Goal: Entertainment & Leisure: Consume media (video, audio)

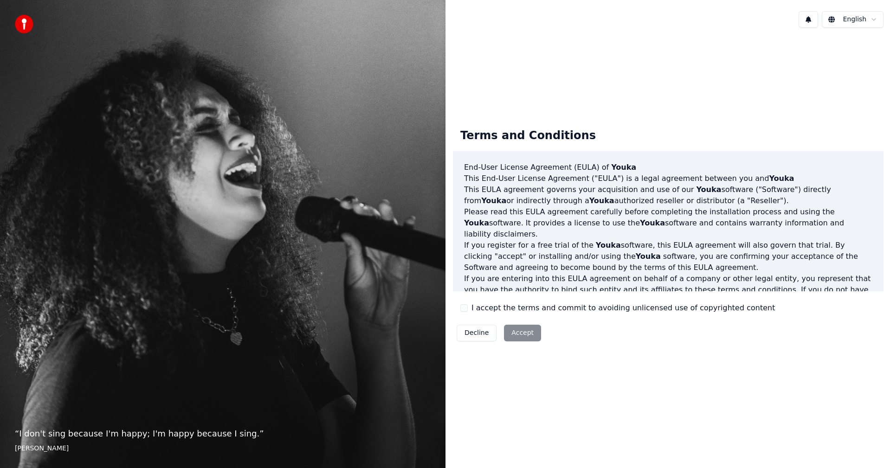
click at [465, 308] on button "I accept the terms and commit to avoiding unlicensed use of copyrighted content" at bounding box center [463, 307] width 7 height 7
click at [515, 334] on button "Accept" at bounding box center [522, 333] width 37 height 17
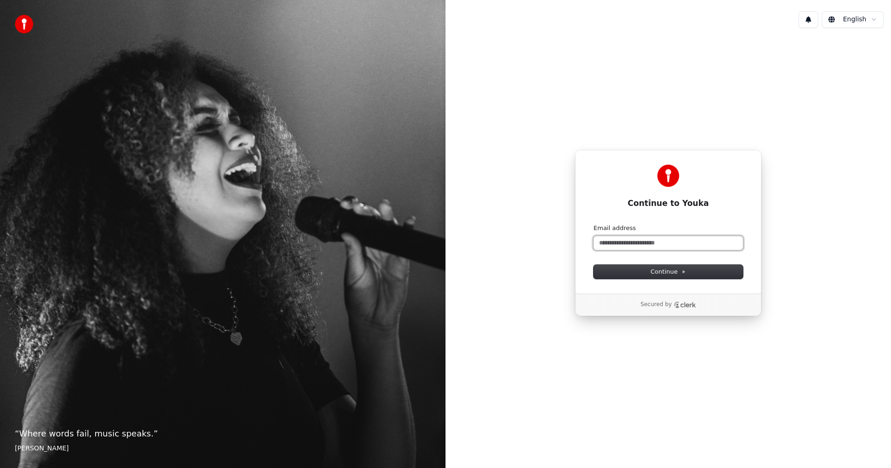
click at [661, 245] on input "Email address" at bounding box center [668, 243] width 149 height 14
click at [665, 271] on span "Continue" at bounding box center [668, 272] width 35 height 8
type input "**********"
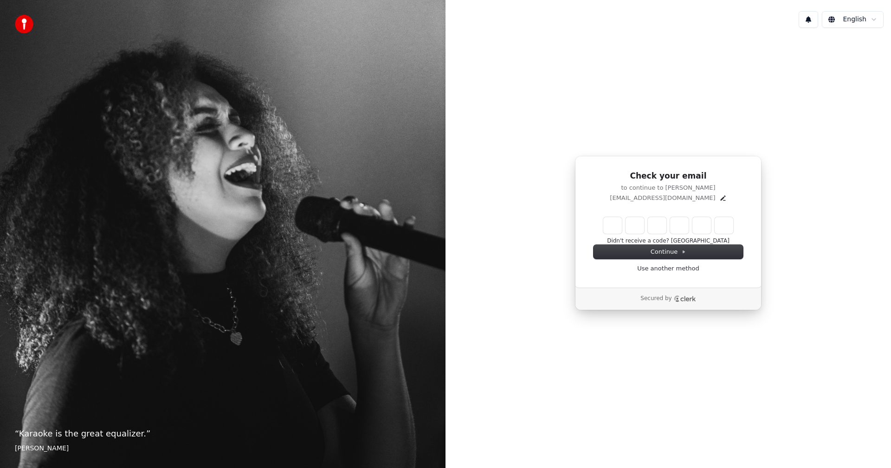
click at [614, 228] on input "Enter verification code" at bounding box center [668, 225] width 130 height 17
type input "******"
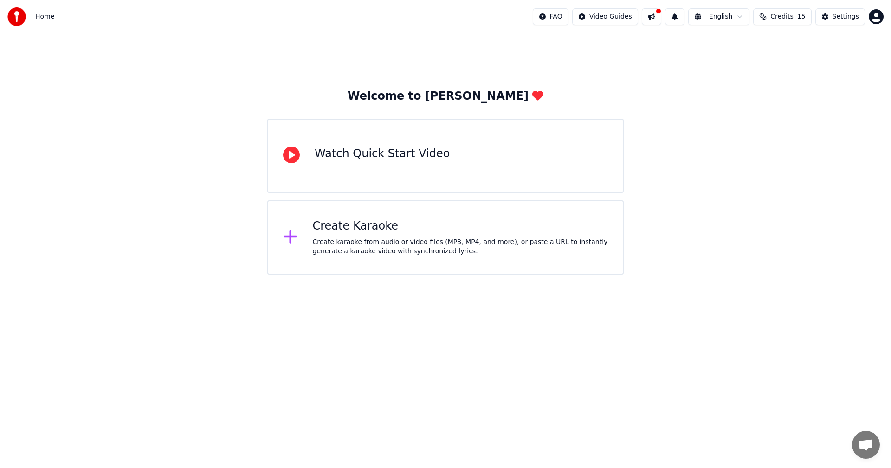
click at [343, 238] on div "Create karaoke from audio or video files (MP3, MP4, and more), or paste a URL t…" at bounding box center [461, 247] width 296 height 19
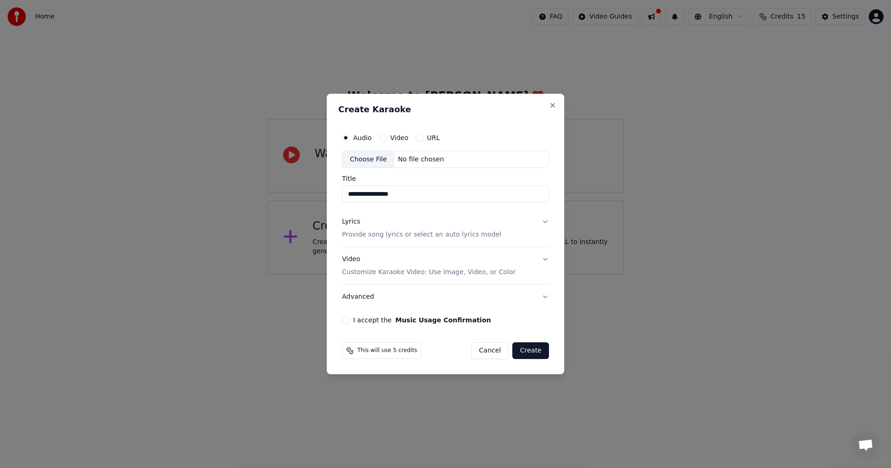
type input "**********"
click at [408, 156] on div "No file chosen" at bounding box center [420, 159] width 53 height 9
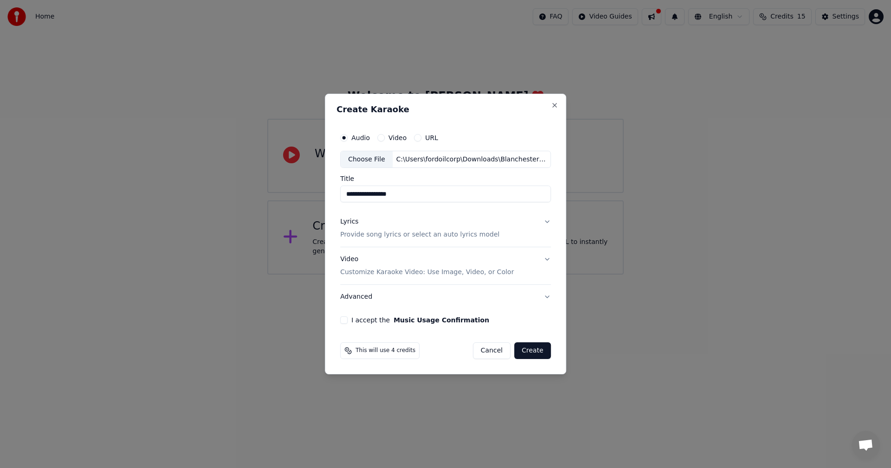
click at [417, 233] on p "Provide song lyrics or select an auto lyrics model" at bounding box center [419, 235] width 159 height 9
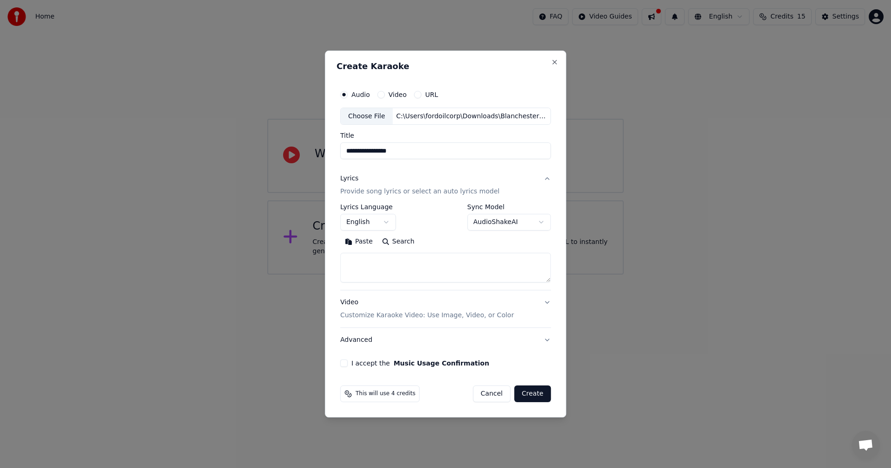
click at [350, 242] on button "Paste" at bounding box center [358, 242] width 37 height 15
drag, startPoint x: 379, startPoint y: 263, endPoint x: 260, endPoint y: 264, distance: 118.8
click at [260, 263] on body "**********" at bounding box center [445, 137] width 891 height 275
click at [387, 253] on textarea "**********" at bounding box center [443, 268] width 207 height 30
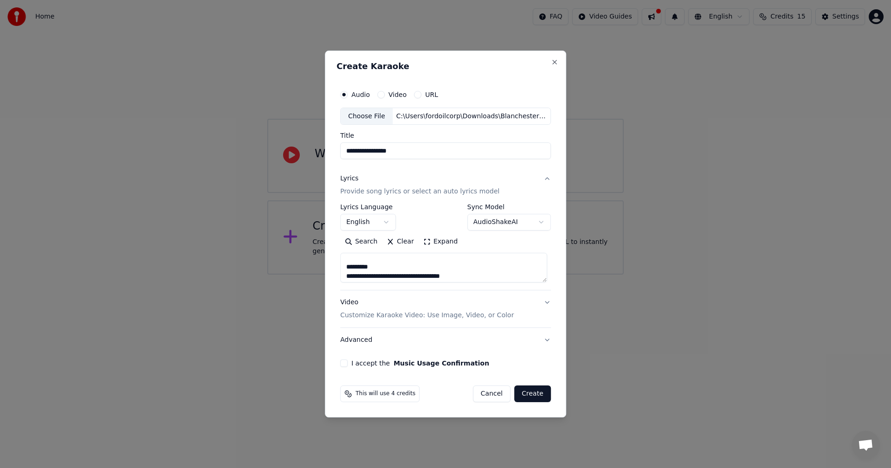
click at [384, 264] on textarea "**********" at bounding box center [443, 268] width 207 height 30
click at [377, 264] on textarea "**********" at bounding box center [443, 268] width 207 height 30
click at [360, 262] on textarea "**********" at bounding box center [443, 268] width 207 height 30
drag, startPoint x: 545, startPoint y: 282, endPoint x: 544, endPoint y: 330, distance: 47.3
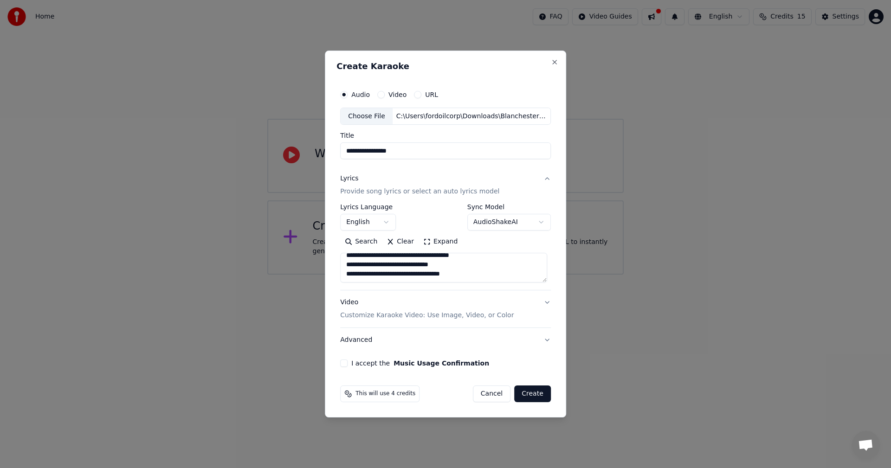
click at [547, 346] on div "**********" at bounding box center [445, 260] width 211 height 186
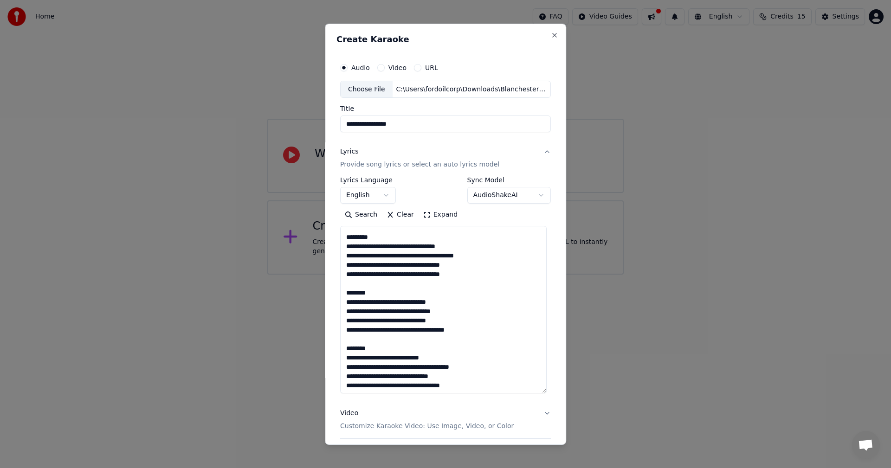
scroll to position [151, 0]
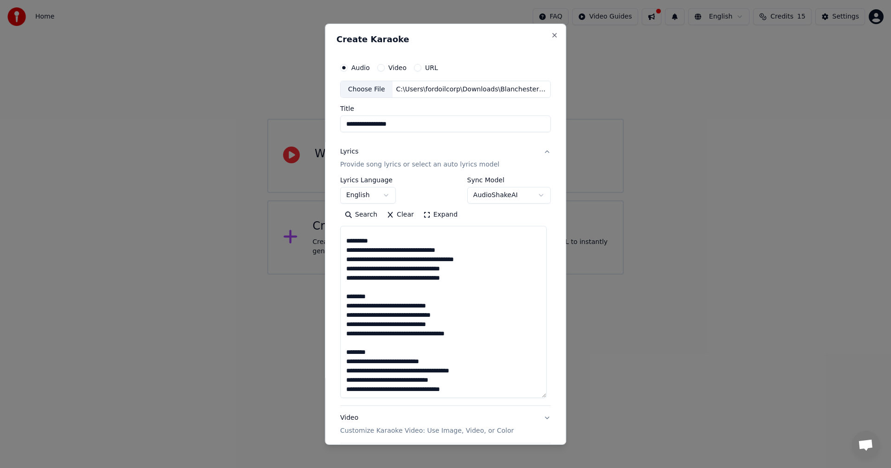
drag, startPoint x: 546, startPoint y: 281, endPoint x: 555, endPoint y: 396, distance: 115.9
click at [555, 396] on div "**********" at bounding box center [445, 233] width 241 height 421
drag, startPoint x: 386, startPoint y: 351, endPoint x: 326, endPoint y: 353, distance: 59.9
click at [325, 354] on div "**********" at bounding box center [445, 233] width 241 height 421
drag, startPoint x: 385, startPoint y: 295, endPoint x: 334, endPoint y: 295, distance: 51.5
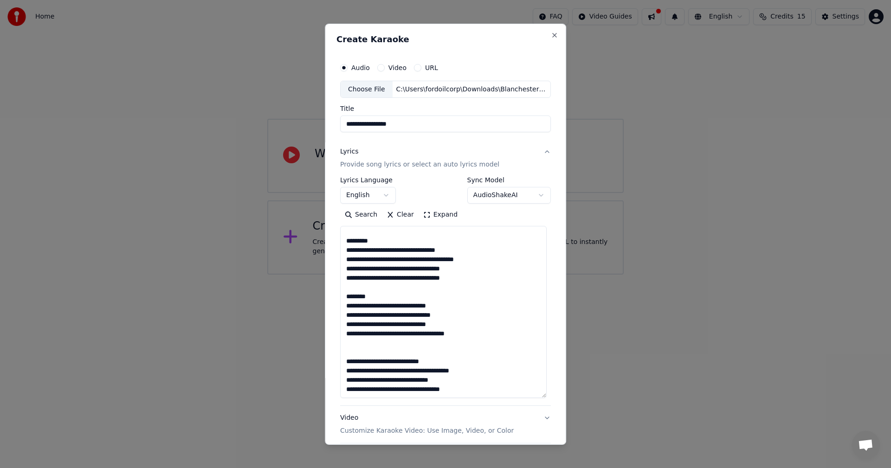
click at [329, 293] on div "**********" at bounding box center [445, 233] width 241 height 421
drag, startPoint x: 372, startPoint y: 241, endPoint x: 289, endPoint y: 239, distance: 82.6
click at [289, 239] on body "**********" at bounding box center [445, 137] width 891 height 275
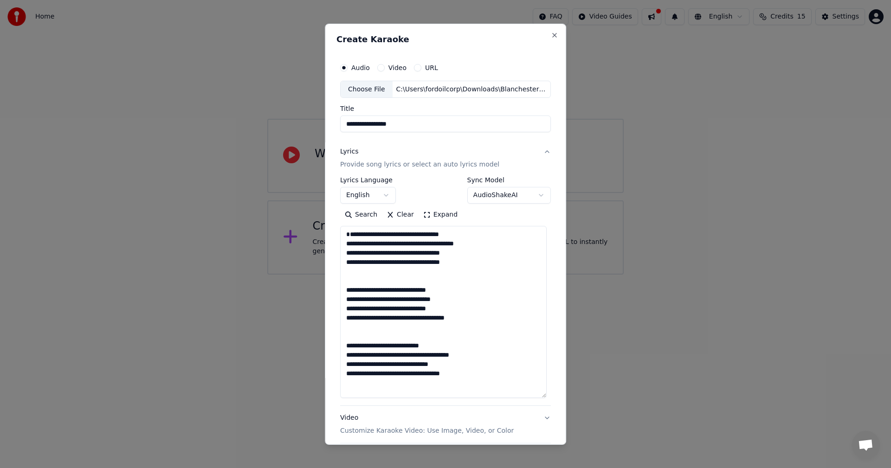
scroll to position [0, 0]
click at [407, 333] on textarea "**********" at bounding box center [443, 312] width 207 height 172
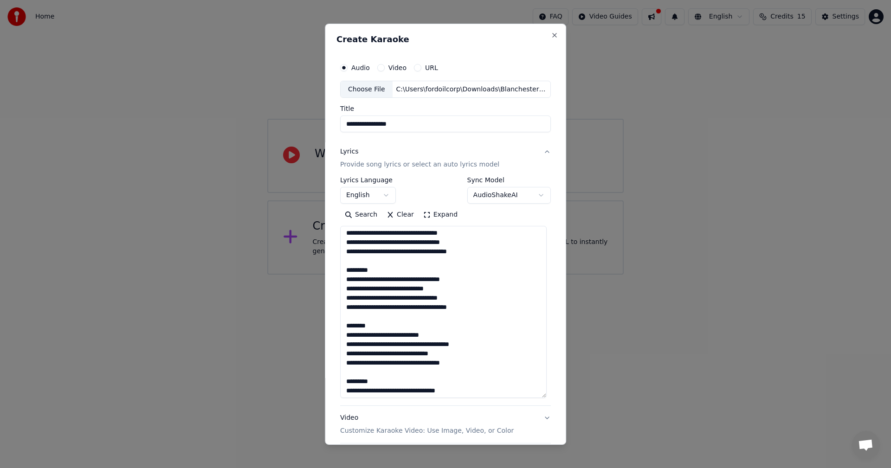
drag, startPoint x: 377, startPoint y: 393, endPoint x: 336, endPoint y: 380, distance: 42.9
click at [336, 380] on div "**********" at bounding box center [445, 270] width 218 height 432
drag, startPoint x: 375, startPoint y: 328, endPoint x: 329, endPoint y: 325, distance: 45.6
click at [329, 325] on div "**********" at bounding box center [445, 233] width 241 height 421
drag, startPoint x: 371, startPoint y: 269, endPoint x: 332, endPoint y: 267, distance: 39.1
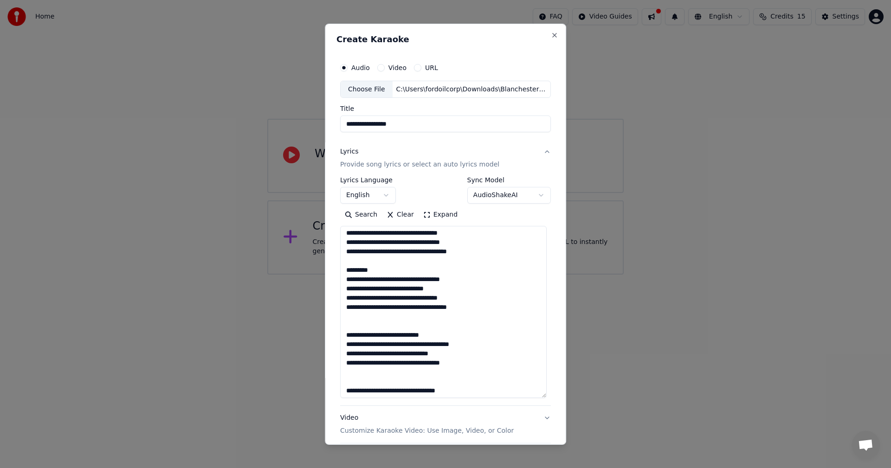
click at [332, 267] on div "**********" at bounding box center [445, 233] width 241 height 421
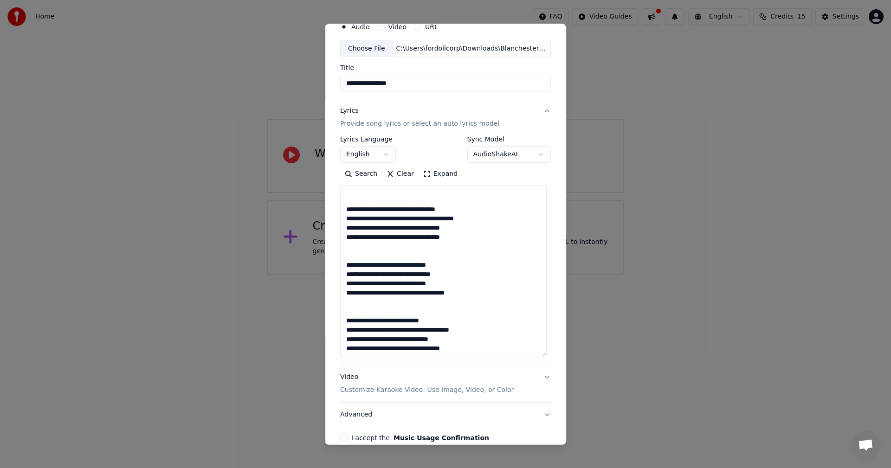
scroll to position [88, 0]
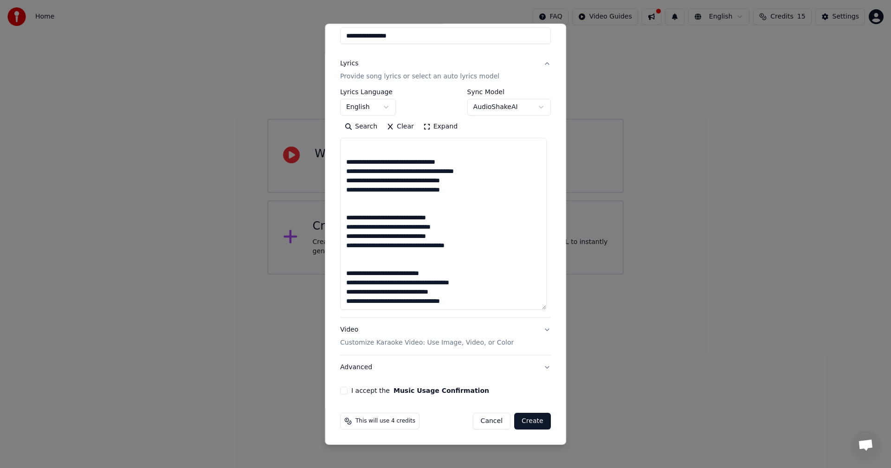
type textarea "**********"
click at [343, 389] on button "I accept the Music Usage Confirmation" at bounding box center [343, 390] width 7 height 7
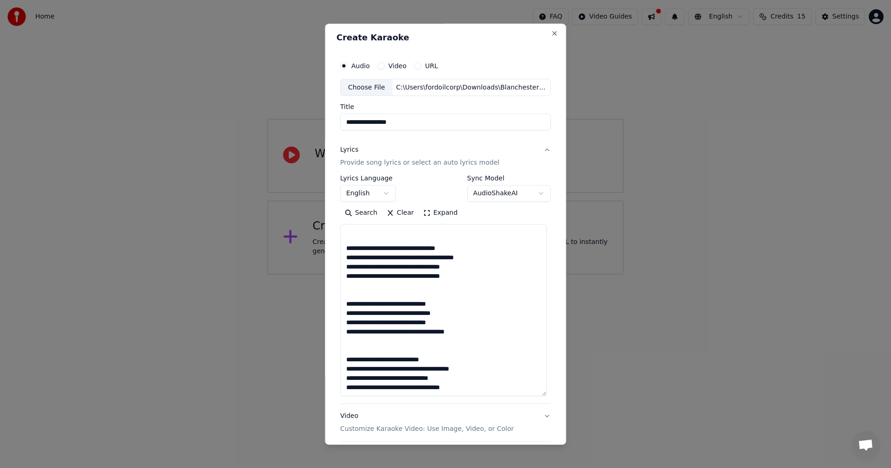
scroll to position [0, 0]
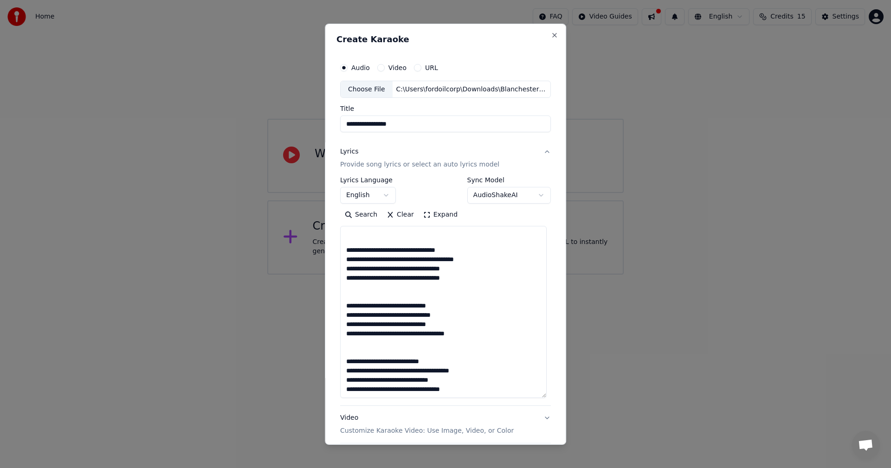
click at [537, 196] on body "**********" at bounding box center [445, 137] width 891 height 275
click at [541, 196] on body "**********" at bounding box center [445, 137] width 891 height 275
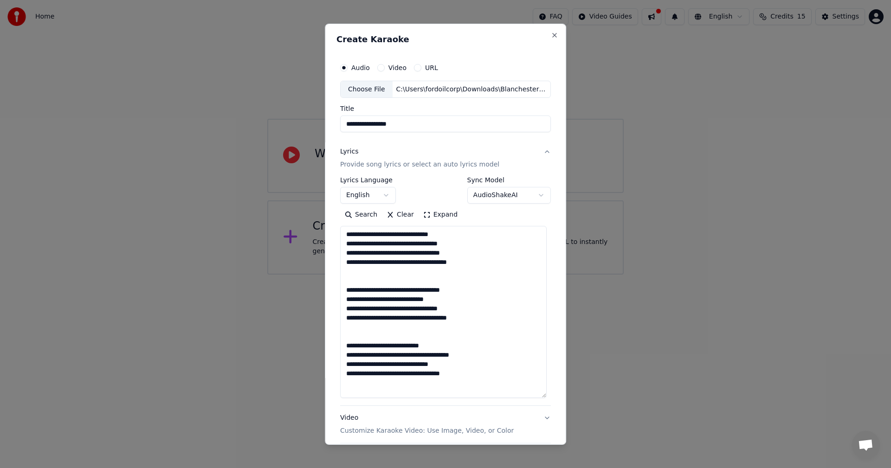
click at [375, 63] on div "Audio Video URL" at bounding box center [445, 67] width 211 height 19
click at [378, 66] on button "Video" at bounding box center [380, 67] width 7 height 7
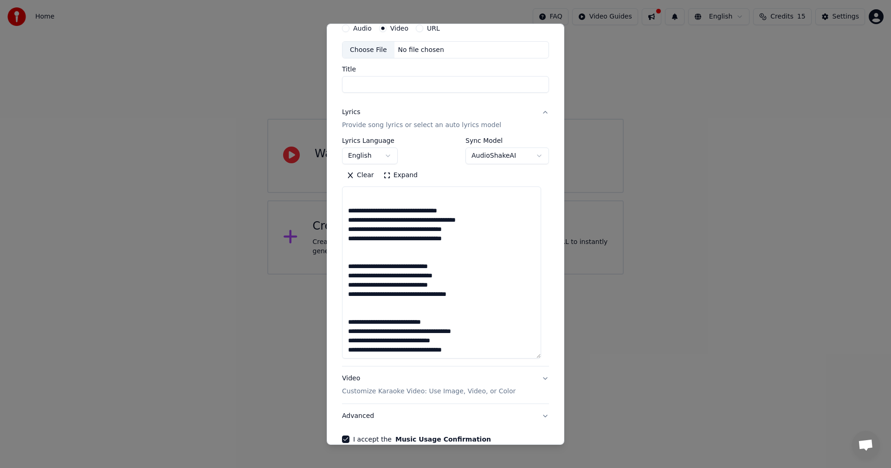
scroll to position [88, 0]
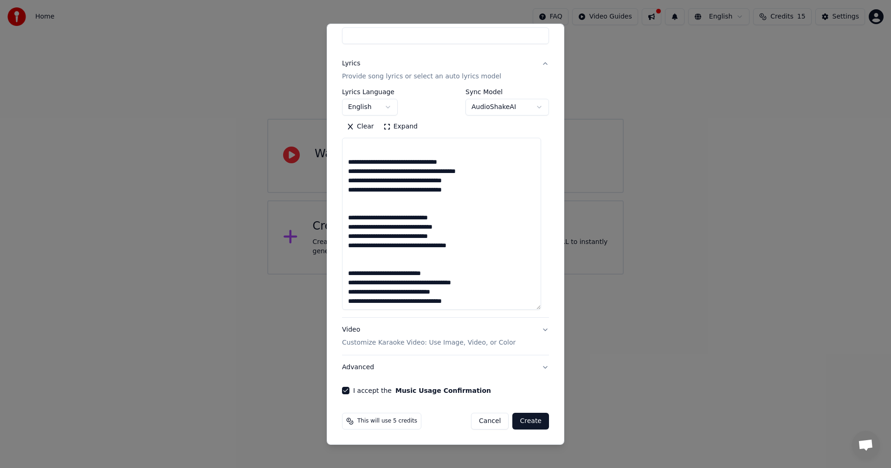
click at [525, 420] on button "Create" at bounding box center [530, 421] width 37 height 17
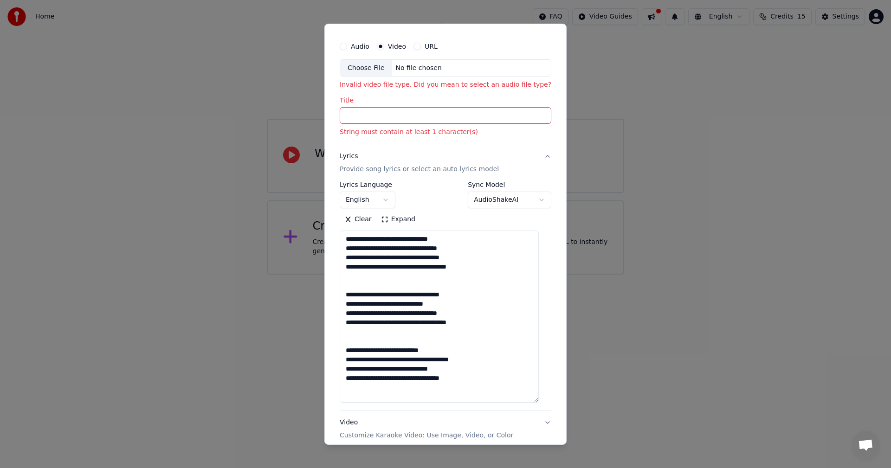
scroll to position [0, 0]
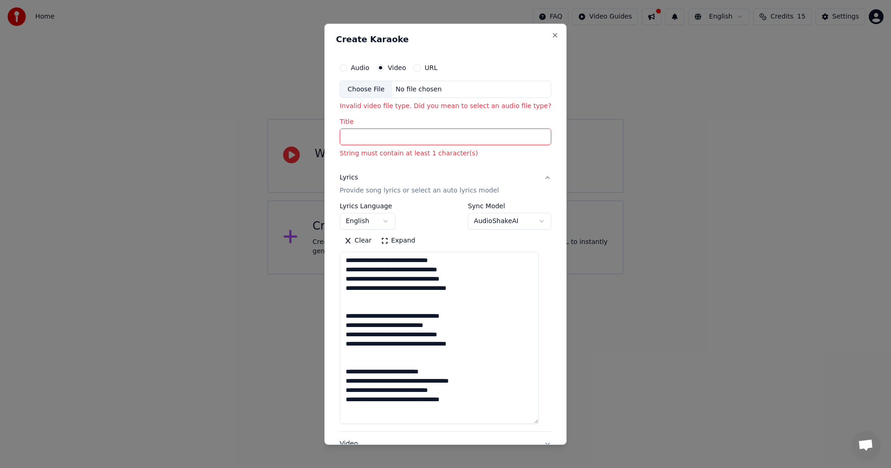
click at [406, 135] on input "Title" at bounding box center [446, 137] width 212 height 17
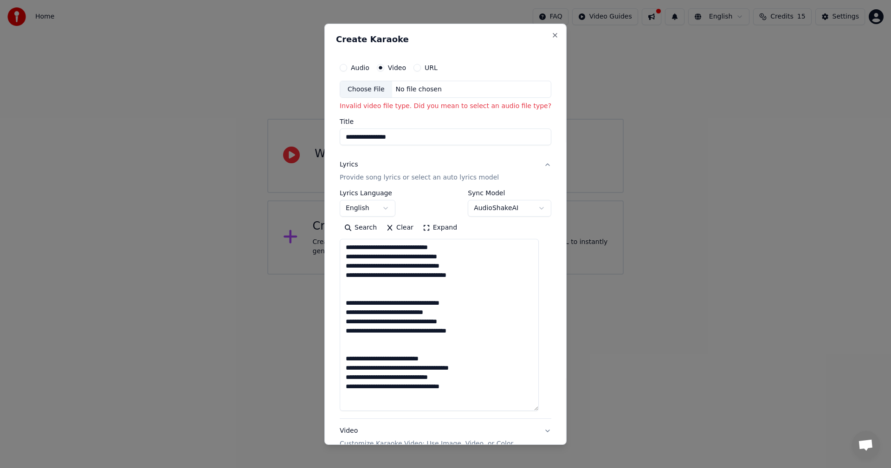
type input "**********"
click at [364, 93] on div "Choose File" at bounding box center [366, 89] width 52 height 17
click at [347, 65] on button "Audio" at bounding box center [343, 67] width 7 height 7
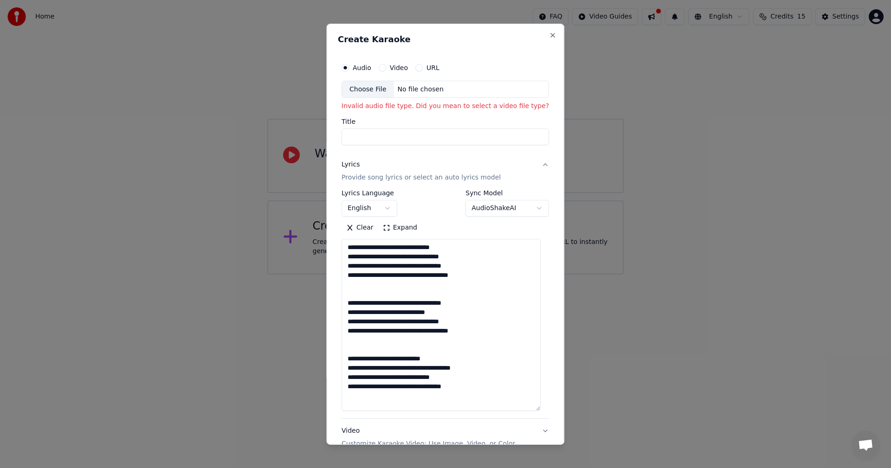
click at [424, 87] on div "No file chosen" at bounding box center [420, 88] width 53 height 9
type input "**********"
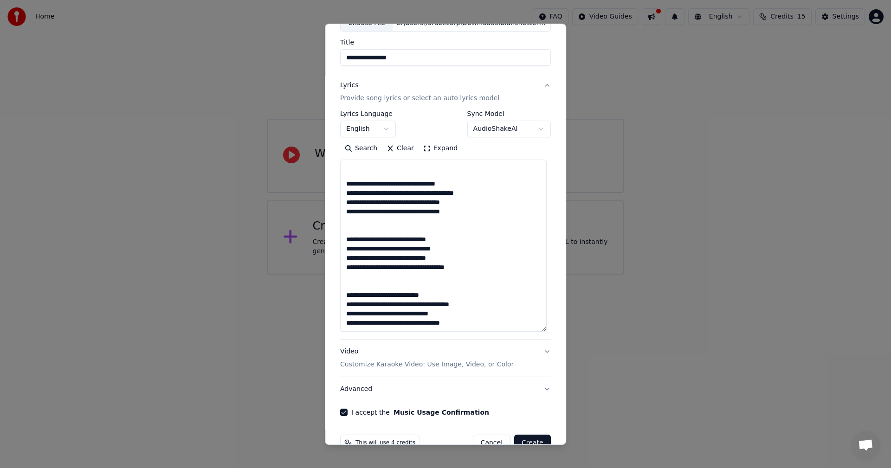
scroll to position [88, 0]
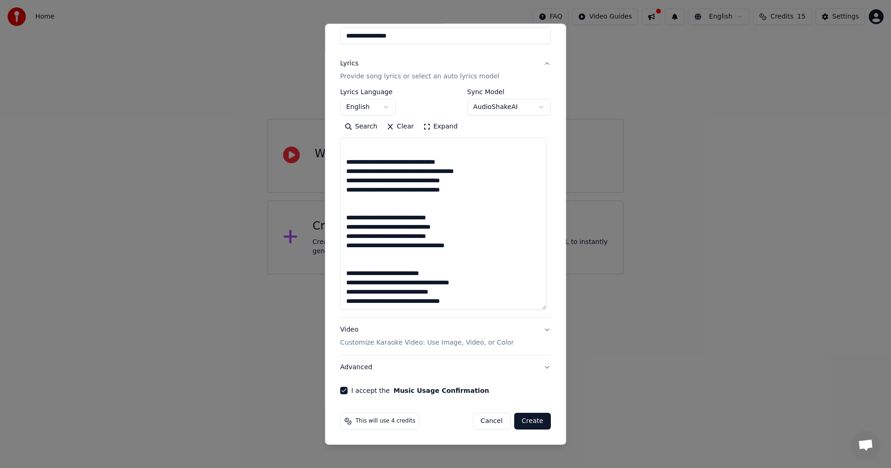
click at [541, 366] on button "Advanced" at bounding box center [445, 368] width 211 height 24
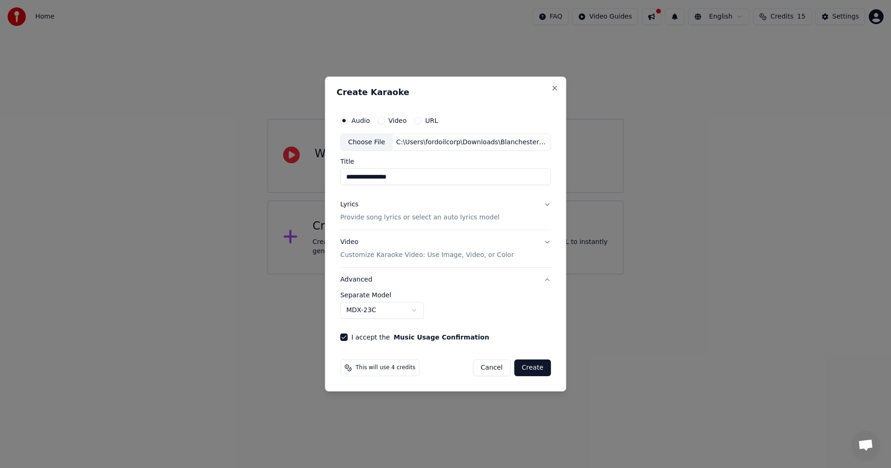
click at [542, 204] on button "Lyrics Provide song lyrics or select an auto lyrics model" at bounding box center [445, 211] width 211 height 37
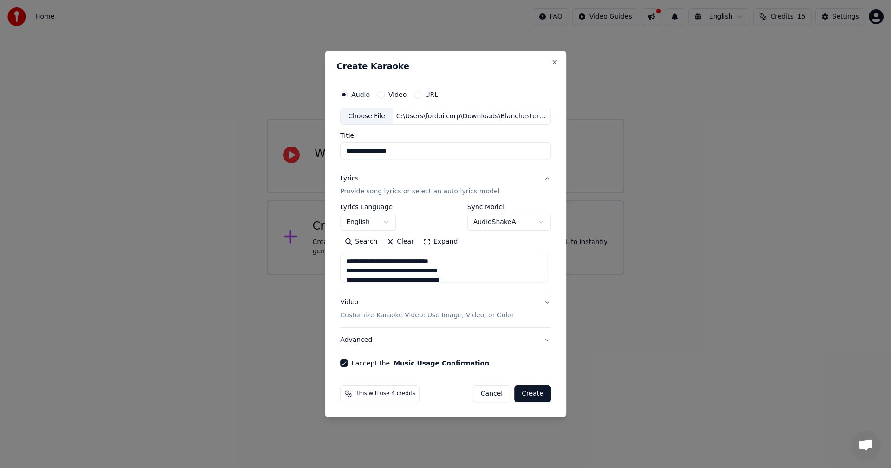
click at [546, 303] on button "Video Customize Karaoke Video: Use Image, Video, or Color" at bounding box center [445, 309] width 211 height 37
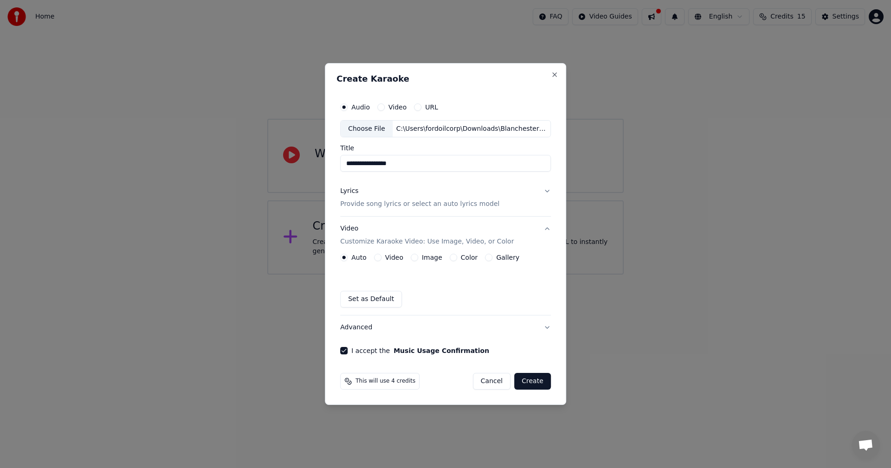
click at [544, 326] on button "Advanced" at bounding box center [445, 328] width 211 height 24
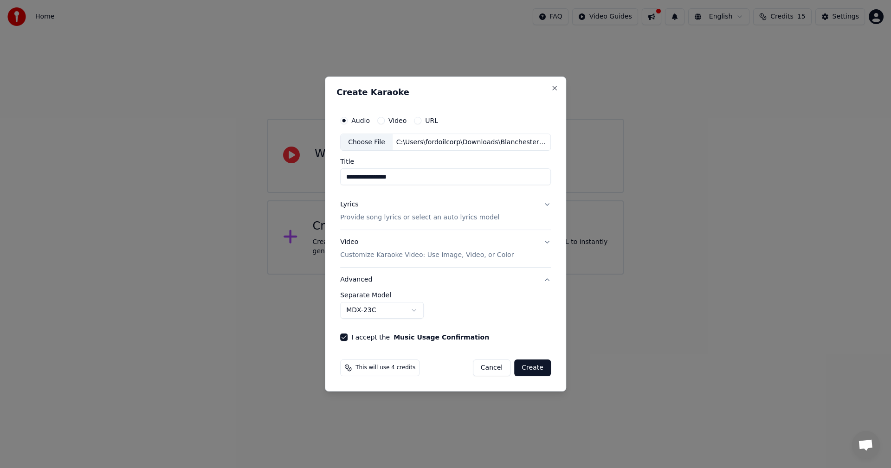
click at [420, 275] on body "**********" at bounding box center [445, 137] width 891 height 275
click at [520, 275] on body "**********" at bounding box center [445, 137] width 891 height 275
click at [529, 366] on button "Create" at bounding box center [532, 368] width 37 height 17
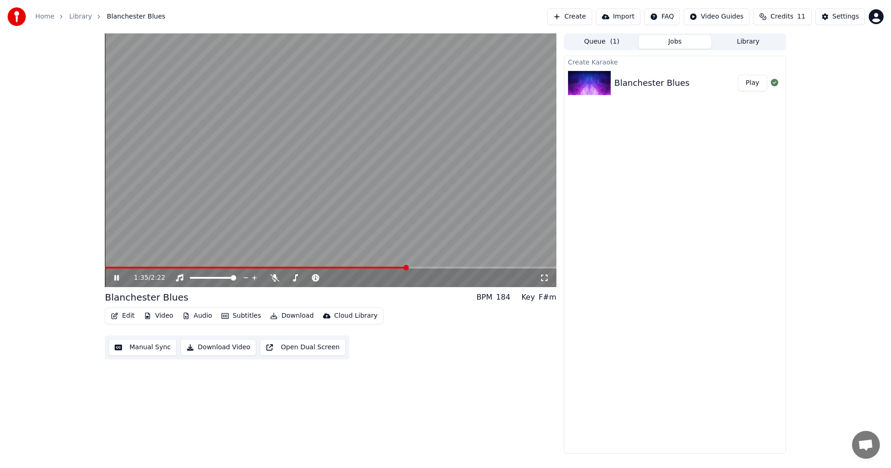
click at [114, 284] on div "1:35 / 2:22" at bounding box center [331, 278] width 452 height 19
click at [115, 280] on icon at bounding box center [123, 277] width 22 height 7
click at [239, 316] on button "Subtitles" at bounding box center [241, 316] width 47 height 13
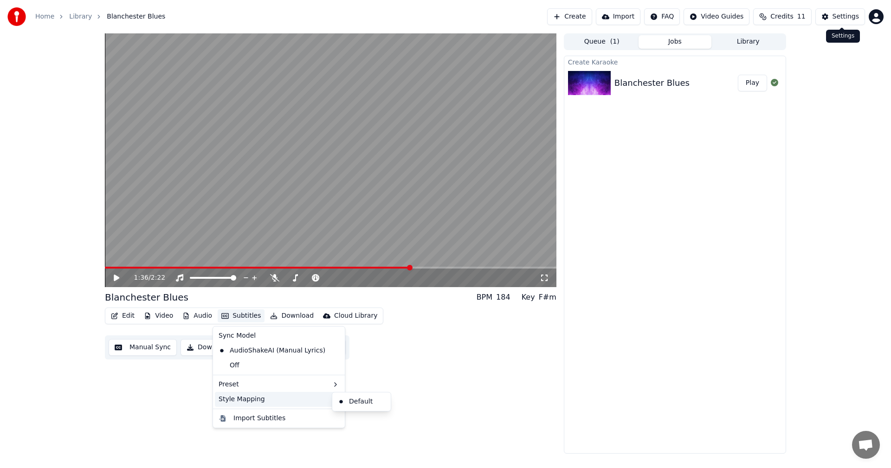
click at [828, 13] on button "Settings" at bounding box center [840, 16] width 50 height 17
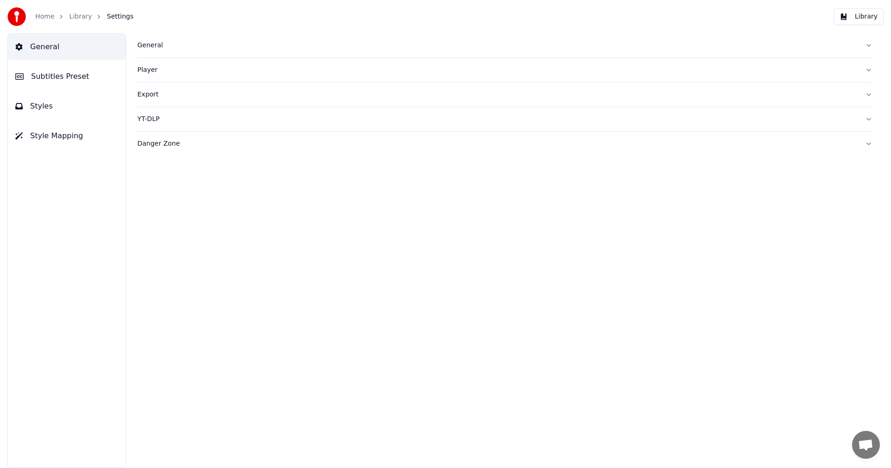
click at [857, 16] on button "Library" at bounding box center [859, 16] width 50 height 17
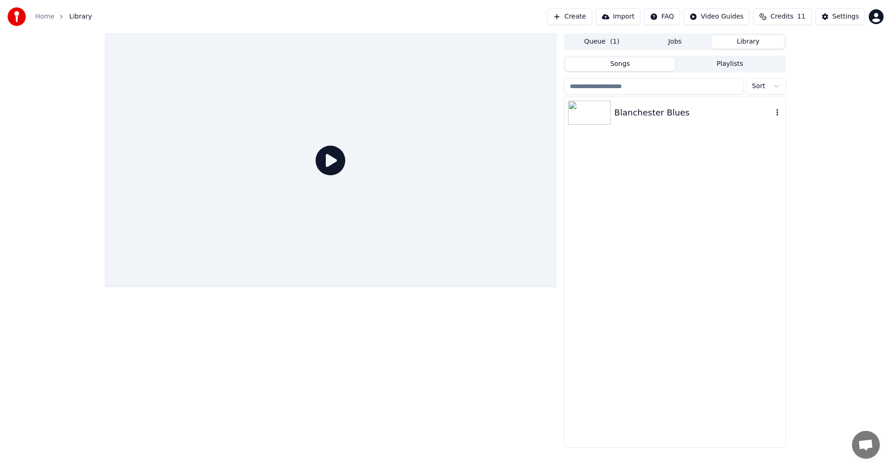
click at [667, 110] on div "Blanchester Blues" at bounding box center [693, 112] width 158 height 13
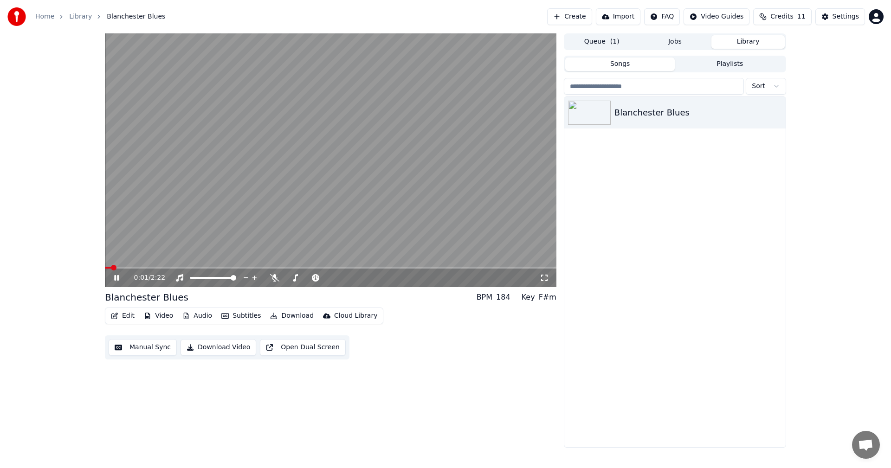
click at [117, 277] on icon at bounding box center [116, 278] width 5 height 6
click at [123, 316] on button "Edit" at bounding box center [122, 316] width 31 height 13
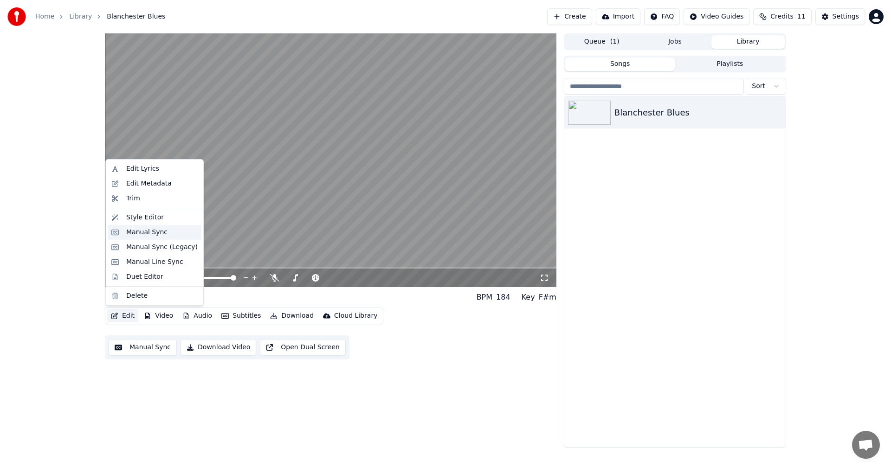
click at [158, 231] on div "Manual Sync" at bounding box center [146, 232] width 41 height 9
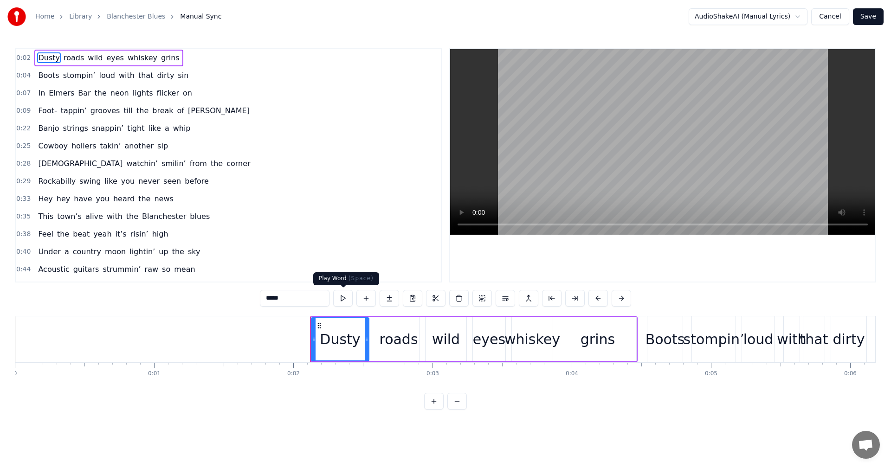
click at [342, 297] on button at bounding box center [342, 298] width 19 height 17
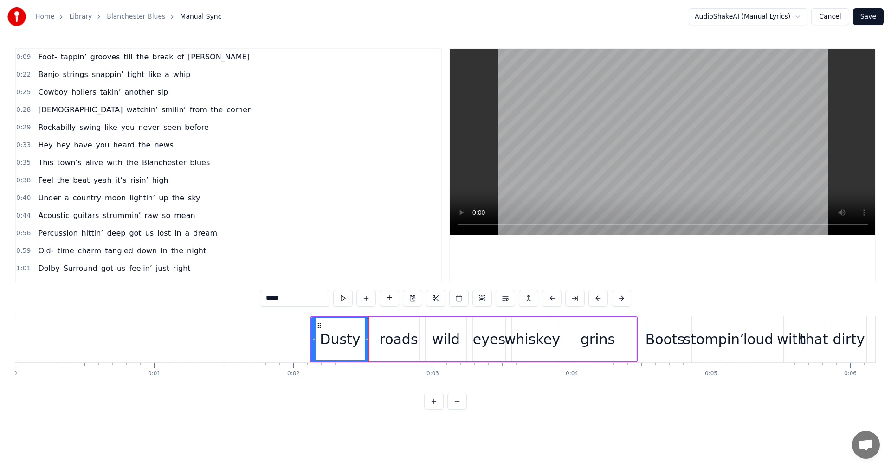
scroll to position [186, 0]
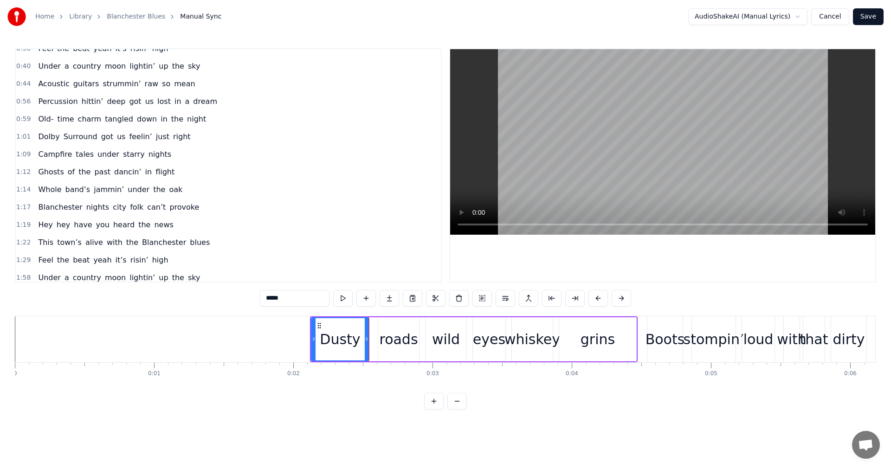
click at [51, 158] on span "Campfire" at bounding box center [55, 154] width 36 height 11
type input "********"
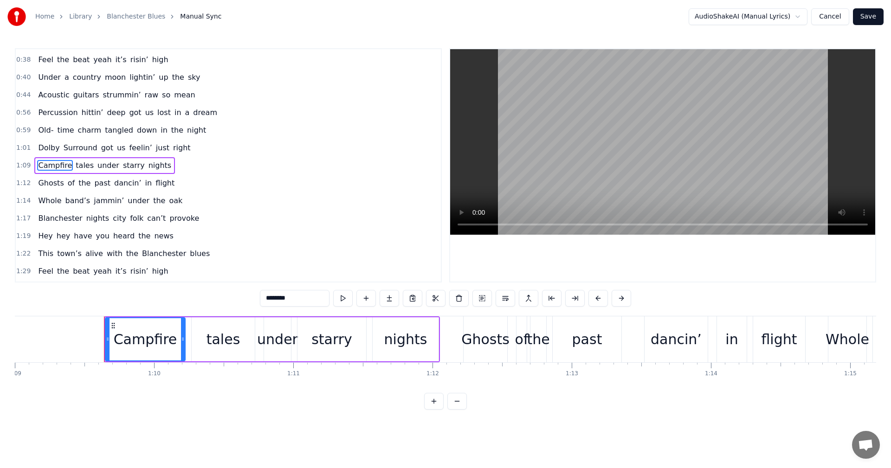
scroll to position [0, 9650]
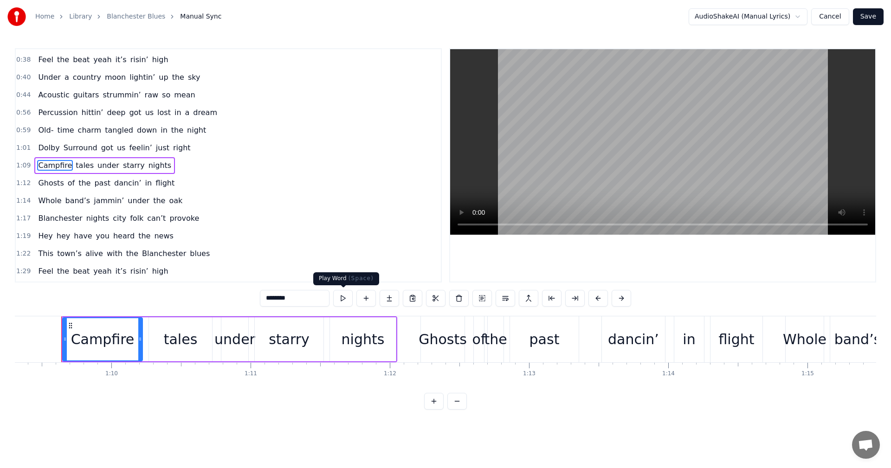
click at [343, 299] on button at bounding box center [342, 298] width 19 height 17
drag, startPoint x: 39, startPoint y: 164, endPoint x: 70, endPoint y: 169, distance: 31.5
click at [70, 169] on div "Campfire tales under starry nights" at bounding box center [104, 165] width 141 height 17
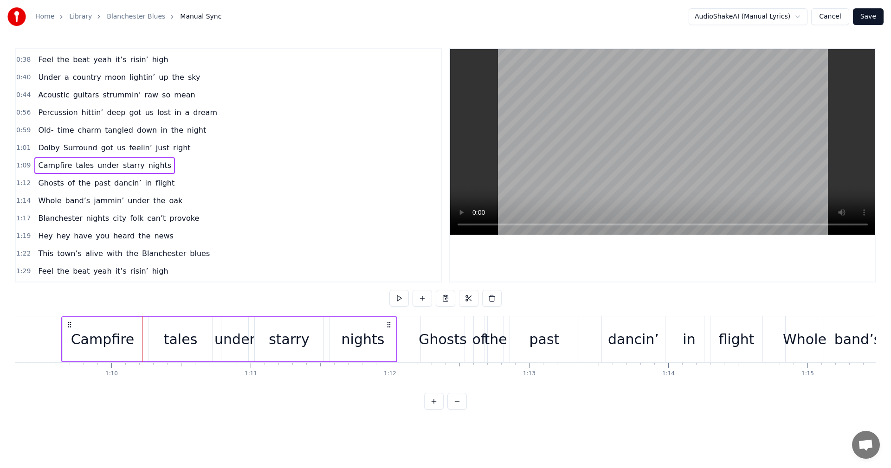
drag, startPoint x: 98, startPoint y: 337, endPoint x: 91, endPoint y: 337, distance: 7.4
click at [91, 337] on div "Campfire" at bounding box center [103, 339] width 64 height 21
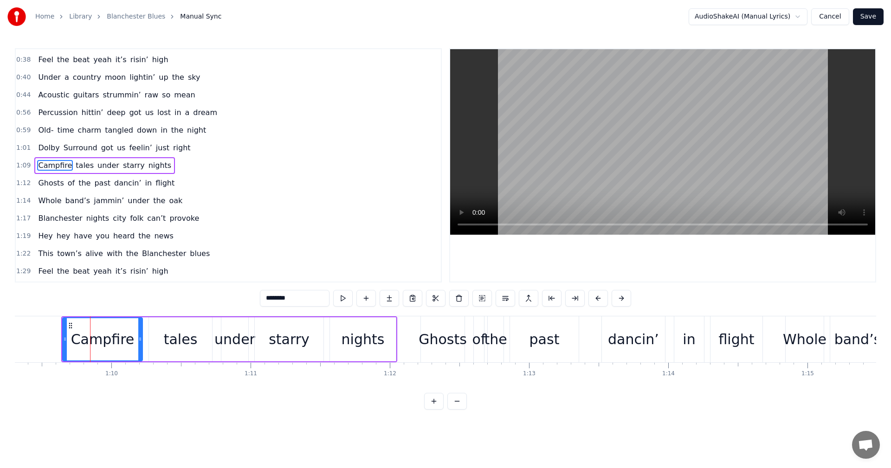
click at [47, 231] on span "Hey" at bounding box center [45, 236] width 16 height 11
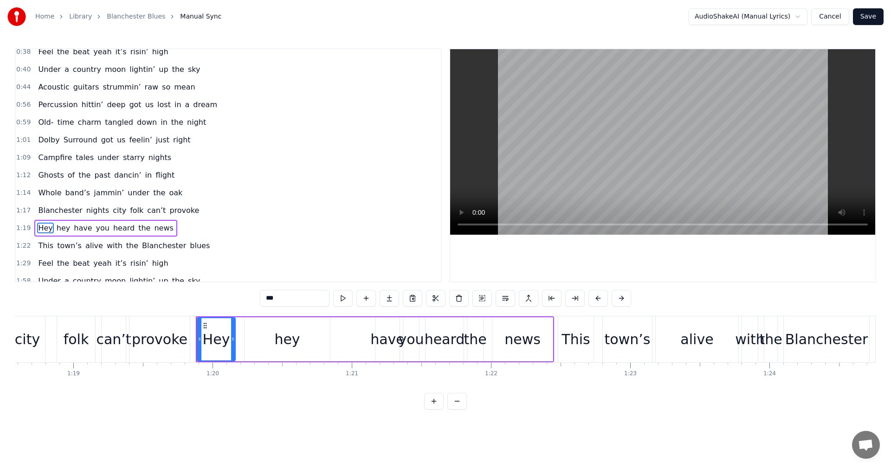
scroll to position [0, 11076]
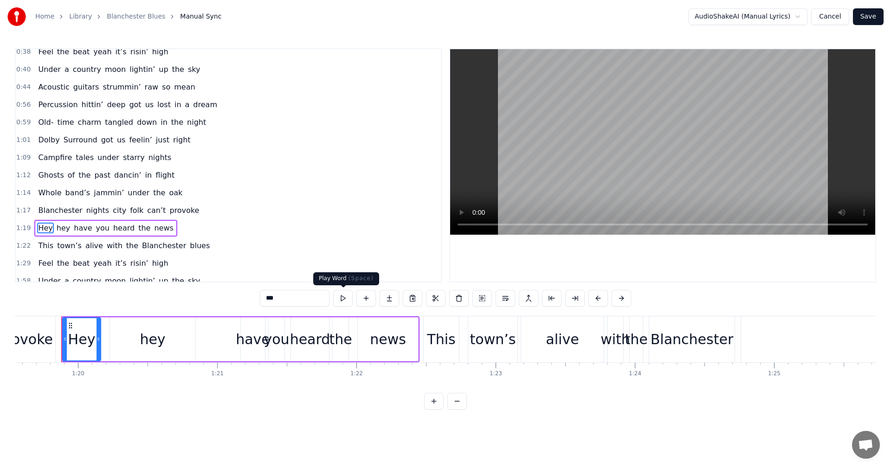
click at [342, 293] on button at bounding box center [342, 298] width 19 height 17
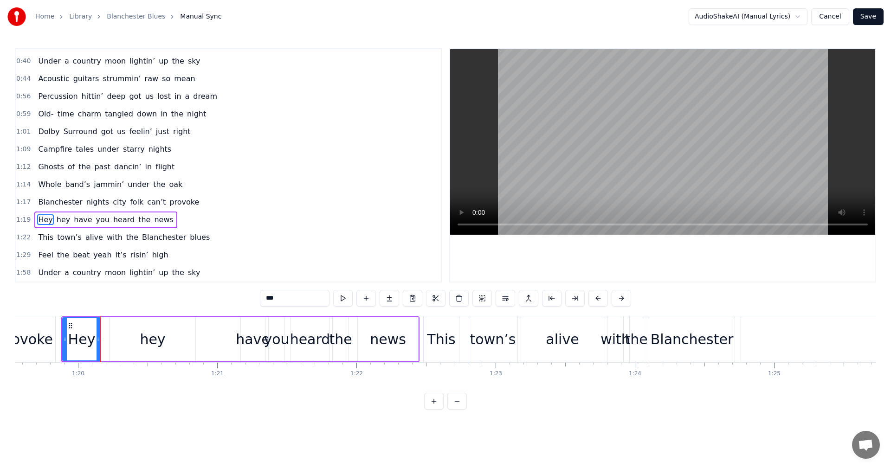
click at [187, 272] on span "sky" at bounding box center [194, 272] width 14 height 11
type input "***"
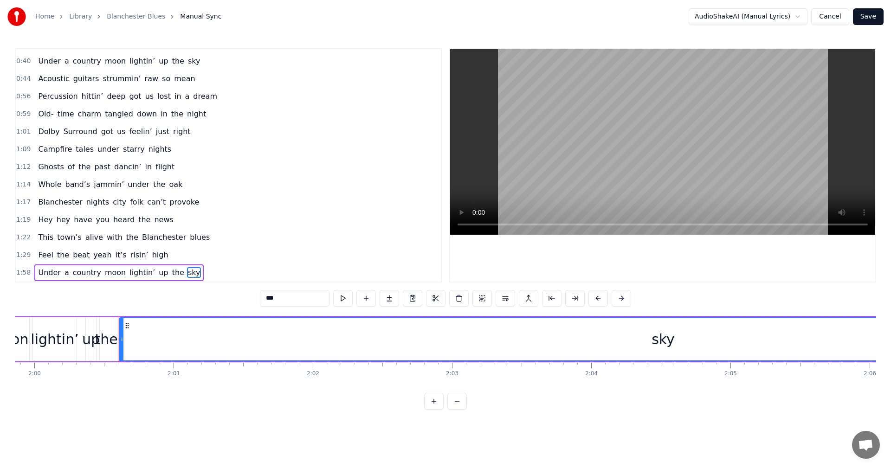
scroll to position [0, 16745]
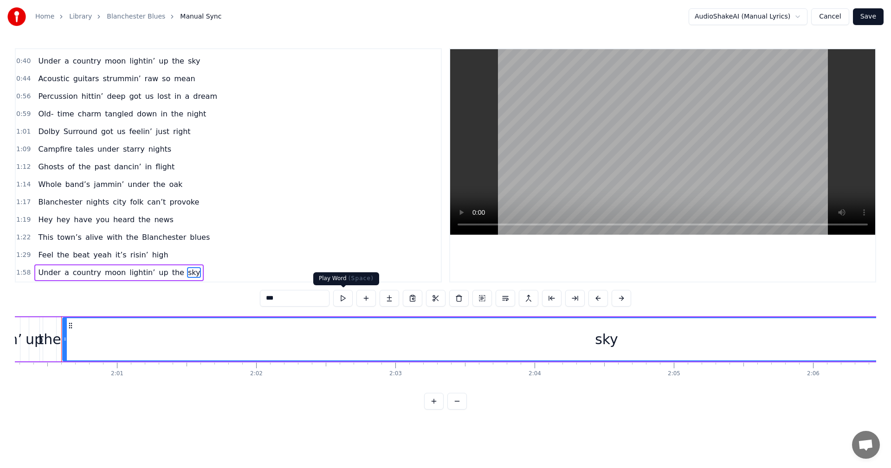
click at [343, 297] on button at bounding box center [342, 298] width 19 height 17
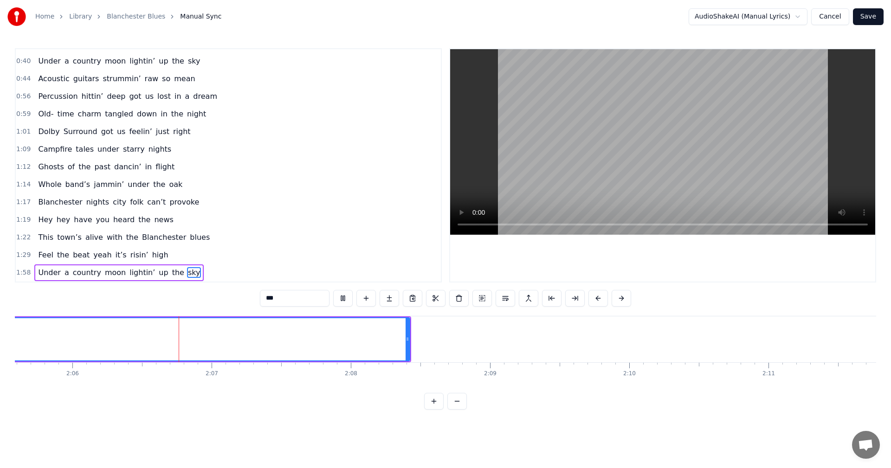
scroll to position [0, 17517]
click at [104, 292] on div "0:02 Dusty roads wild eyes whiskey grins 0:04 Boots stompin’ loud with that dir…" at bounding box center [445, 229] width 861 height 362
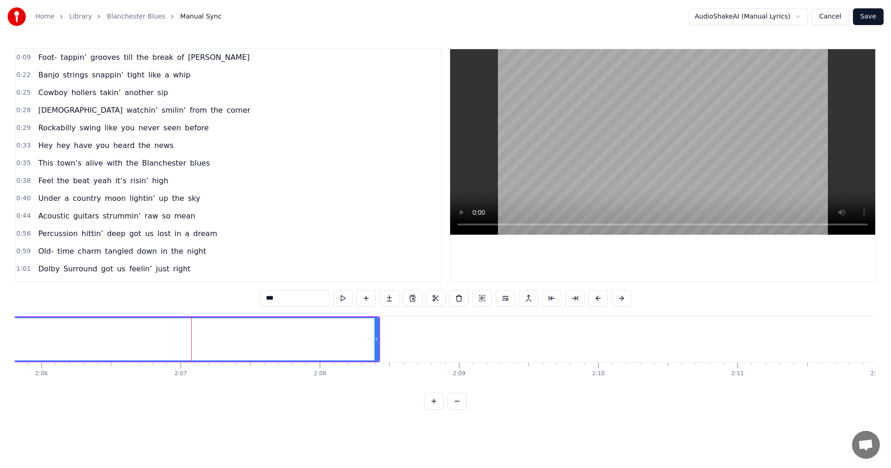
scroll to position [0, 0]
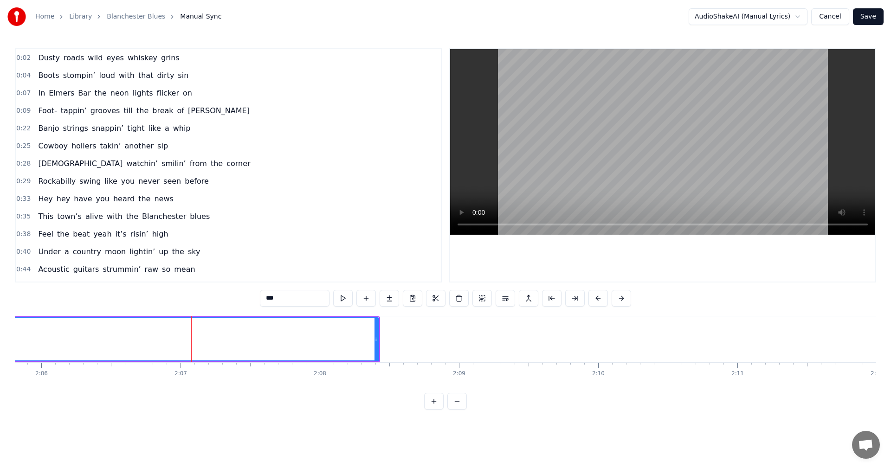
click at [204, 61] on div "0:02 Dusty roads wild eyes whiskey grins" at bounding box center [228, 58] width 425 height 18
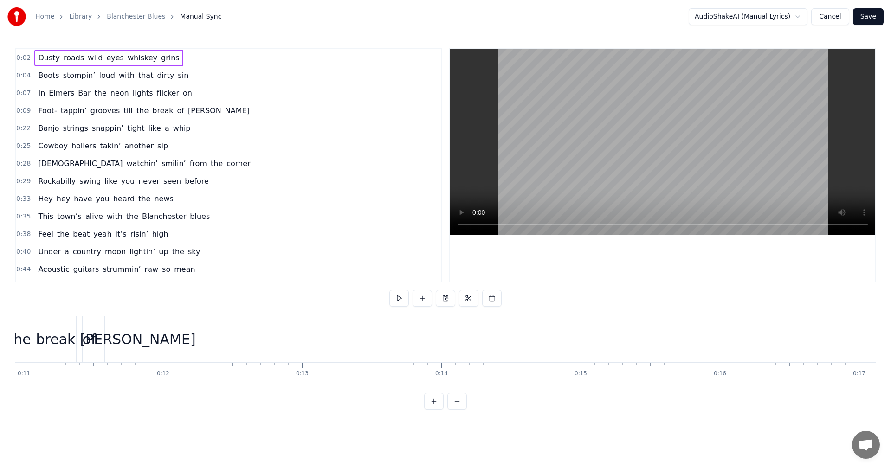
scroll to position [0, 249]
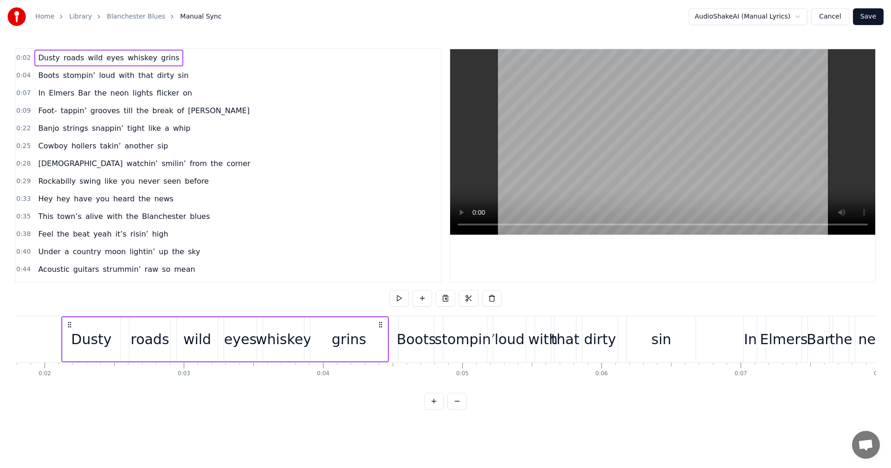
click at [18, 54] on span "0:02" at bounding box center [23, 57] width 14 height 9
click at [401, 296] on button at bounding box center [398, 298] width 19 height 17
click at [21, 76] on span "0:04" at bounding box center [23, 75] width 14 height 9
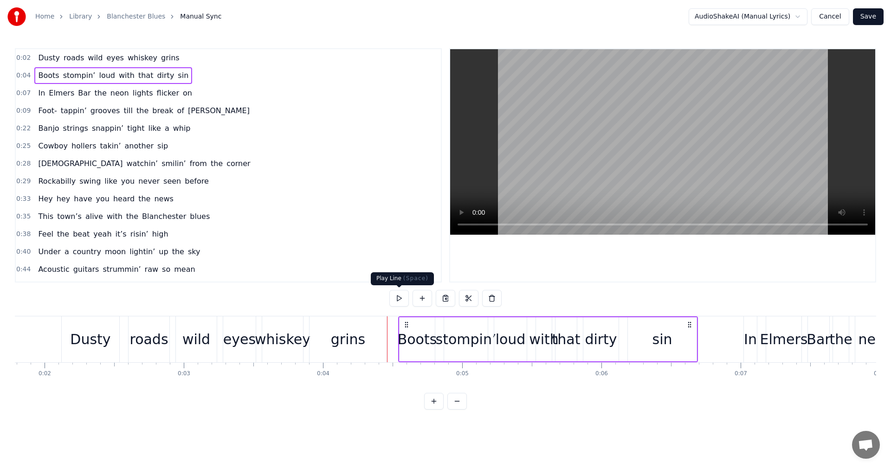
click at [394, 297] on button at bounding box center [398, 298] width 19 height 17
click at [25, 90] on span "0:07" at bounding box center [23, 93] width 14 height 9
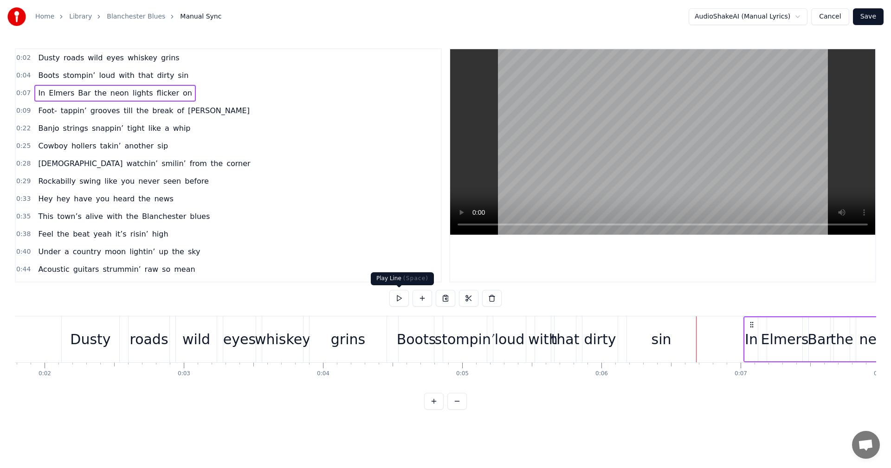
click at [401, 295] on button at bounding box center [398, 298] width 19 height 17
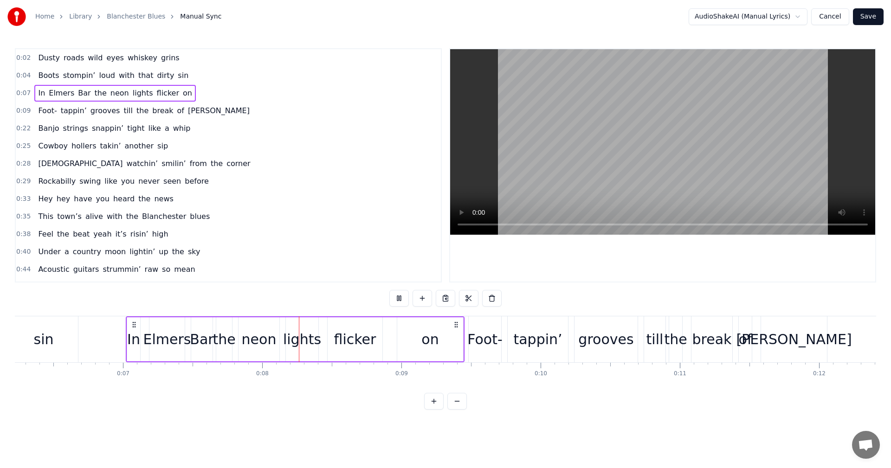
scroll to position [0, 1033]
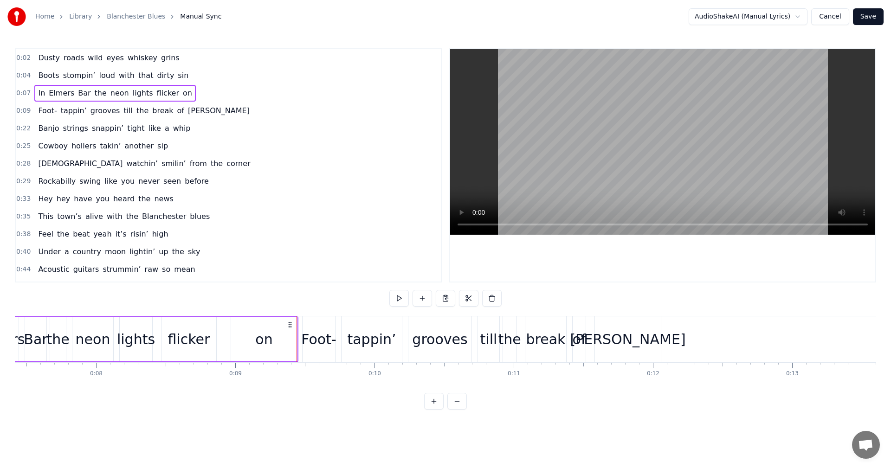
click at [19, 108] on span "0:09" at bounding box center [23, 110] width 14 height 9
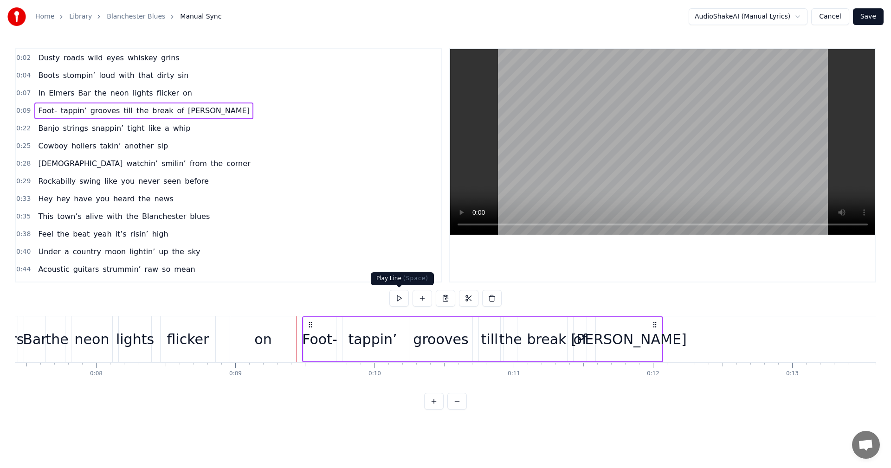
click at [402, 295] on button at bounding box center [398, 298] width 19 height 17
click at [21, 128] on span "0:22" at bounding box center [23, 128] width 14 height 9
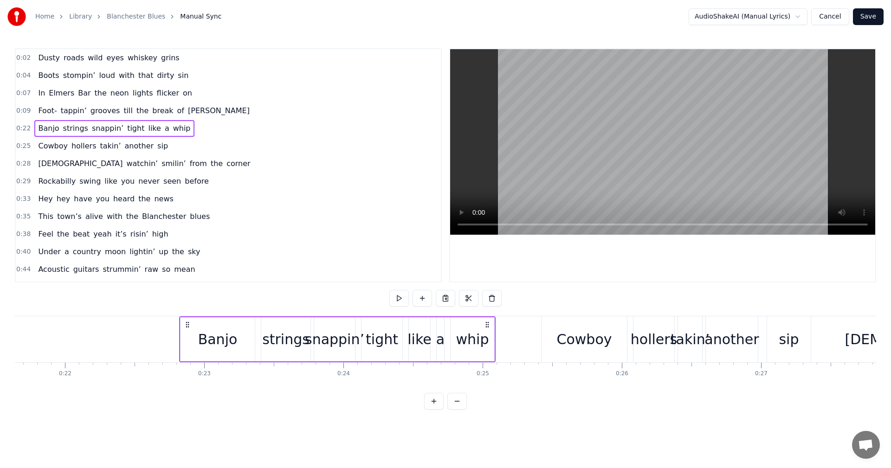
scroll to position [0, 3131]
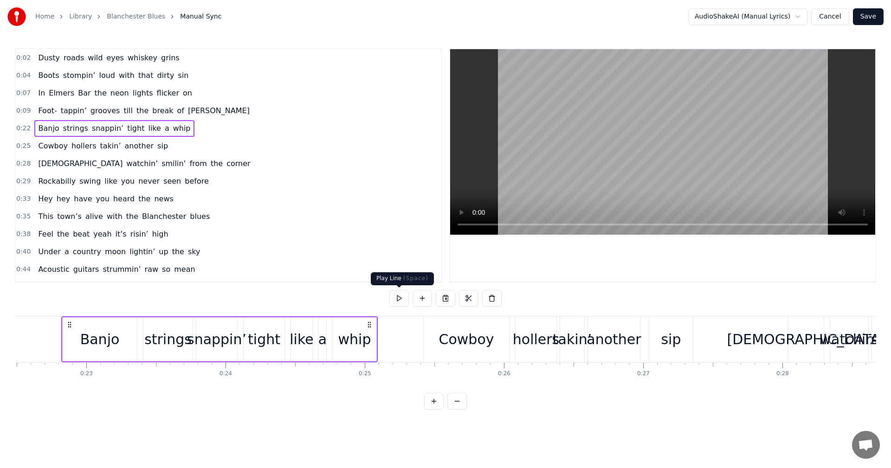
click at [400, 297] on button at bounding box center [398, 298] width 19 height 17
click at [26, 147] on span "0:25" at bounding box center [23, 146] width 14 height 9
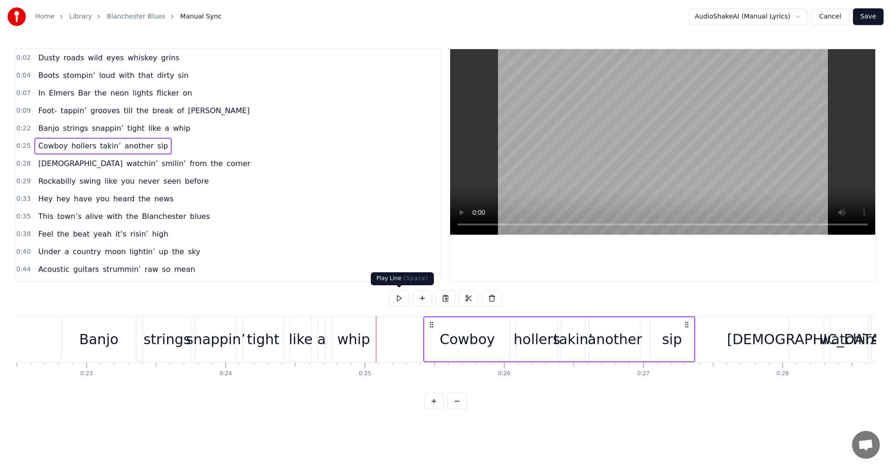
click at [398, 297] on button at bounding box center [398, 298] width 19 height 17
click at [22, 166] on span "0:28" at bounding box center [23, 163] width 14 height 9
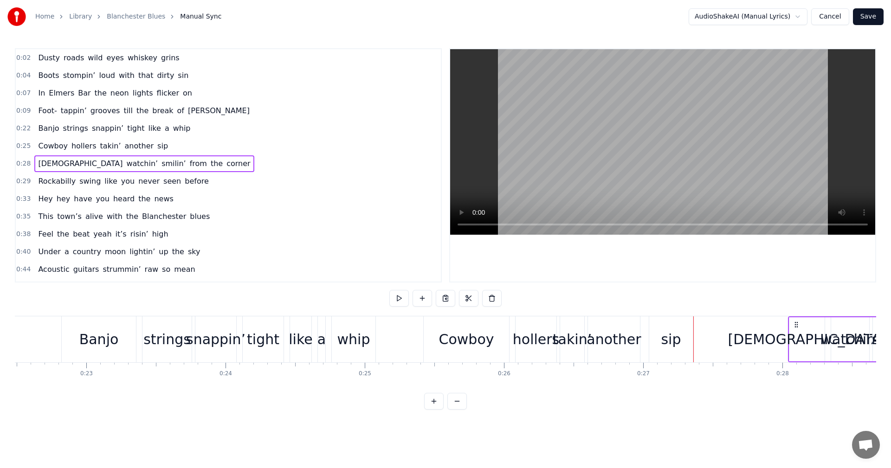
click at [398, 297] on button at bounding box center [398, 298] width 19 height 17
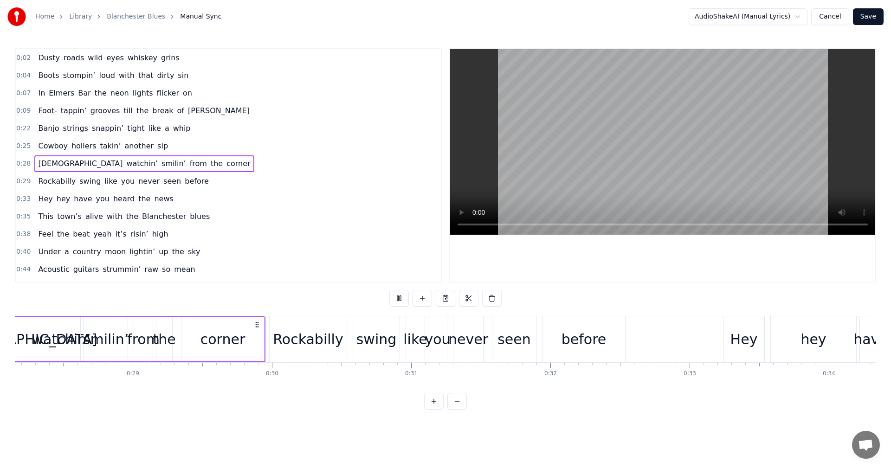
scroll to position [0, 3921]
click at [24, 183] on span "0:29" at bounding box center [23, 181] width 14 height 9
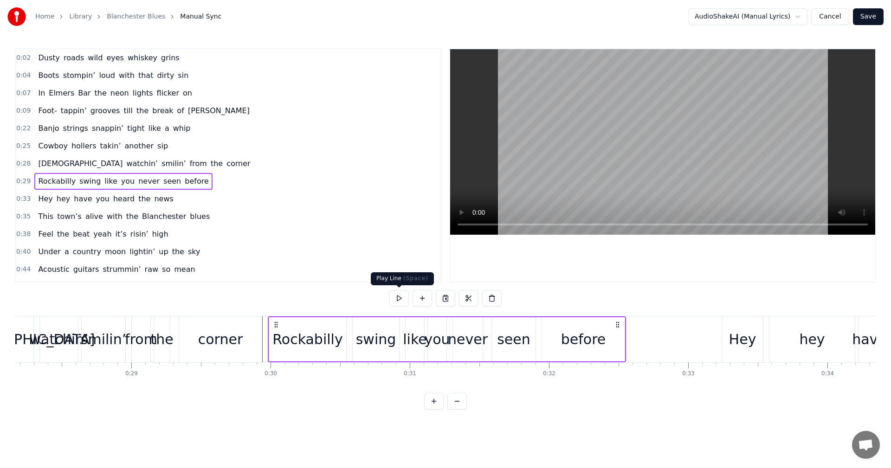
click at [400, 291] on button at bounding box center [398, 298] width 19 height 17
click at [19, 199] on span "0:33" at bounding box center [23, 198] width 14 height 9
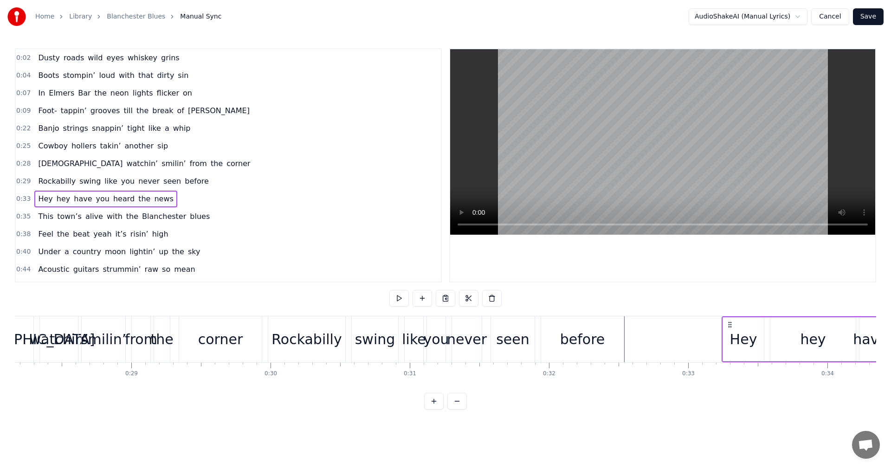
click at [396, 299] on button at bounding box center [398, 298] width 19 height 17
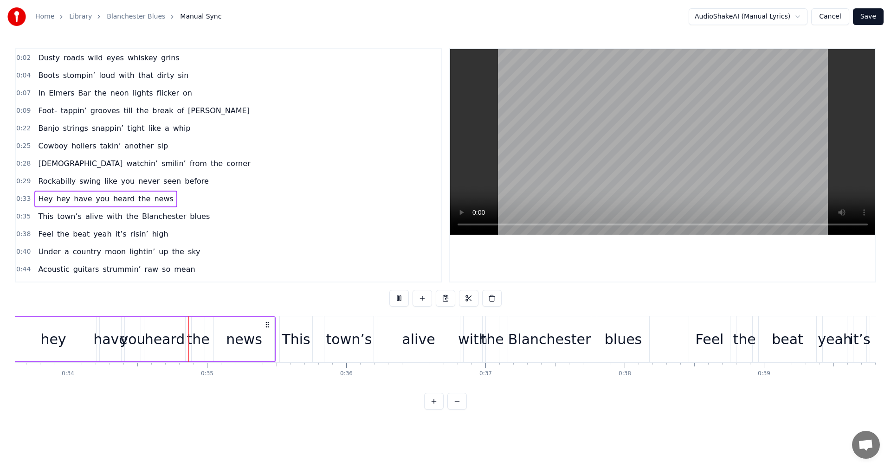
scroll to position [0, 4721]
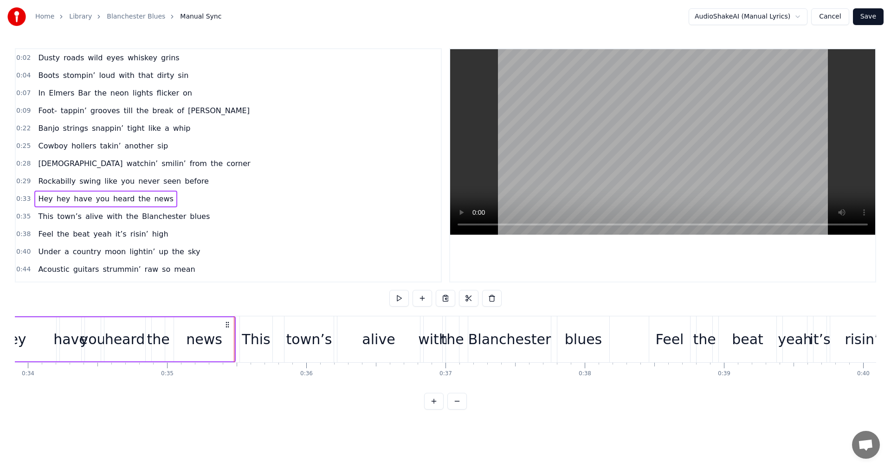
click at [23, 221] on div "0:35 This town’s alive with the Blanchester blues" at bounding box center [228, 217] width 425 height 18
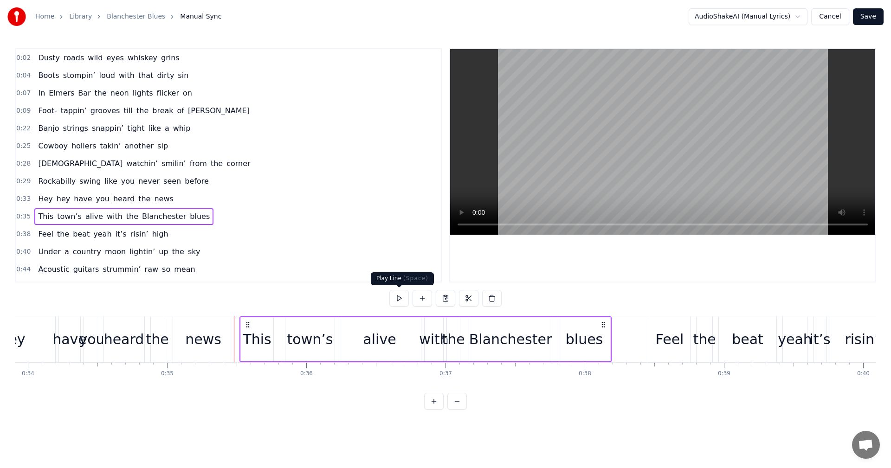
click at [399, 294] on button at bounding box center [398, 298] width 19 height 17
click at [19, 234] on span "0:38" at bounding box center [23, 234] width 14 height 9
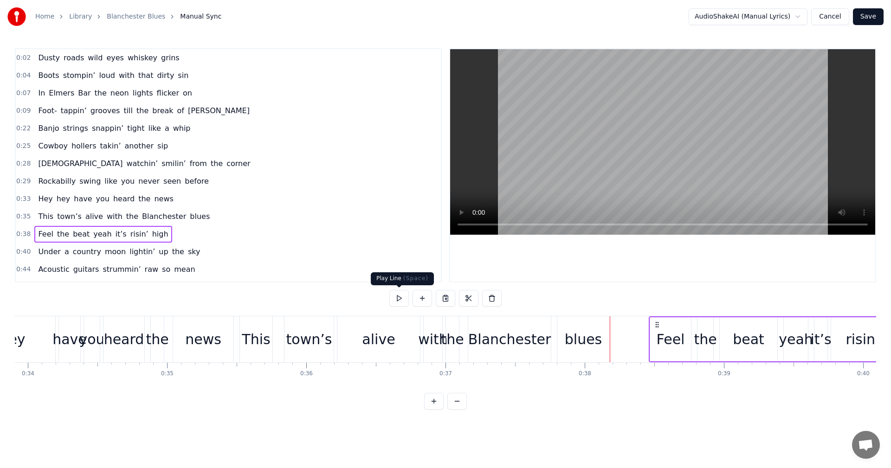
click at [400, 297] on button at bounding box center [398, 298] width 19 height 17
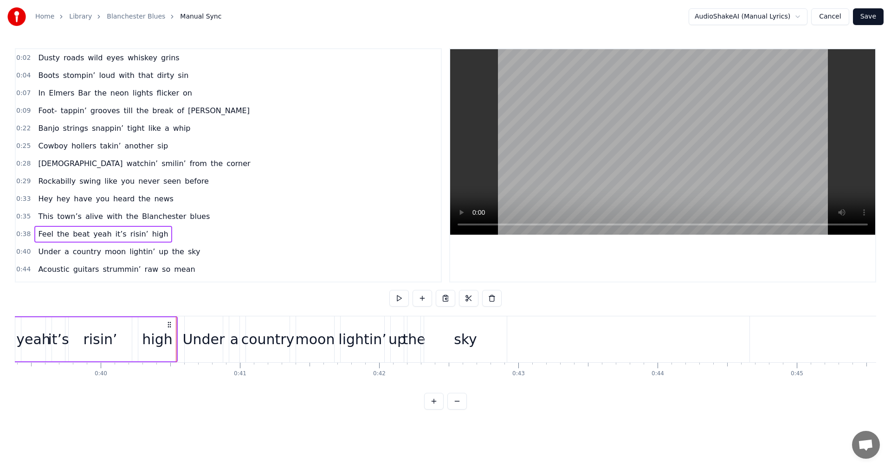
scroll to position [0, 5524]
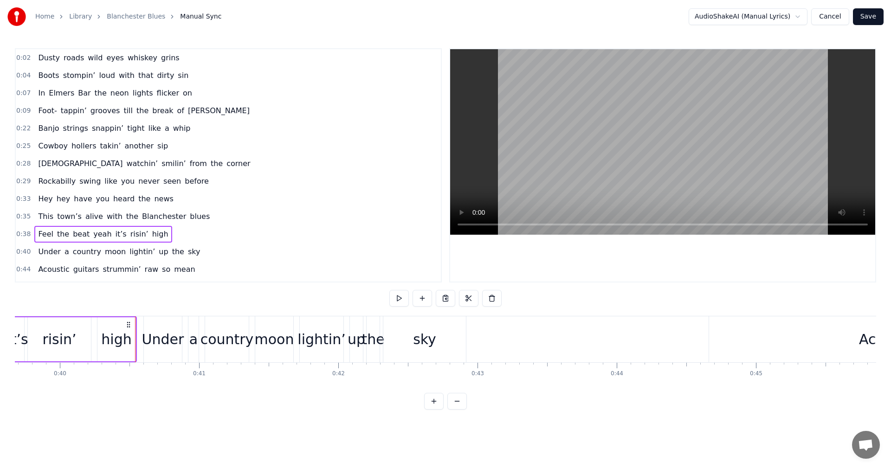
click at [21, 252] on span "0:40" at bounding box center [23, 251] width 14 height 9
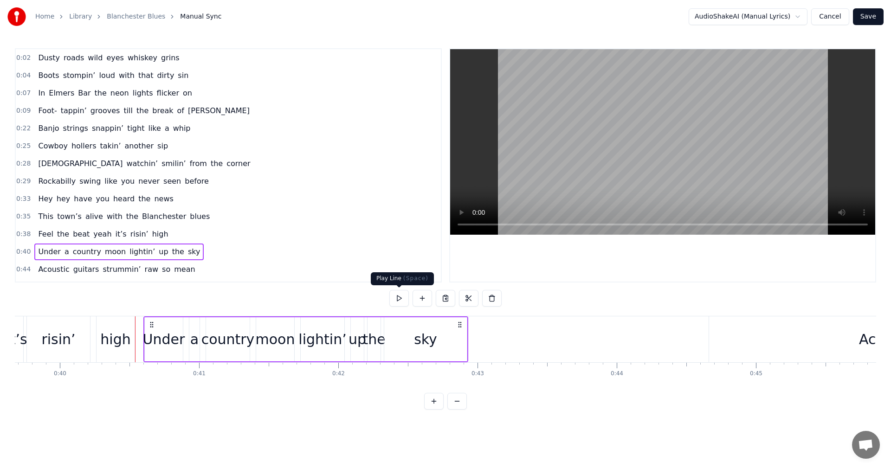
click at [400, 298] on button at bounding box center [398, 298] width 19 height 17
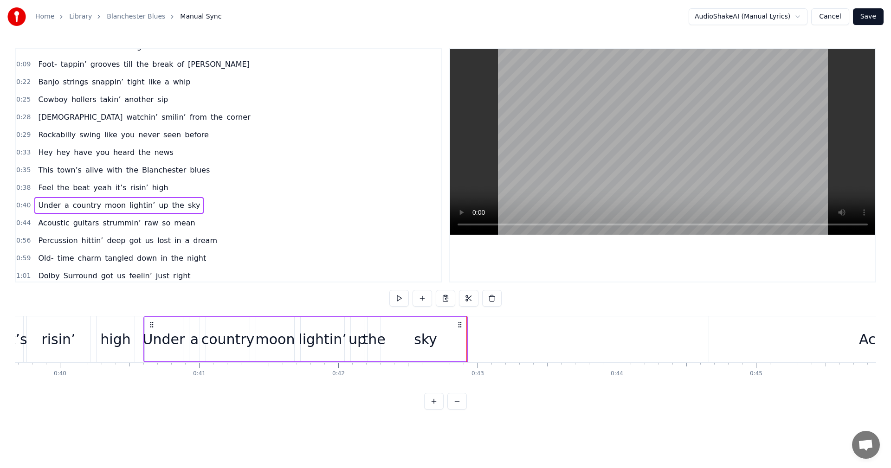
click at [44, 221] on span "Acoustic" at bounding box center [53, 223] width 33 height 11
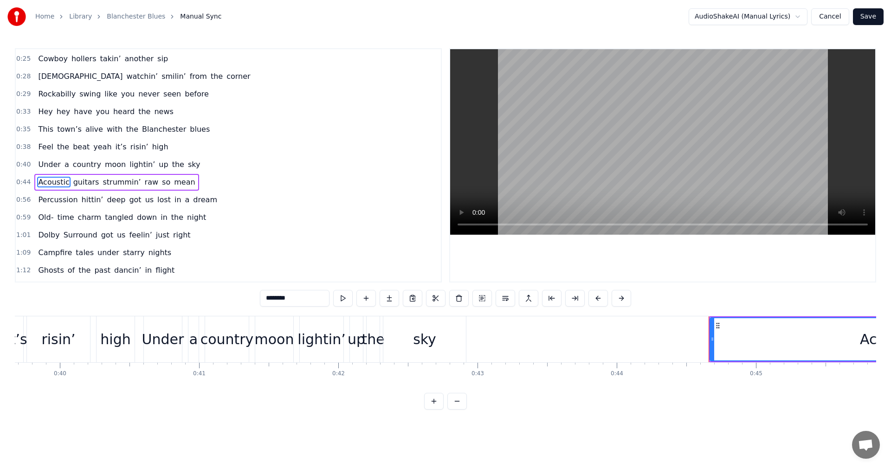
scroll to position [104, 0]
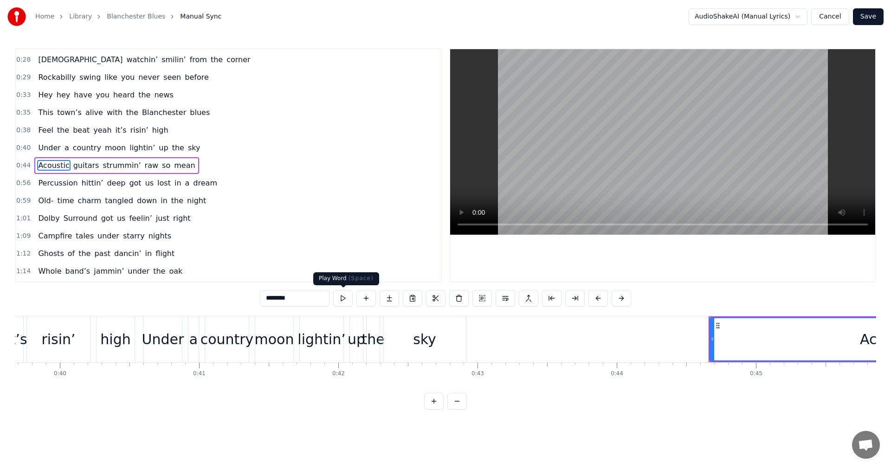
click at [339, 297] on button at bounding box center [342, 298] width 19 height 17
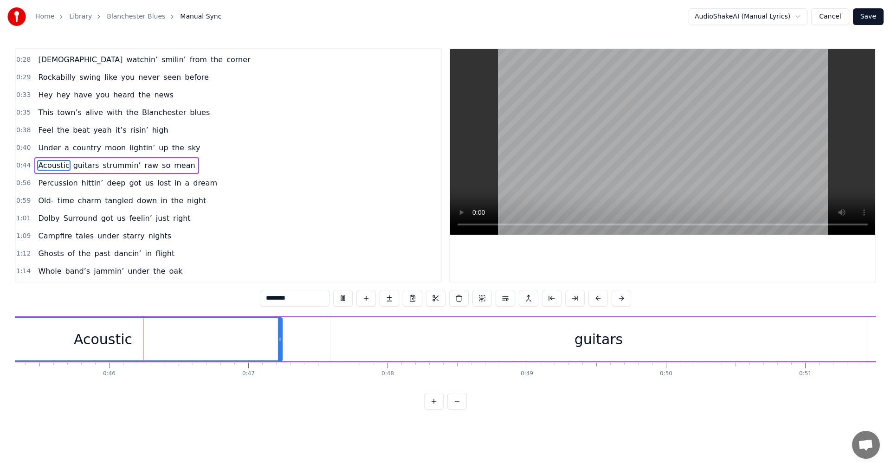
scroll to position [0, 6316]
click at [20, 146] on span "0:40" at bounding box center [23, 147] width 14 height 9
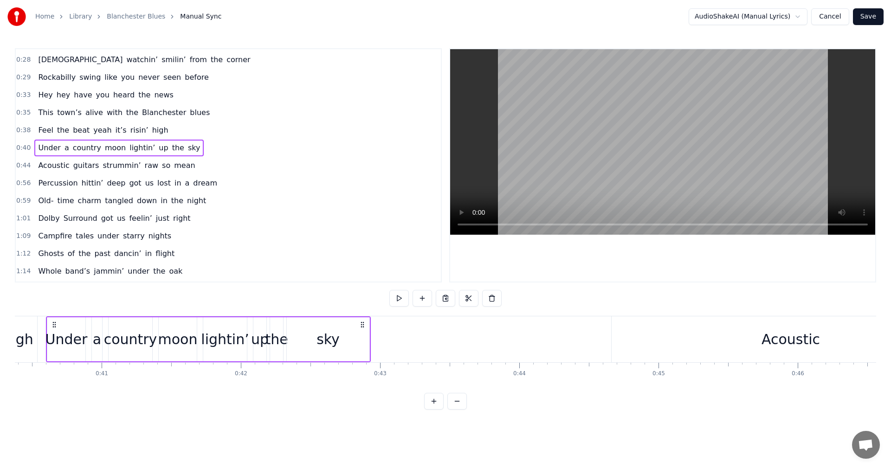
scroll to position [0, 5607]
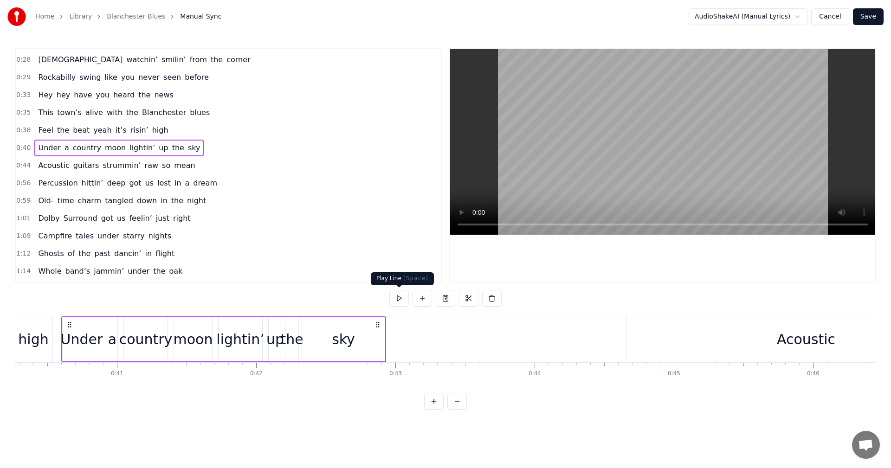
click at [401, 291] on button at bounding box center [398, 298] width 19 height 17
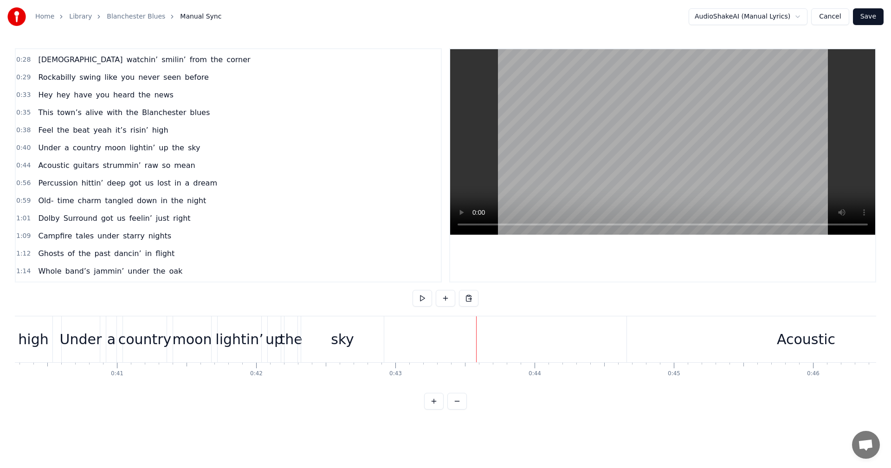
drag, startPoint x: 473, startPoint y: 324, endPoint x: 421, endPoint y: 331, distance: 52.4
click at [421, 298] on button at bounding box center [422, 298] width 19 height 17
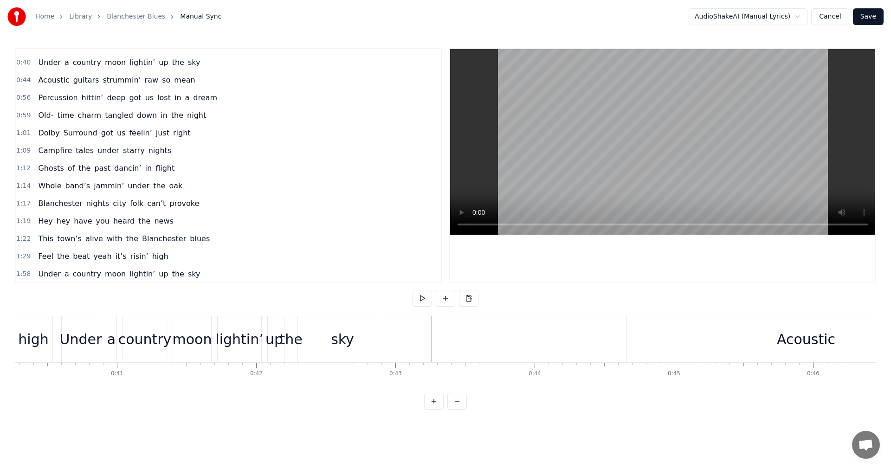
scroll to position [191, 0]
click at [25, 219] on span "1:19" at bounding box center [23, 219] width 14 height 9
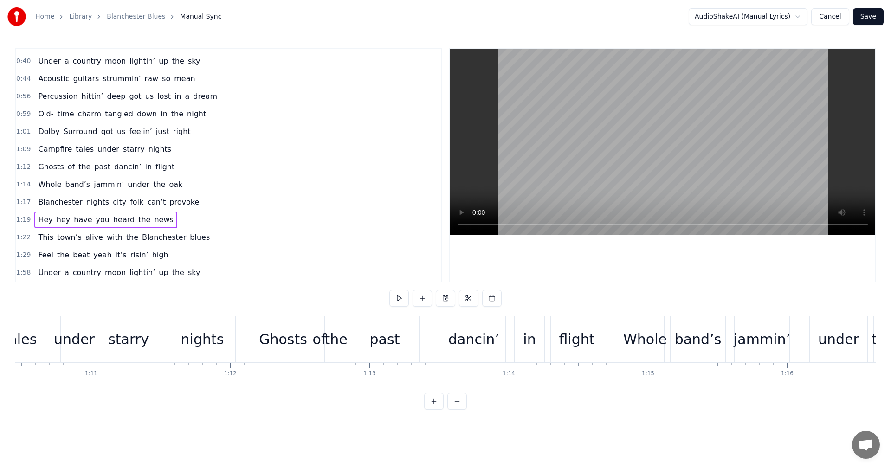
scroll to position [0, 11076]
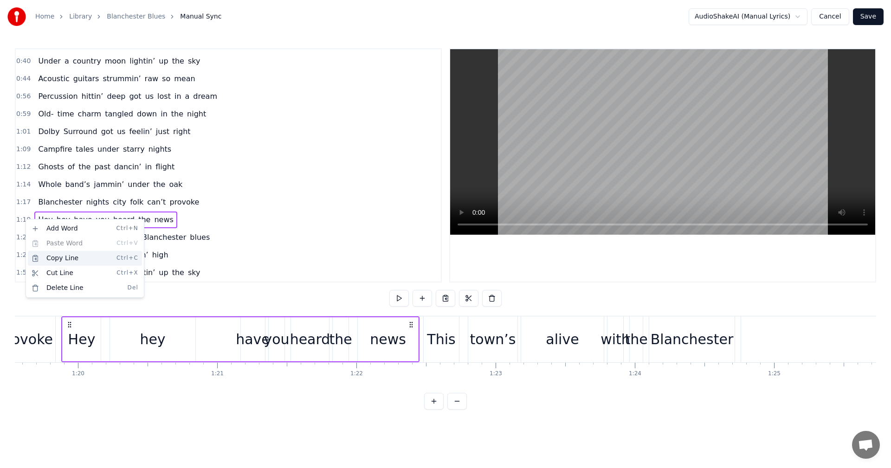
click at [76, 259] on div "Copy Line Ctrl+C" at bounding box center [85, 258] width 114 height 15
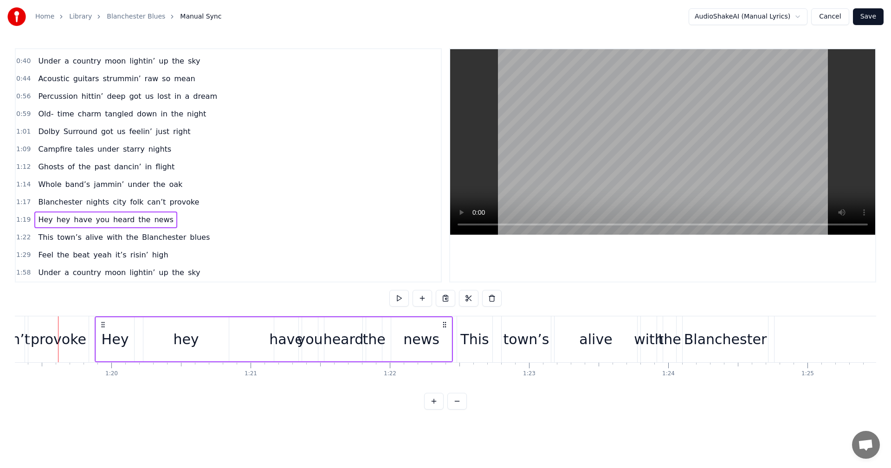
scroll to position [0, 11039]
click at [400, 295] on button at bounding box center [398, 298] width 19 height 17
click at [22, 239] on span "1:22" at bounding box center [23, 237] width 14 height 9
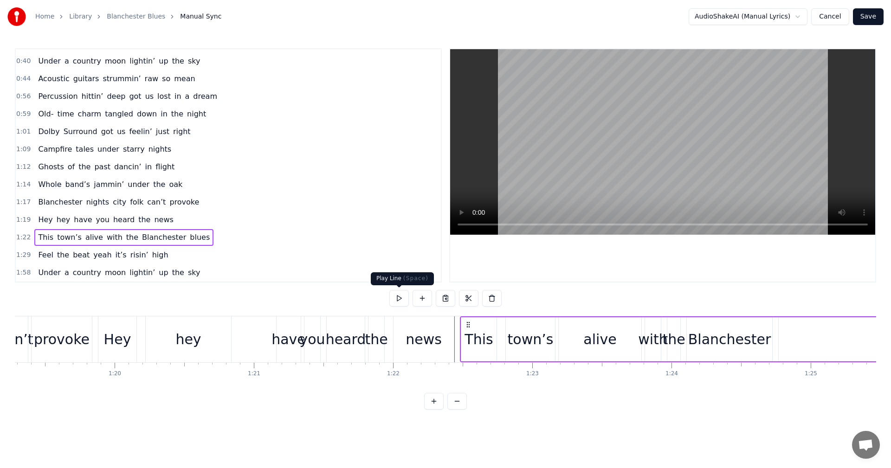
click at [401, 297] on button at bounding box center [398, 298] width 19 height 17
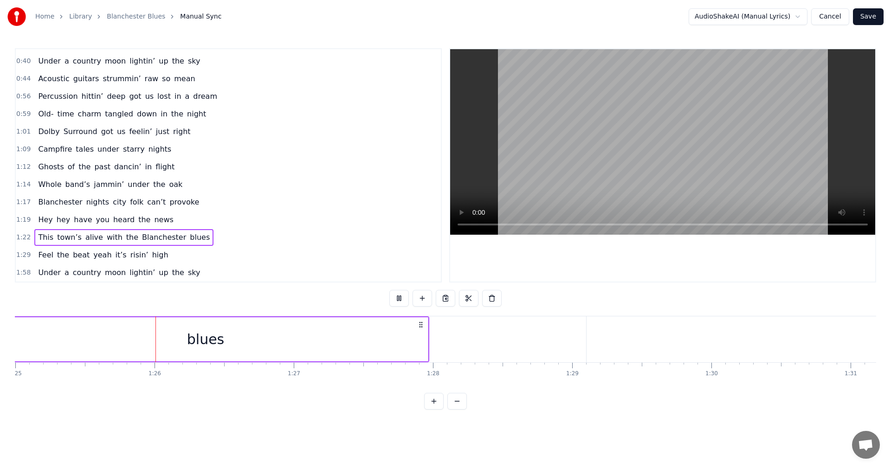
scroll to position [0, 11836]
click at [401, 296] on button at bounding box center [398, 298] width 19 height 17
click at [18, 249] on div "1:29 Feel the beat yeah it’s risin’ high" at bounding box center [228, 255] width 425 height 18
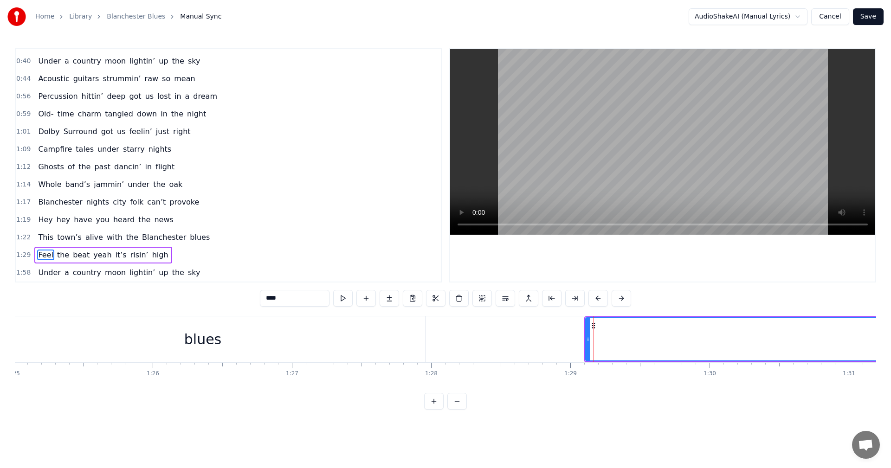
click at [224, 342] on div "blues" at bounding box center [203, 340] width 445 height 46
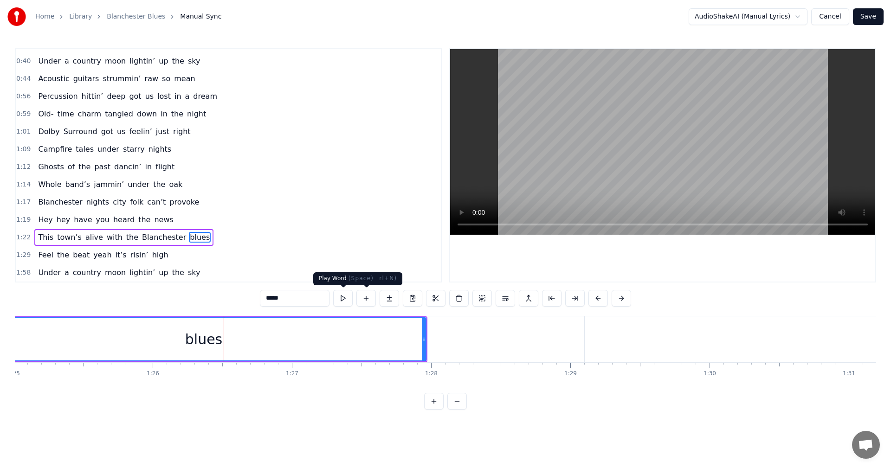
click at [346, 296] on button at bounding box center [342, 298] width 19 height 17
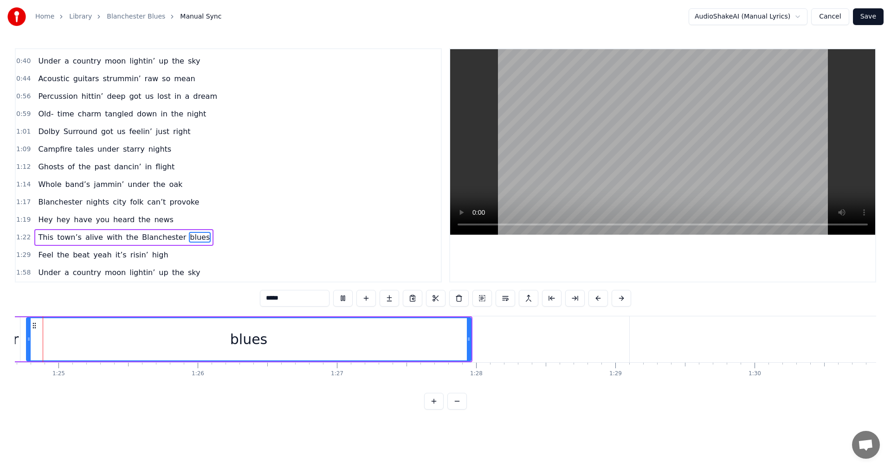
scroll to position [0, 11756]
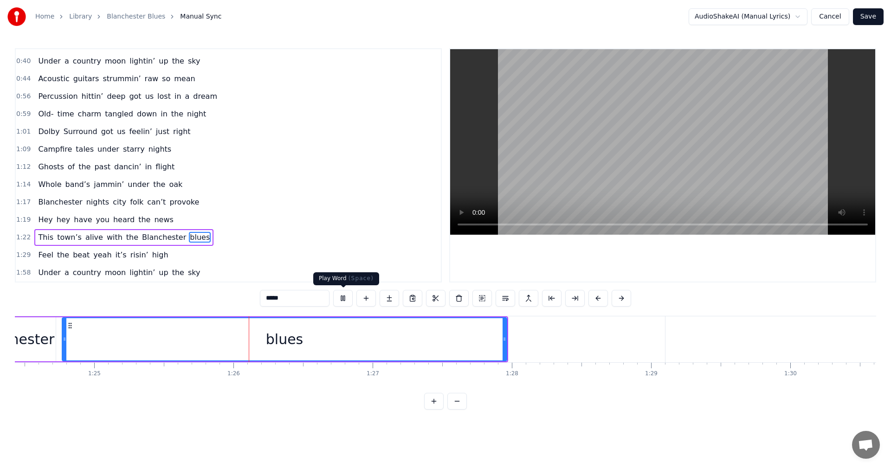
click at [343, 298] on button at bounding box center [342, 298] width 19 height 17
type input "****"
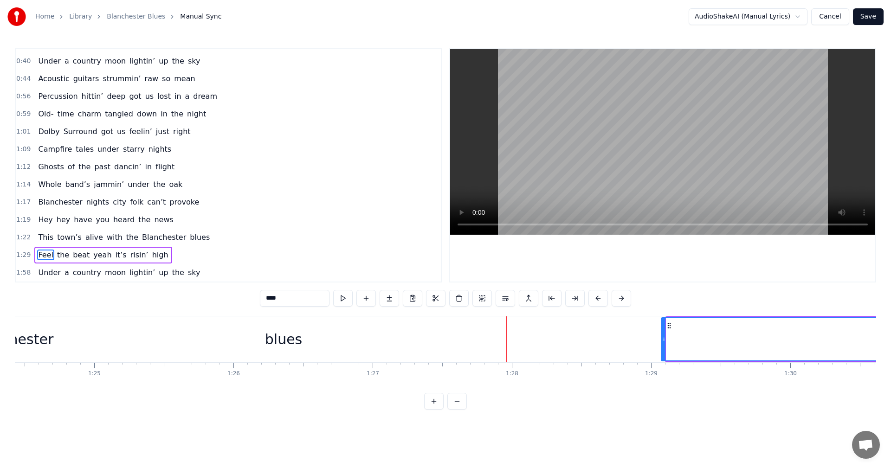
drag, startPoint x: 669, startPoint y: 338, endPoint x: 664, endPoint y: 339, distance: 5.1
click at [664, 339] on icon at bounding box center [664, 339] width 4 height 7
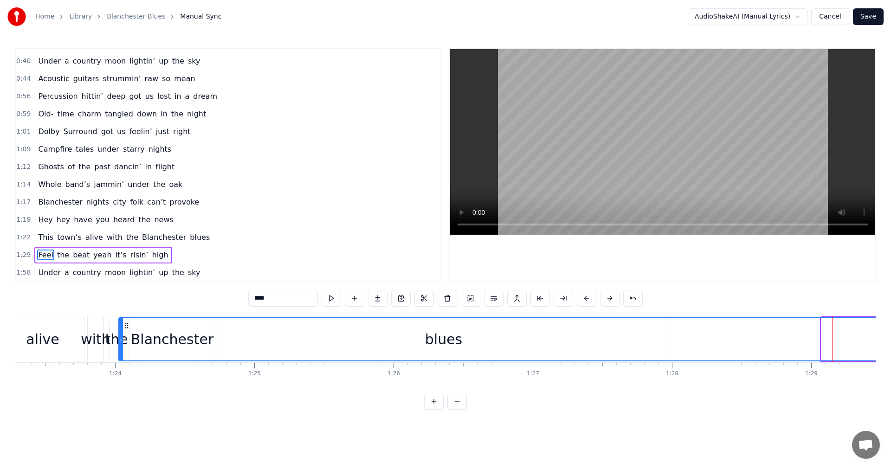
scroll to position [0, 11582]
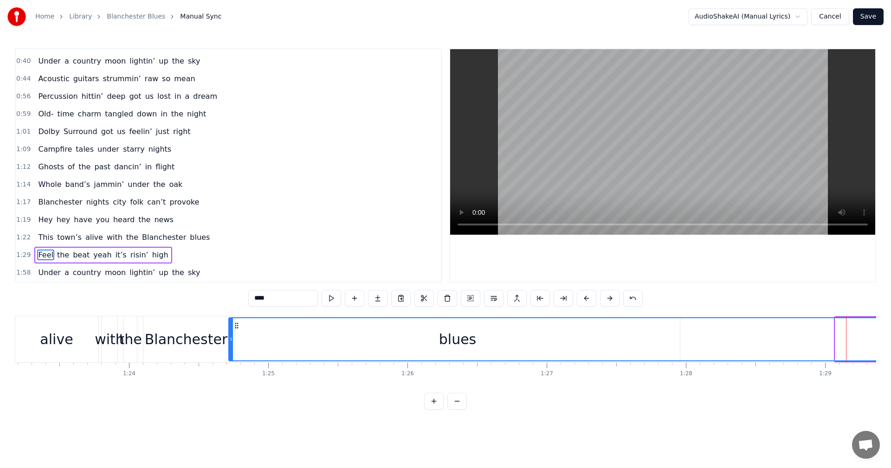
drag, startPoint x: 668, startPoint y: 325, endPoint x: 236, endPoint y: 355, distance: 433.6
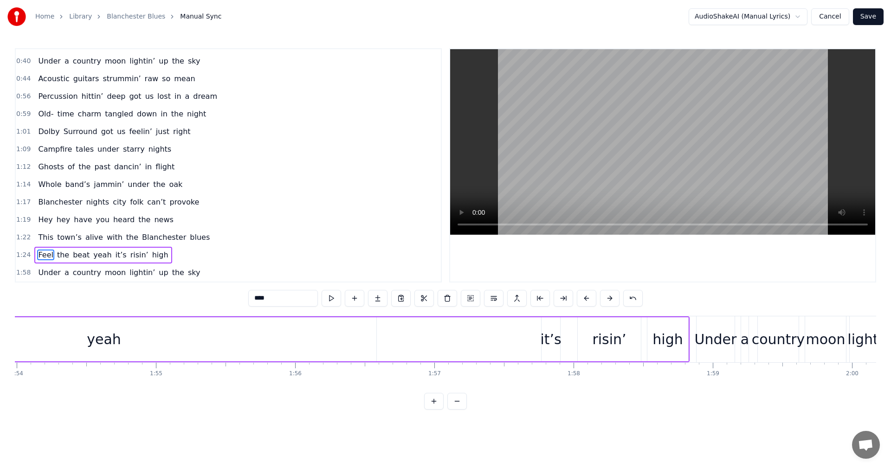
scroll to position [0, 15915]
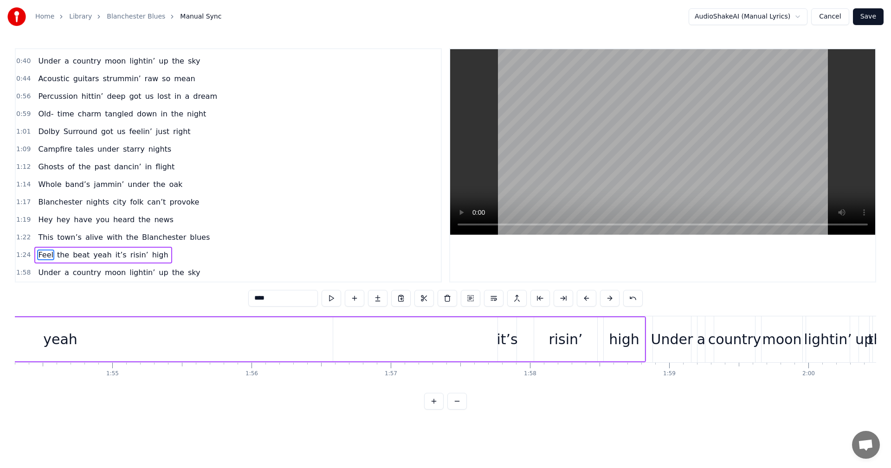
click at [640, 328] on div "high" at bounding box center [624, 339] width 41 height 44
type input "****"
click at [688, 299] on div "0:02 Dusty roads wild eyes whiskey grins 0:04 Boots stompin’ loud with that dir…" at bounding box center [445, 229] width 861 height 362
click at [20, 253] on span "1:24" at bounding box center [23, 255] width 14 height 9
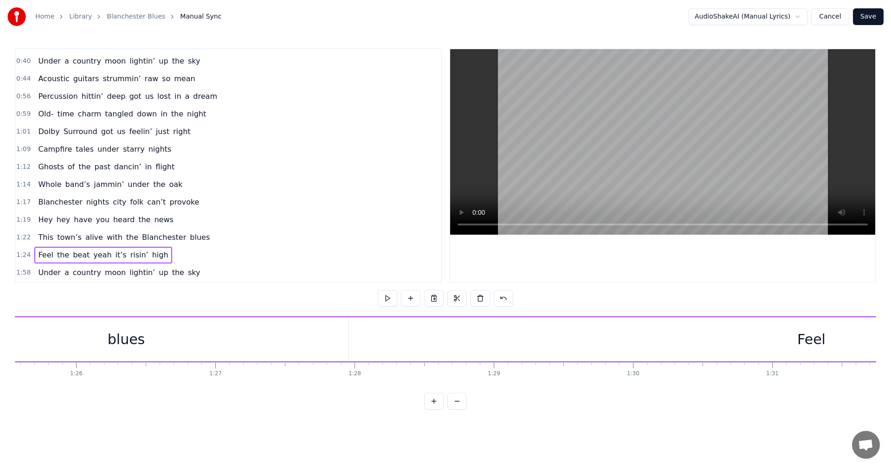
scroll to position [0, 11748]
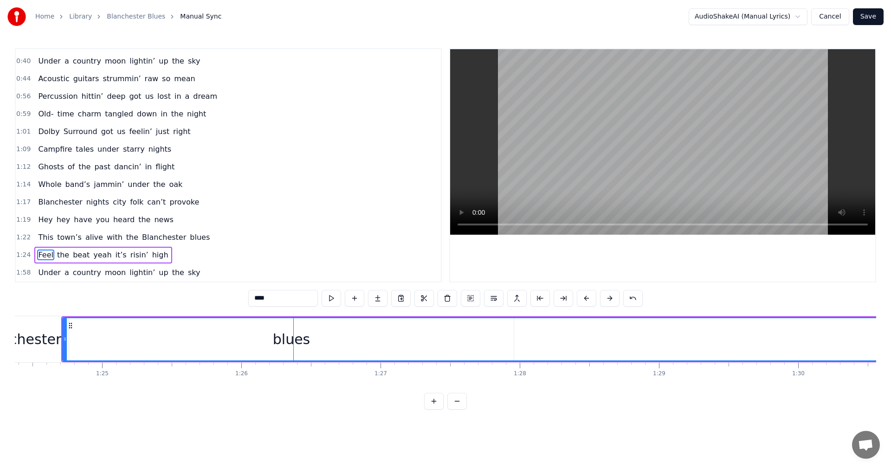
click at [26, 340] on div "Blanchester" at bounding box center [20, 339] width 83 height 21
type input "**********"
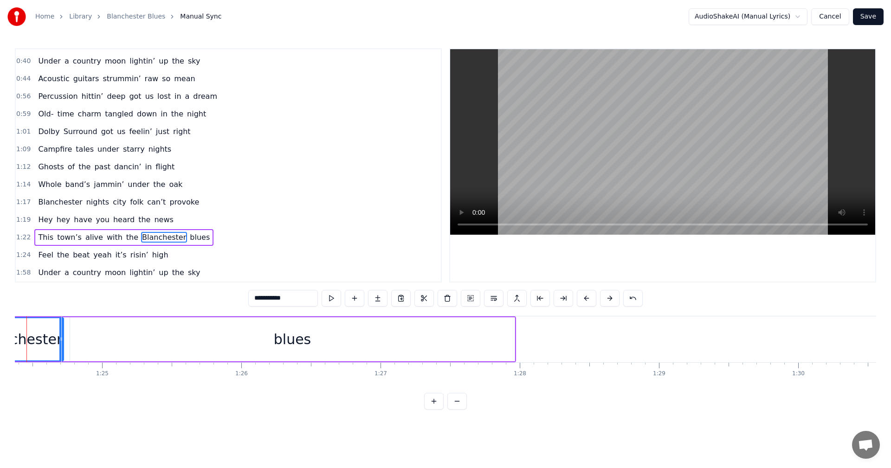
scroll to position [0, 11713]
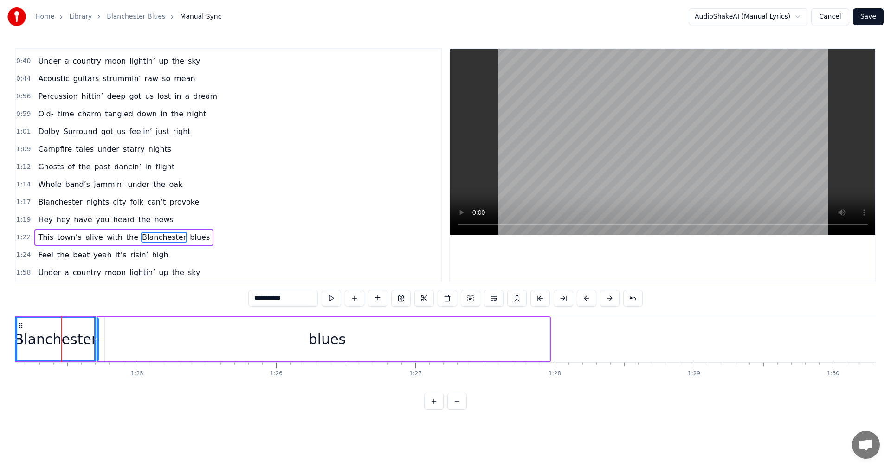
click at [21, 235] on span "1:22" at bounding box center [23, 237] width 14 height 9
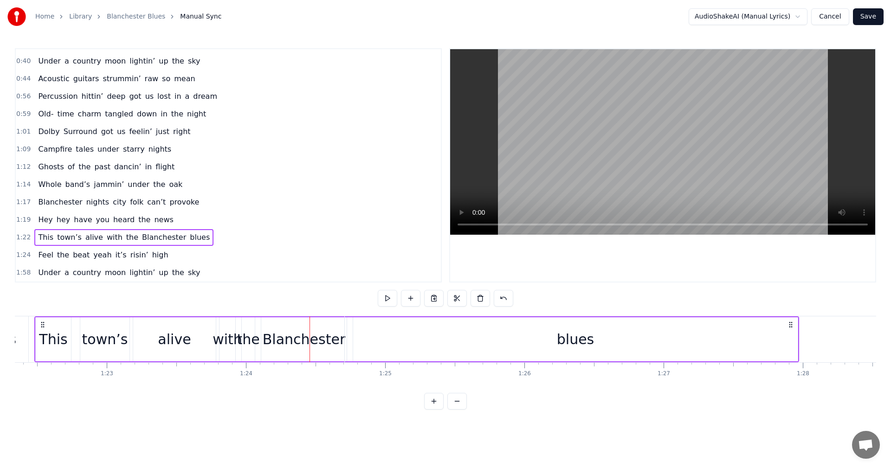
scroll to position [0, 11438]
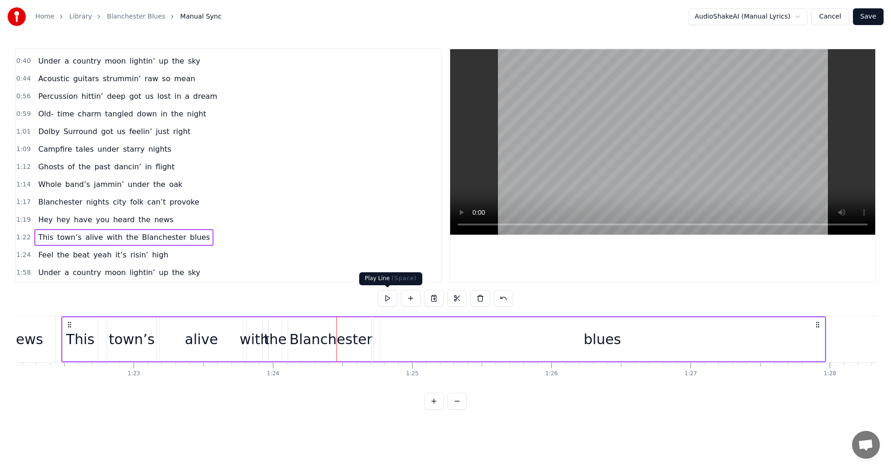
click at [392, 297] on button at bounding box center [387, 298] width 19 height 17
click at [393, 296] on button at bounding box center [387, 298] width 19 height 17
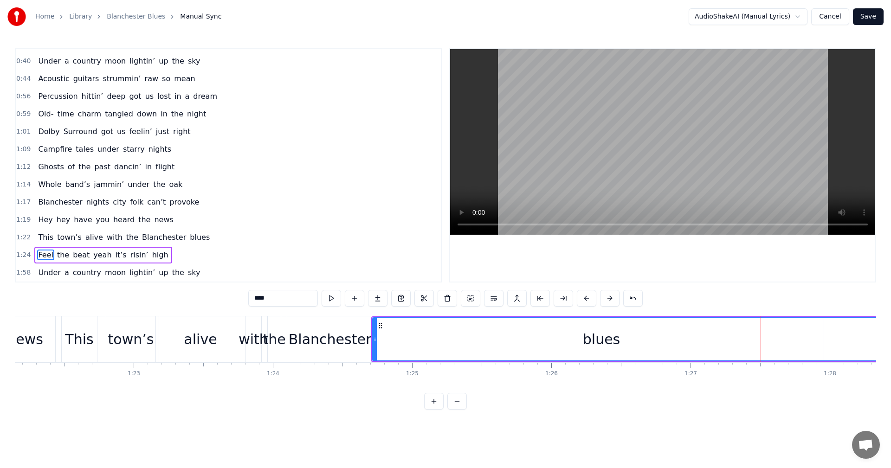
click at [339, 341] on div "Blanchester" at bounding box center [330, 339] width 83 height 21
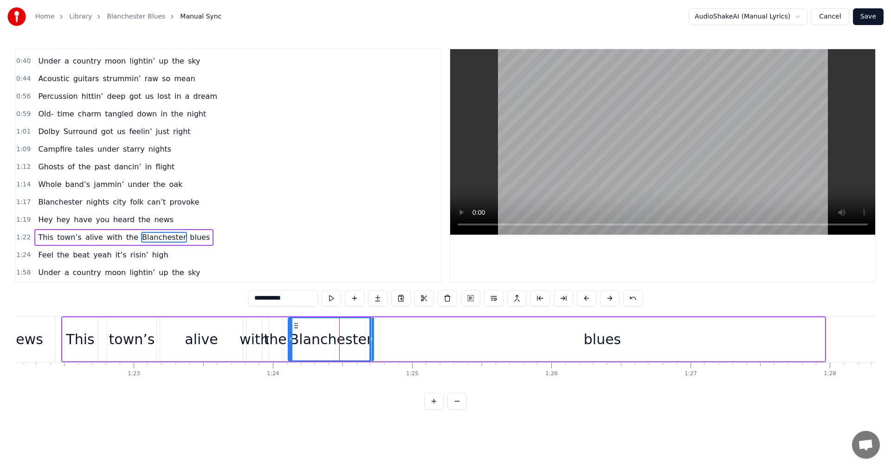
drag, startPoint x: 826, startPoint y: 339, endPoint x: 773, endPoint y: 336, distance: 53.0
type input "****"
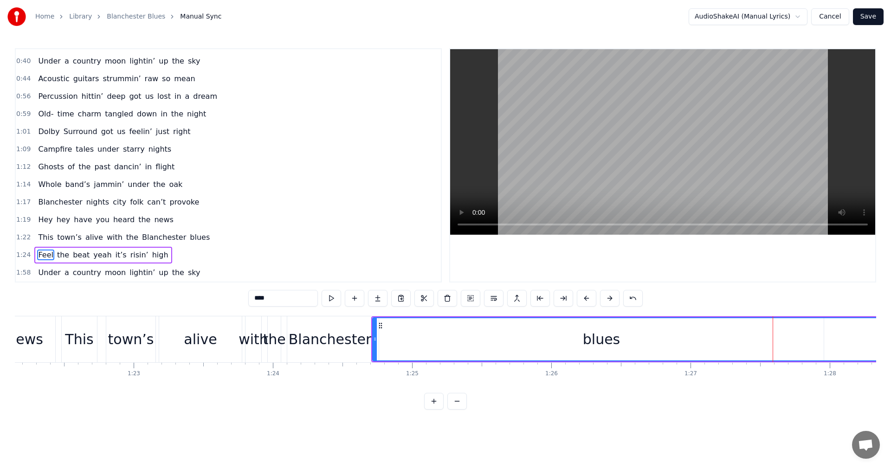
drag, startPoint x: 525, startPoint y: 393, endPoint x: 560, endPoint y: 395, distance: 35.3
click at [562, 395] on div "0:02 Dusty roads wild eyes whiskey grins 0:04 Boots stompin’ loud with that dir…" at bounding box center [445, 229] width 861 height 362
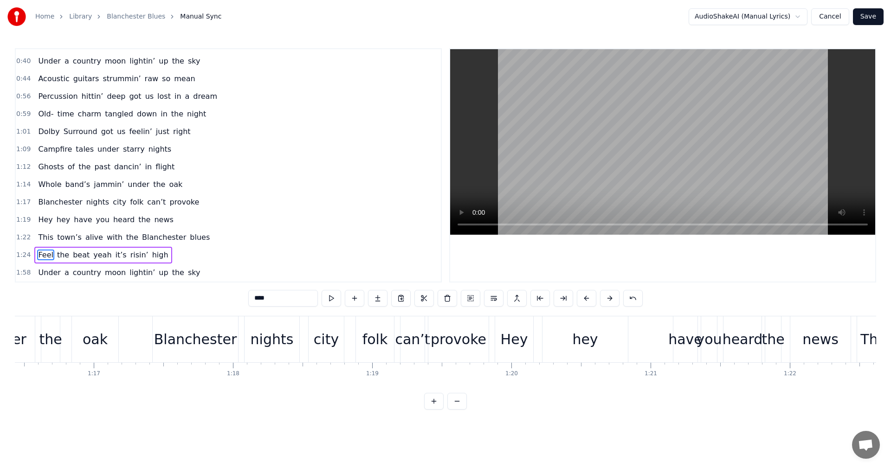
scroll to position [0, 10631]
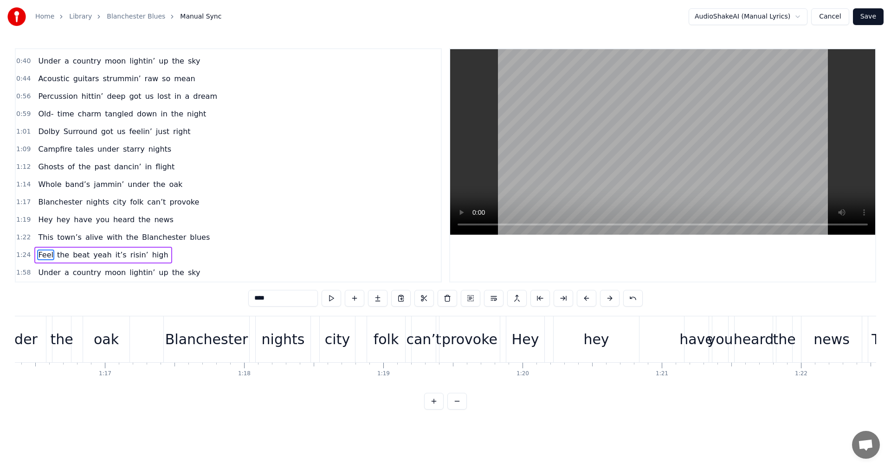
click at [829, 19] on button "Cancel" at bounding box center [830, 16] width 38 height 17
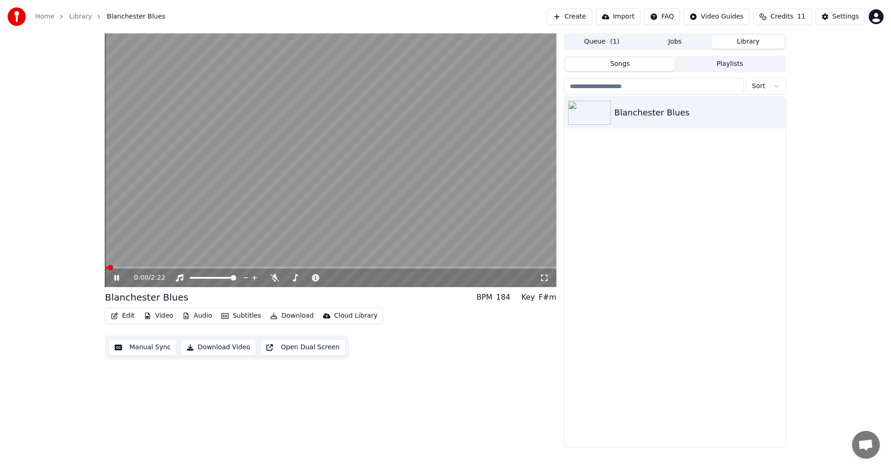
click at [281, 265] on video at bounding box center [331, 160] width 452 height 254
click at [288, 268] on span at bounding box center [331, 268] width 452 height 2
click at [337, 269] on div "0:58 / 2:22" at bounding box center [331, 278] width 452 height 19
click at [341, 269] on span at bounding box center [331, 268] width 452 height 2
click at [118, 275] on icon at bounding box center [123, 277] width 22 height 7
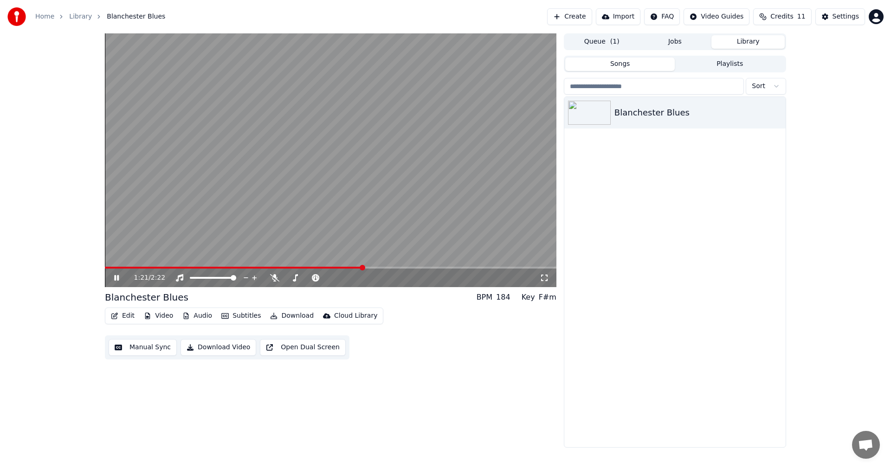
click at [118, 277] on icon at bounding box center [116, 278] width 5 height 6
click at [146, 345] on button "Manual Sync" at bounding box center [143, 347] width 68 height 17
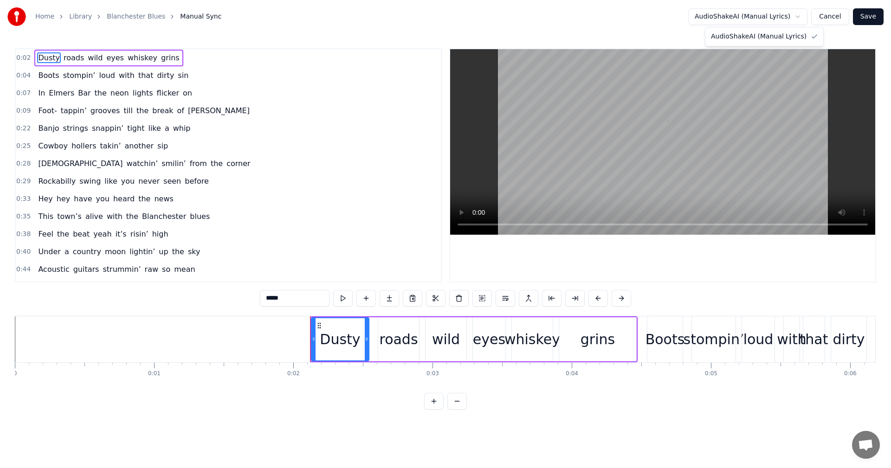
click at [802, 16] on html "Home Library Blanchester Blues Manual Sync AudioShakeAI (Manual Lyrics) Cancel …" at bounding box center [445, 212] width 891 height 425
click at [827, 18] on button "Cancel" at bounding box center [830, 16] width 38 height 17
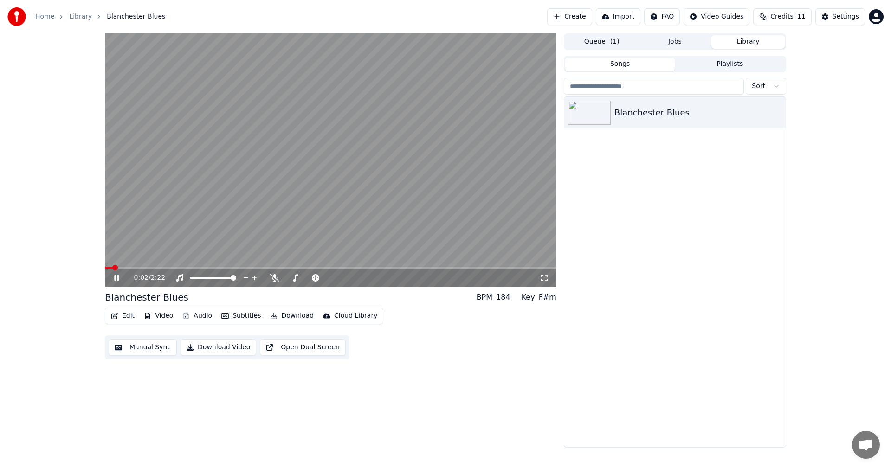
click at [120, 276] on icon at bounding box center [123, 277] width 22 height 7
click at [233, 315] on button "Subtitles" at bounding box center [241, 316] width 47 height 13
click at [306, 351] on div "AudioShakeAI (Manual Lyrics)" at bounding box center [272, 350] width 114 height 15
click at [120, 275] on icon at bounding box center [123, 277] width 22 height 7
click at [286, 348] on button "Open Dual Screen" at bounding box center [303, 347] width 86 height 17
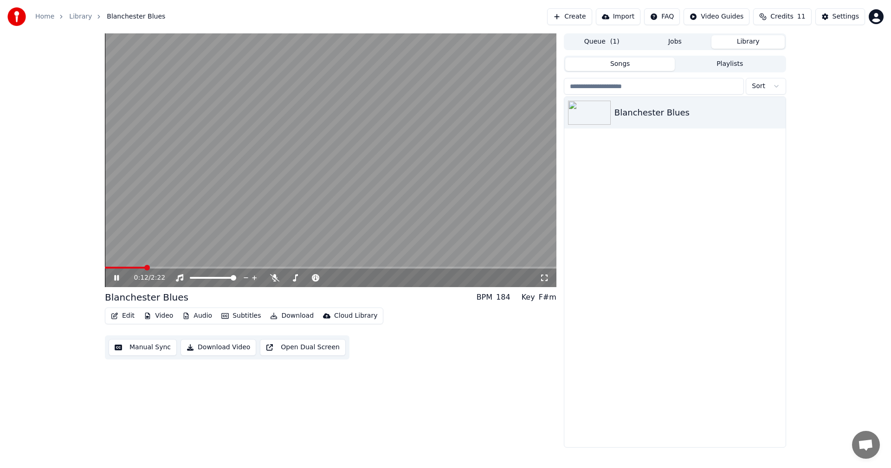
click at [114, 276] on icon at bounding box center [123, 277] width 22 height 7
click at [847, 19] on div "Settings" at bounding box center [846, 16] width 26 height 9
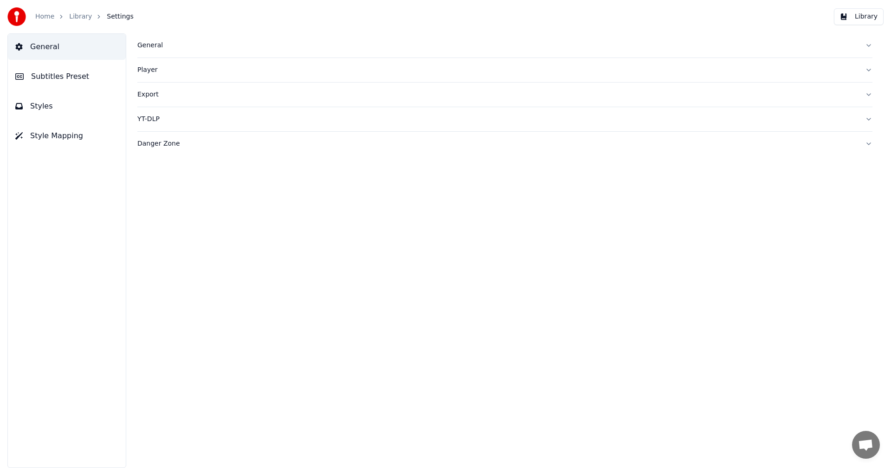
click at [30, 78] on button "Subtitles Preset" at bounding box center [67, 77] width 118 height 26
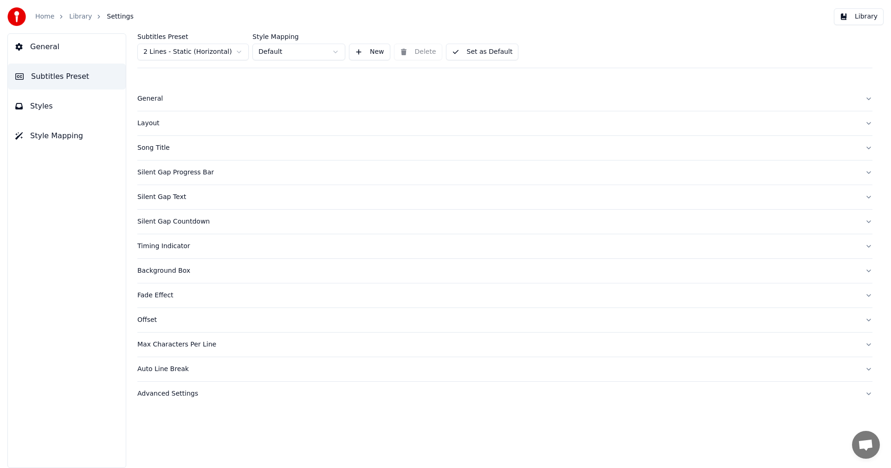
click at [39, 114] on button "Styles" at bounding box center [67, 106] width 118 height 26
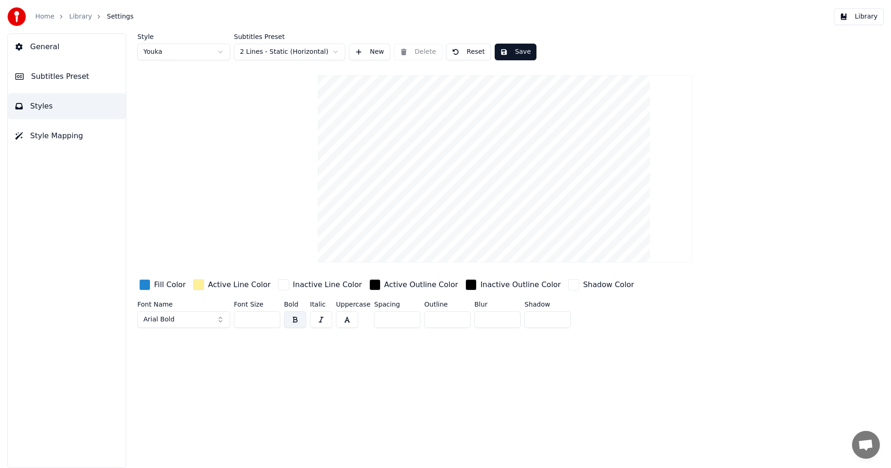
click at [48, 134] on span "Style Mapping" at bounding box center [56, 135] width 53 height 11
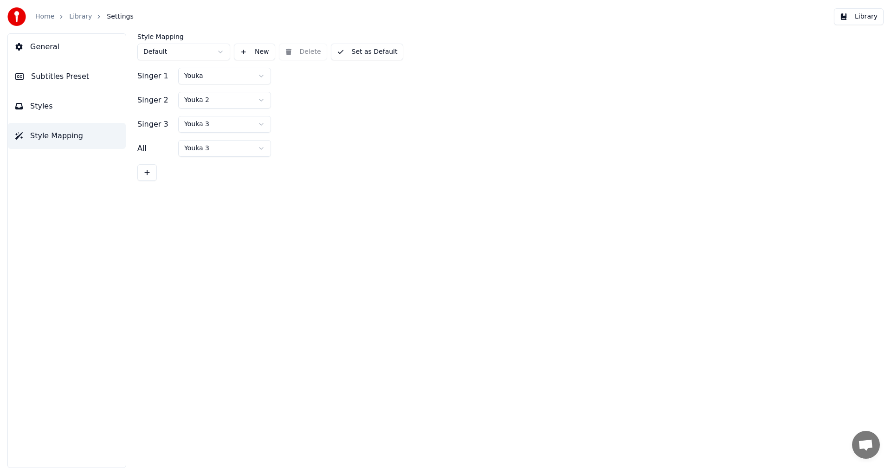
click at [39, 103] on span "Styles" at bounding box center [41, 106] width 23 height 11
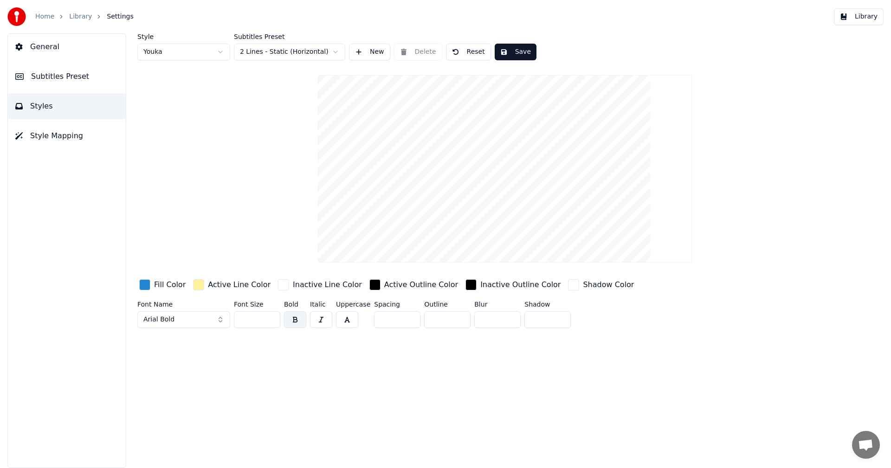
click at [27, 73] on button "Subtitles Preset" at bounding box center [67, 77] width 118 height 26
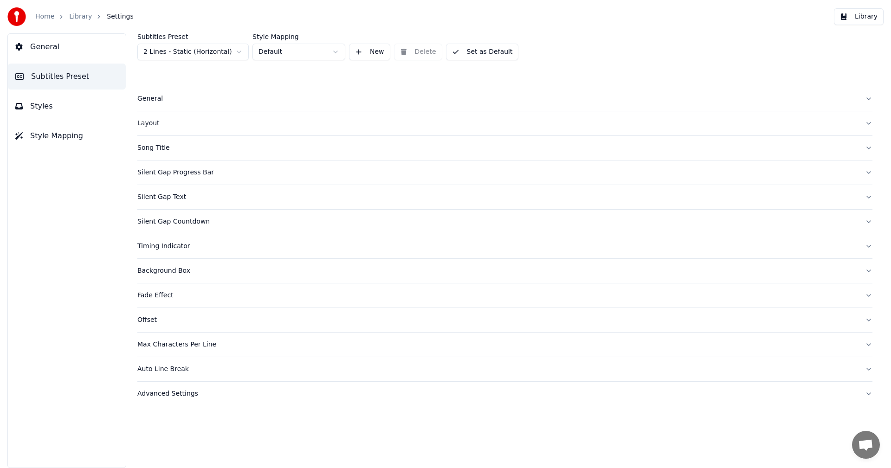
click at [184, 147] on div "Song Title" at bounding box center [497, 147] width 720 height 9
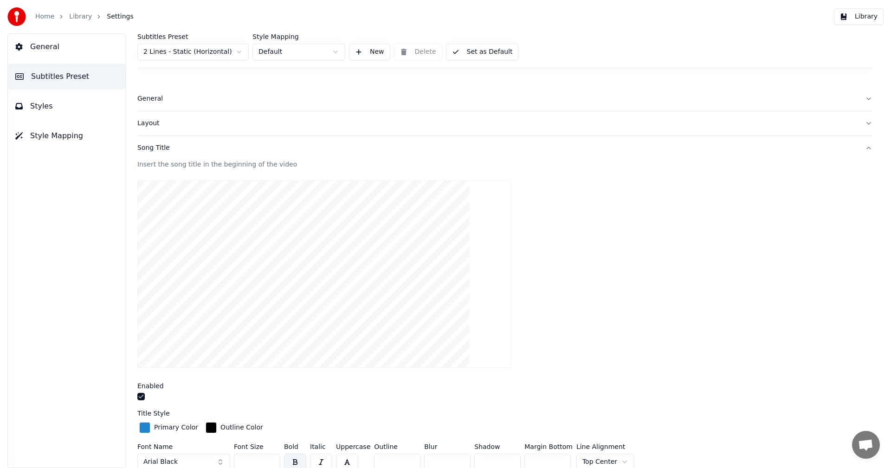
click at [316, 225] on video at bounding box center [324, 275] width 374 height 188
click at [154, 146] on div "Song Title" at bounding box center [497, 147] width 720 height 9
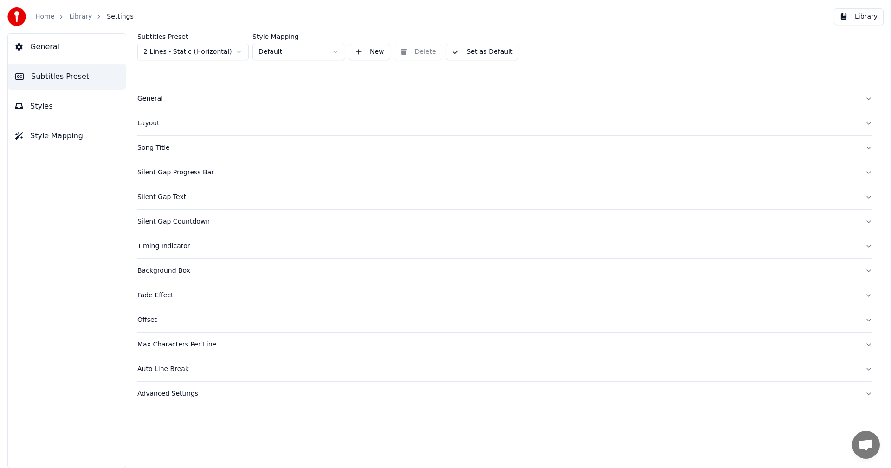
click at [143, 142] on button "Song Title" at bounding box center [504, 148] width 735 height 24
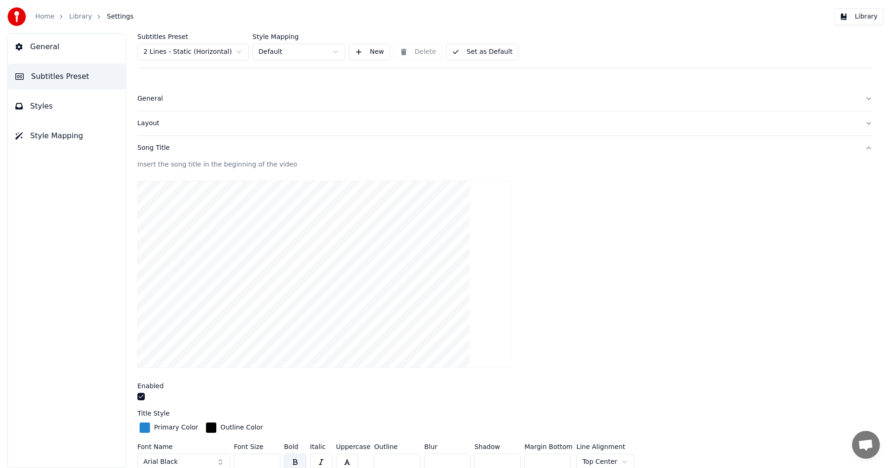
click at [67, 76] on span "Subtitles Preset" at bounding box center [60, 76] width 58 height 11
click at [203, 136] on button "Song Title" at bounding box center [504, 148] width 735 height 24
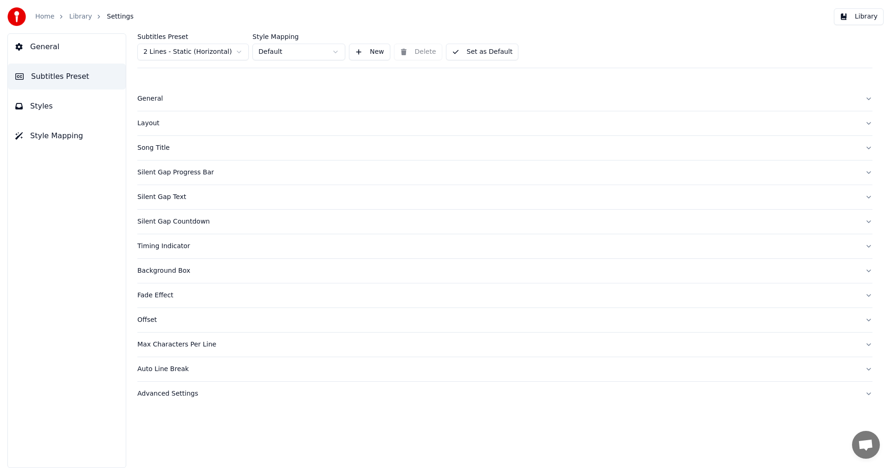
click at [46, 49] on span "General" at bounding box center [44, 46] width 29 height 11
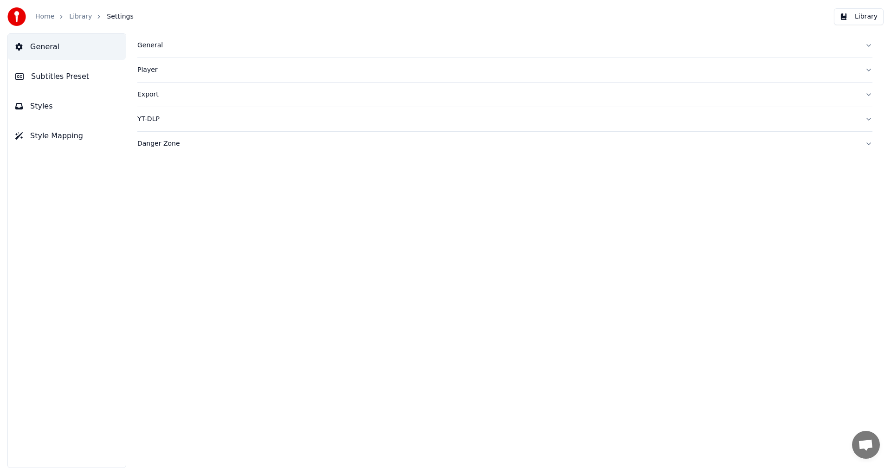
click at [77, 17] on link "Library" at bounding box center [80, 16] width 23 height 9
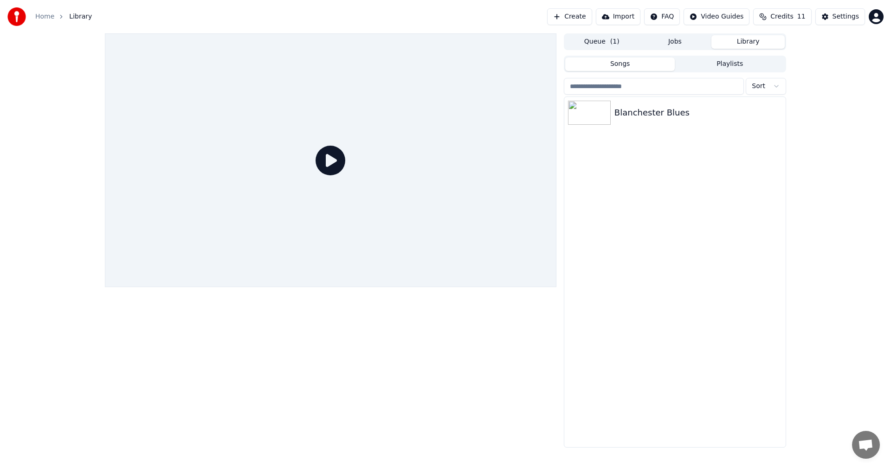
click at [721, 16] on html "Home Library Create Import FAQ Video Guides Credits 11 Settings Queue ( 1 ) Job…" at bounding box center [445, 234] width 891 height 468
click at [732, 52] on div "Lyrics Sync Guide" at bounding box center [727, 51] width 65 height 15
click at [668, 105] on div "Blanchester Blues" at bounding box center [674, 113] width 221 height 32
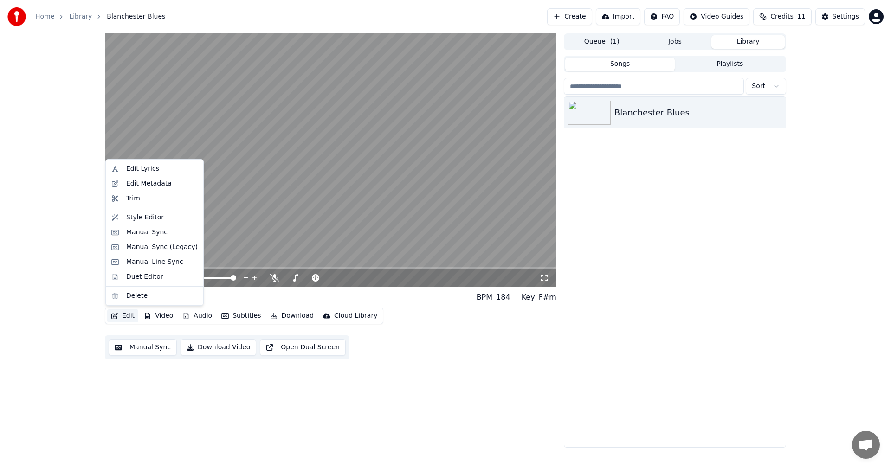
click at [125, 314] on button "Edit" at bounding box center [122, 316] width 31 height 13
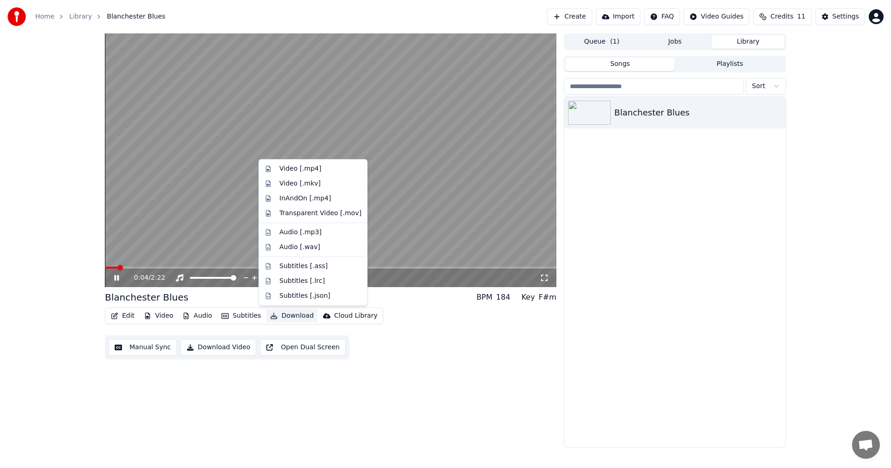
click at [117, 278] on icon at bounding box center [116, 278] width 5 height 6
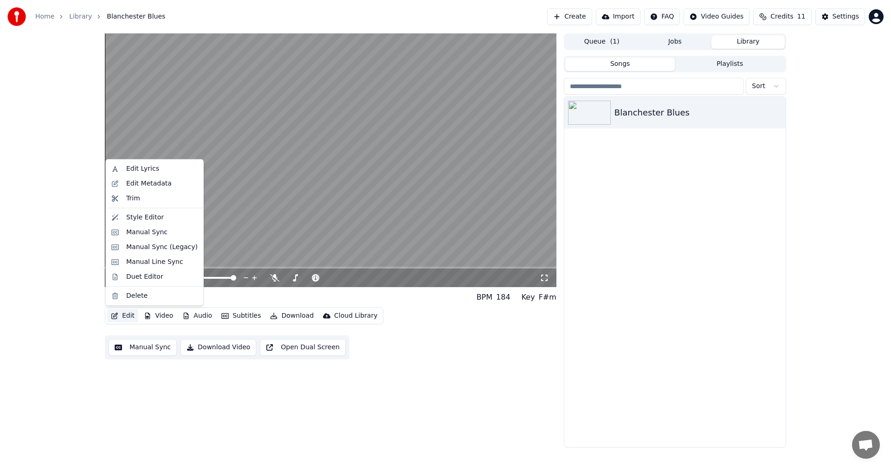
click at [128, 316] on button "Edit" at bounding box center [122, 316] width 31 height 13
click at [138, 168] on div "Edit Lyrics" at bounding box center [142, 168] width 33 height 9
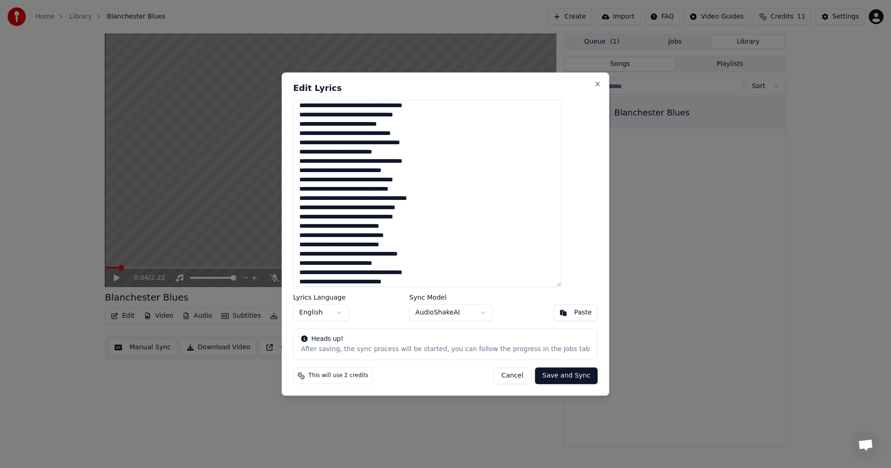
scroll to position [44, 0]
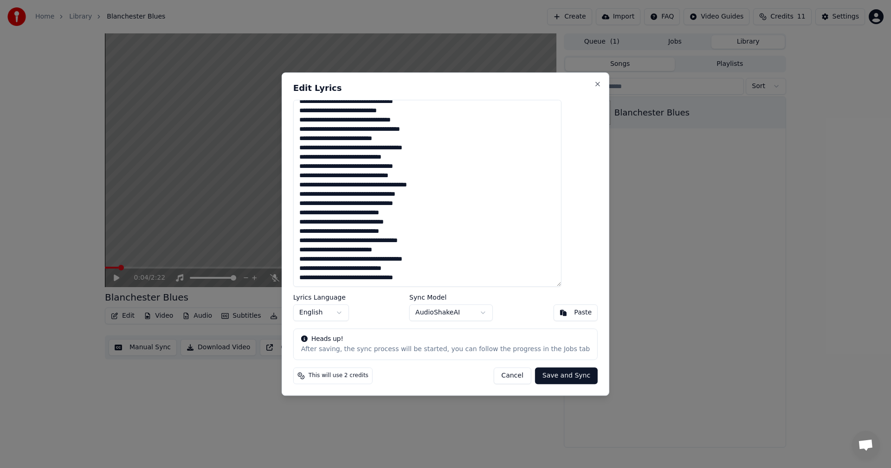
click at [472, 310] on body "Home Library Blanchester Blues Create Import FAQ Video Guides Credits 11 Settin…" at bounding box center [445, 234] width 891 height 468
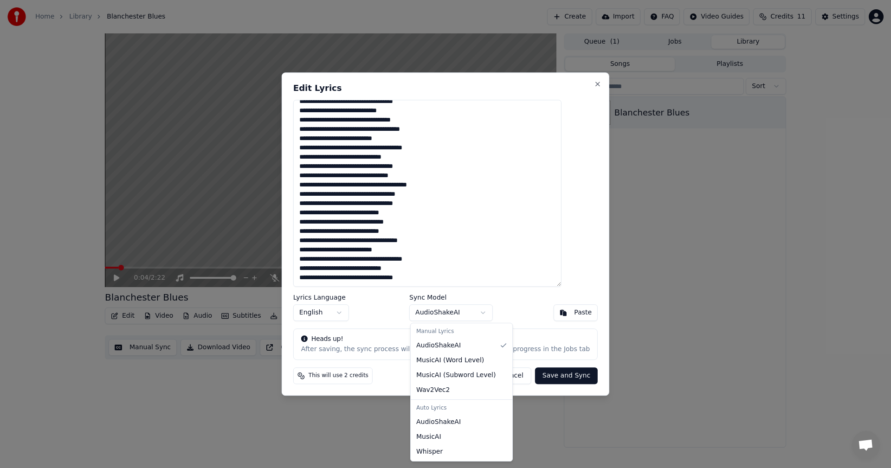
click at [485, 311] on body "Home Library Blanchester Blues Create Import FAQ Video Guides Credits 11 Settin…" at bounding box center [445, 234] width 891 height 468
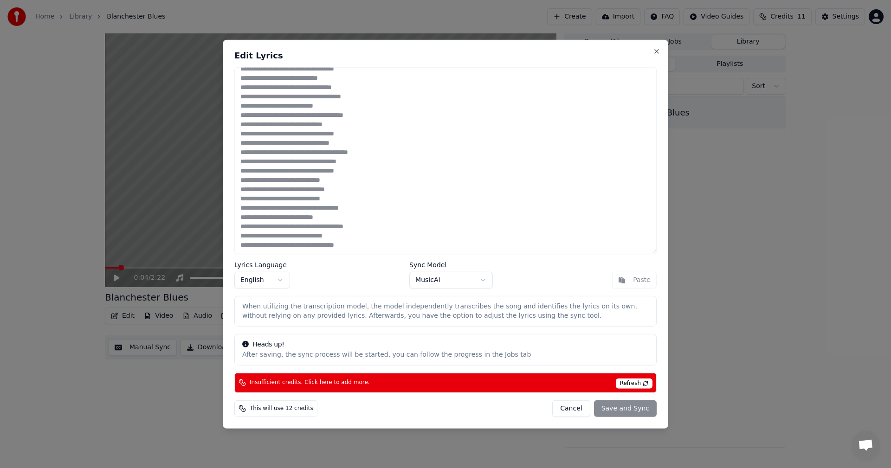
click at [459, 283] on body "Home Library Blanchester Blues Create Import FAQ Video Guides Credits 11 Settin…" at bounding box center [445, 234] width 891 height 468
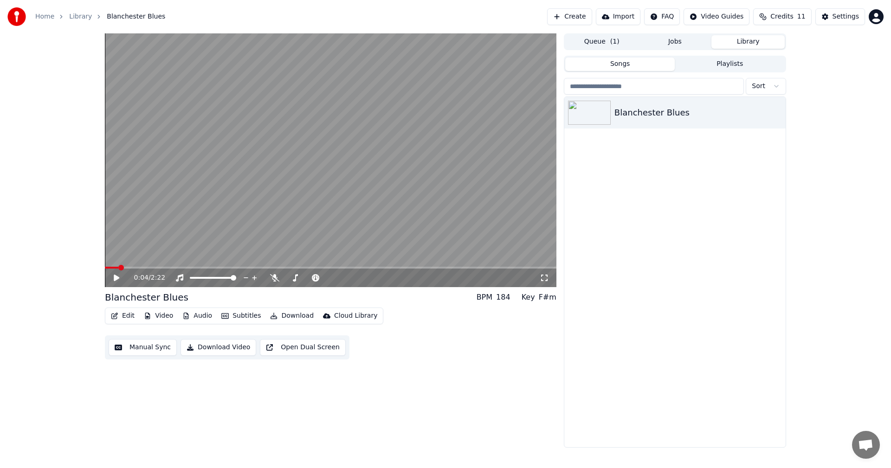
click at [779, 18] on span "Credits" at bounding box center [781, 16] width 23 height 9
click at [738, 58] on td "15" at bounding box center [734, 61] width 26 height 17
click at [789, 89] on button "Refresh" at bounding box center [787, 86] width 48 height 17
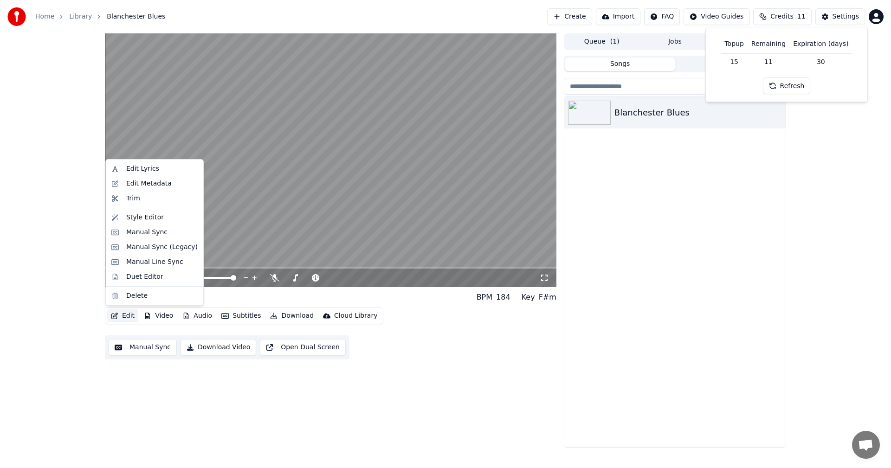
click at [124, 315] on button "Edit" at bounding box center [122, 316] width 31 height 13
click at [158, 168] on div "Edit Lyrics" at bounding box center [161, 168] width 71 height 9
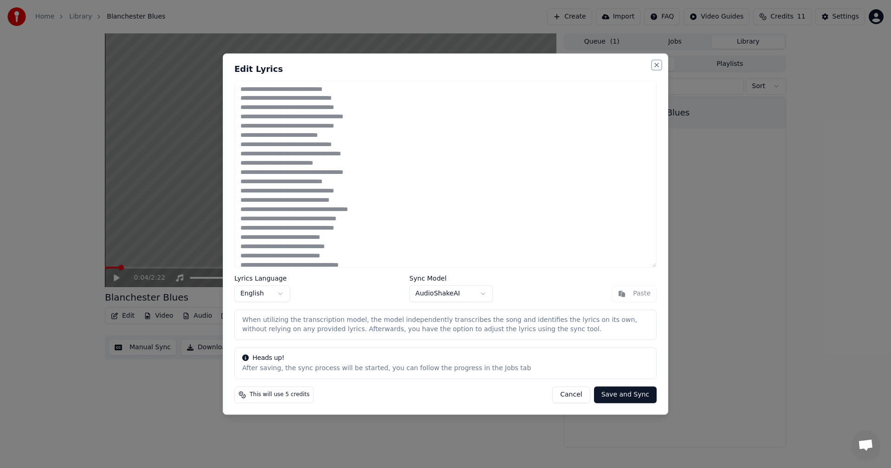
click at [657, 66] on button "Close" at bounding box center [656, 64] width 7 height 7
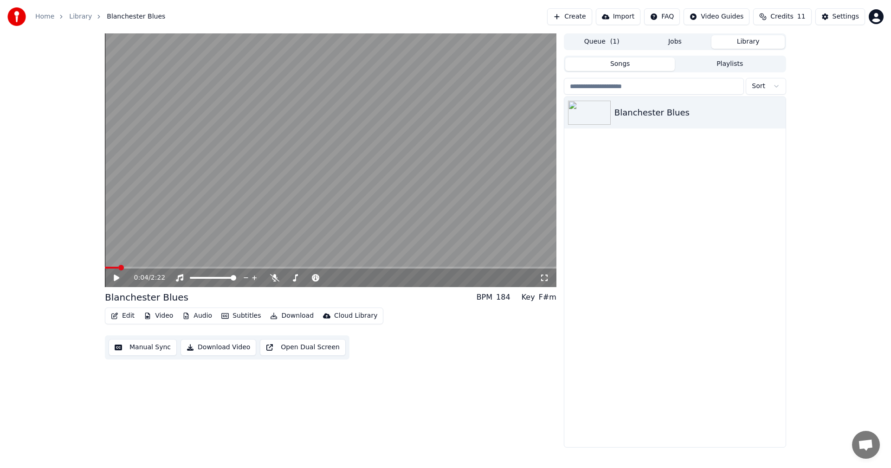
click at [778, 15] on span "Credits" at bounding box center [781, 16] width 23 height 9
click at [752, 222] on div "Blanchester Blues" at bounding box center [674, 272] width 221 height 350
click at [123, 318] on button "Edit" at bounding box center [122, 316] width 31 height 13
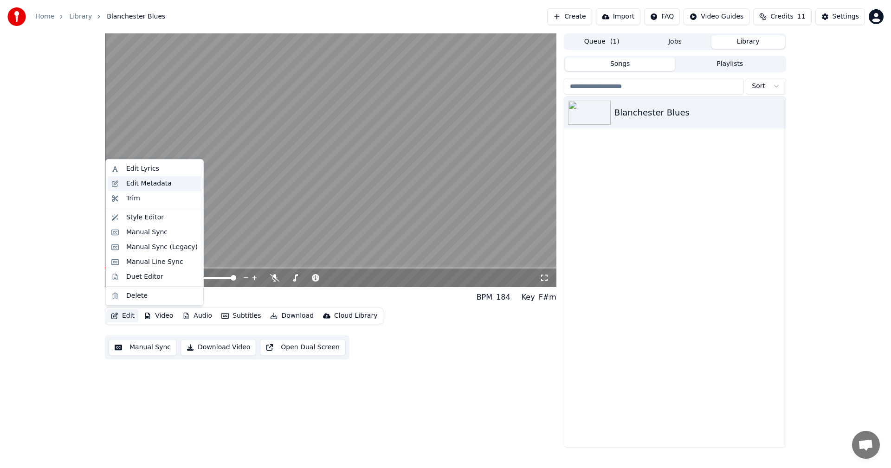
click at [155, 187] on div "Edit Metadata" at bounding box center [148, 183] width 45 height 9
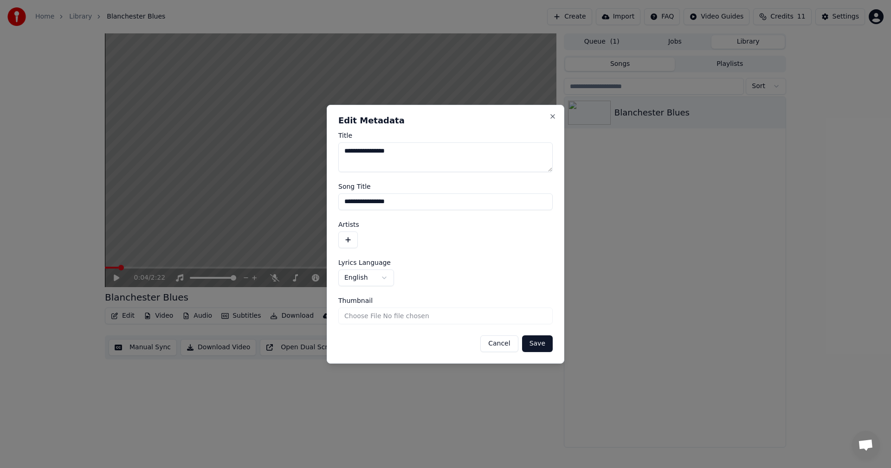
click at [350, 238] on button "button" at bounding box center [347, 240] width 19 height 17
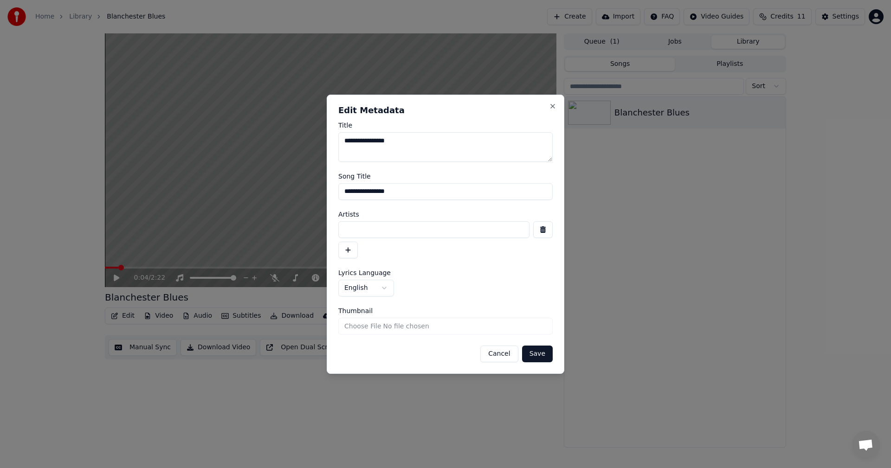
click at [379, 223] on input at bounding box center [433, 229] width 191 height 17
type input "**********"
click at [369, 325] on input "Thumbnail" at bounding box center [445, 326] width 214 height 17
type input "**********"
click at [543, 355] on button "Save" at bounding box center [537, 354] width 31 height 17
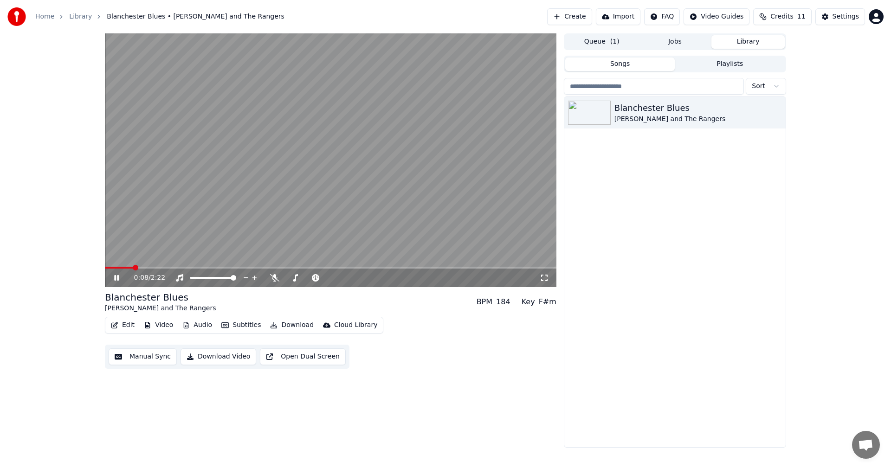
click at [119, 276] on icon at bounding box center [116, 278] width 5 height 6
click at [126, 323] on button "Edit" at bounding box center [122, 325] width 31 height 13
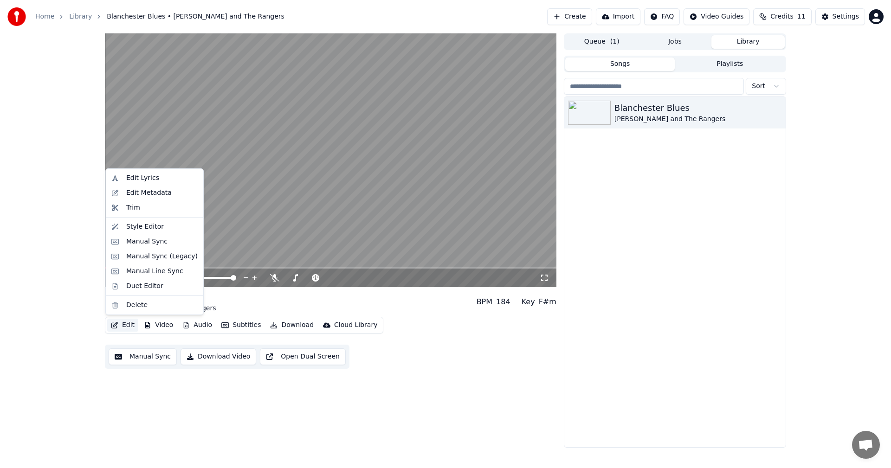
click at [125, 329] on button "Edit" at bounding box center [122, 325] width 31 height 13
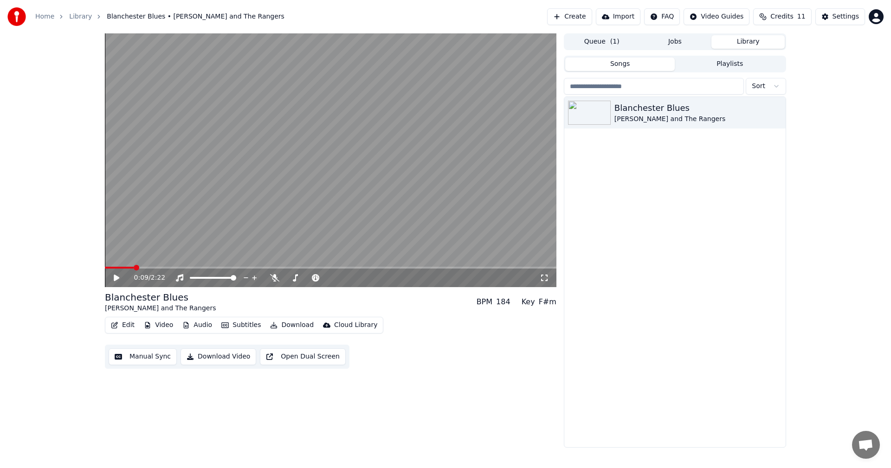
click at [125, 323] on button "Edit" at bounding box center [122, 325] width 31 height 13
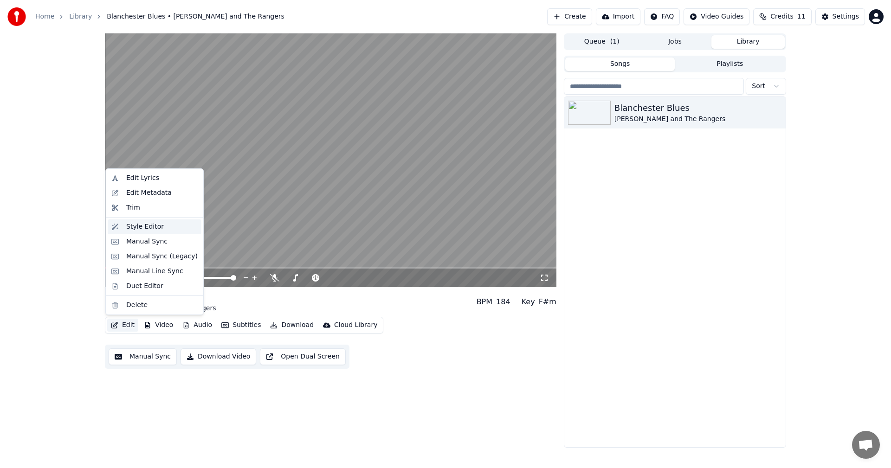
click at [155, 226] on div "Style Editor" at bounding box center [145, 226] width 38 height 9
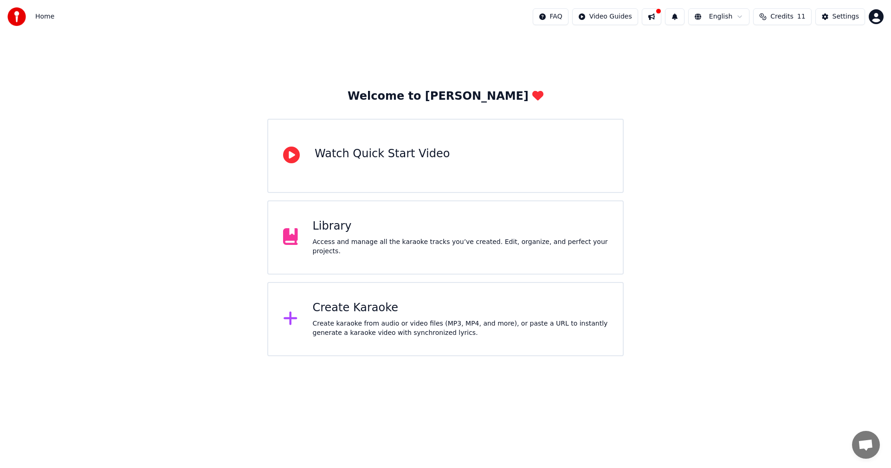
click at [789, 16] on span "Credits" at bounding box center [781, 16] width 23 height 9
click at [362, 229] on div "Library" at bounding box center [461, 226] width 296 height 15
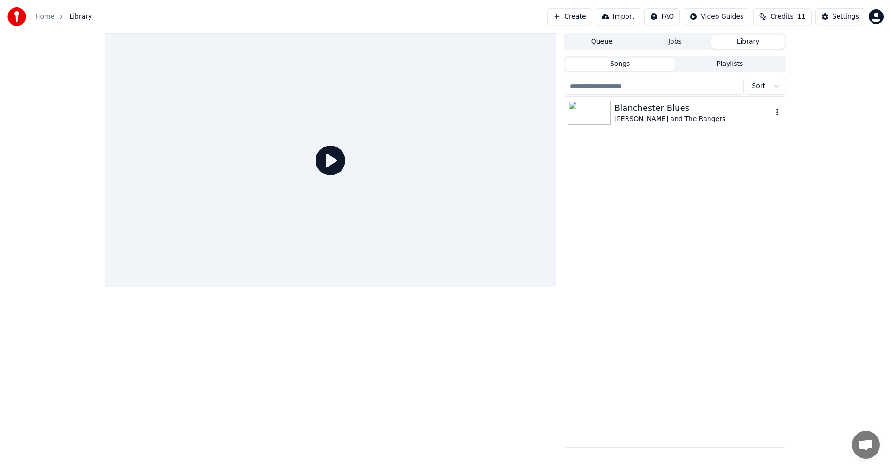
click at [655, 112] on div "Blanchester Blues" at bounding box center [693, 108] width 158 height 13
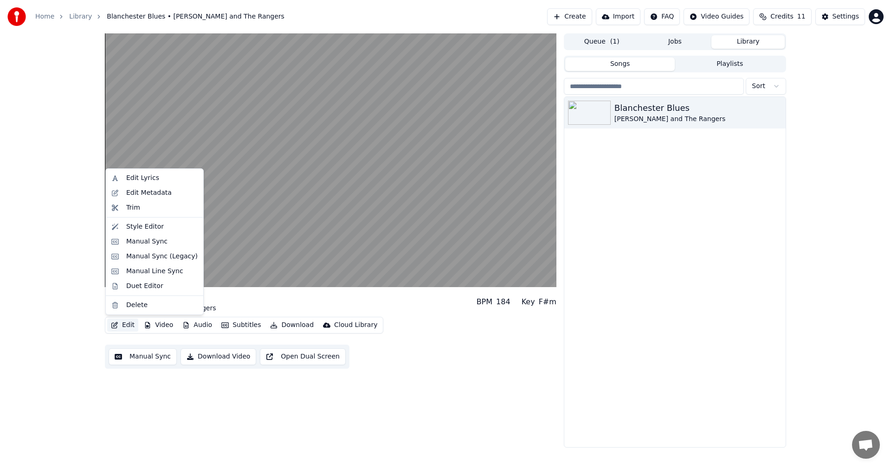
click at [129, 326] on button "Edit" at bounding box center [122, 325] width 31 height 13
click at [150, 177] on div "Edit Lyrics" at bounding box center [142, 178] width 33 height 9
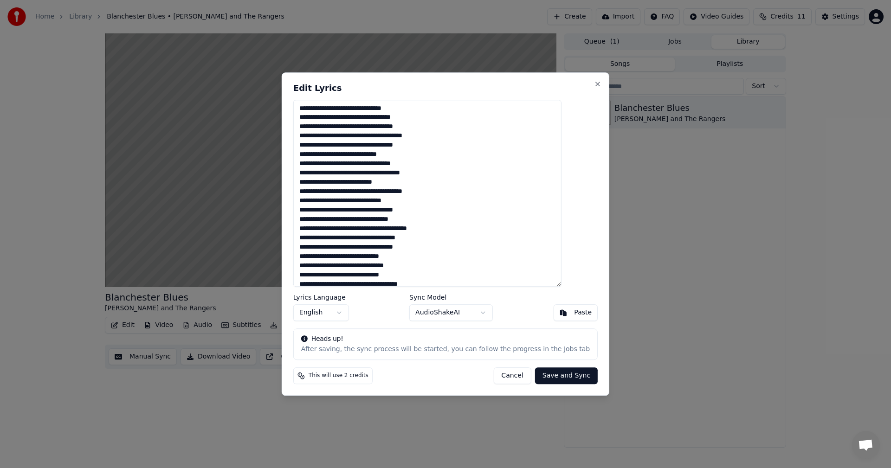
drag, startPoint x: 318, startPoint y: 105, endPoint x: 454, endPoint y: 141, distance: 140.7
click at [320, 109] on textarea "**********" at bounding box center [427, 194] width 268 height 188
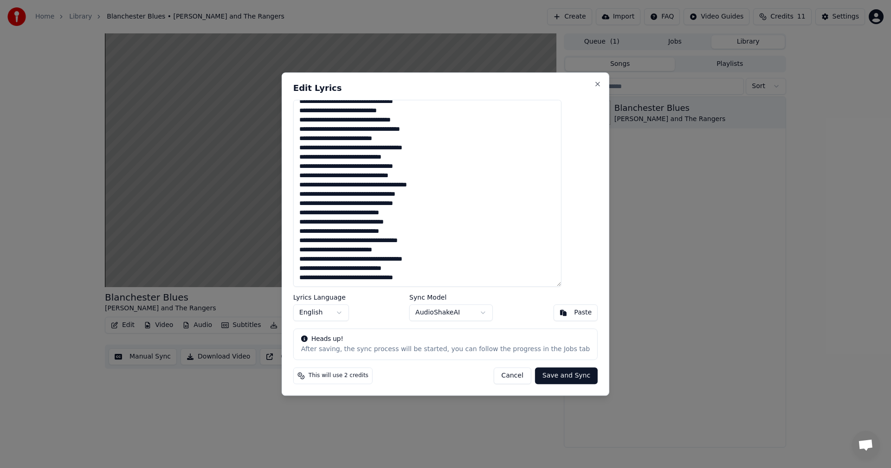
drag, startPoint x: 328, startPoint y: 109, endPoint x: 447, endPoint y: 299, distance: 224.8
click at [447, 299] on div "**********" at bounding box center [446, 233] width 328 height 323
click at [547, 252] on textarea "**********" at bounding box center [427, 194] width 268 height 188
click at [437, 278] on textarea "**********" at bounding box center [427, 194] width 268 height 188
click at [377, 206] on textarea "**********" at bounding box center [427, 194] width 268 height 188
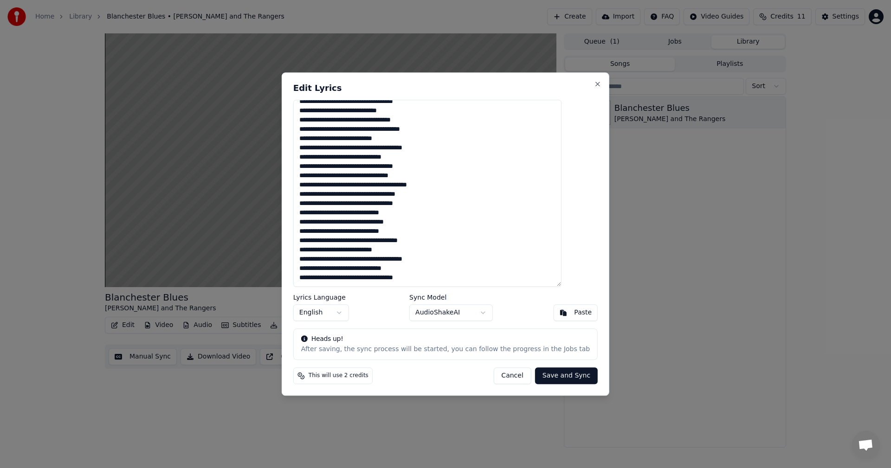
scroll to position [0, 0]
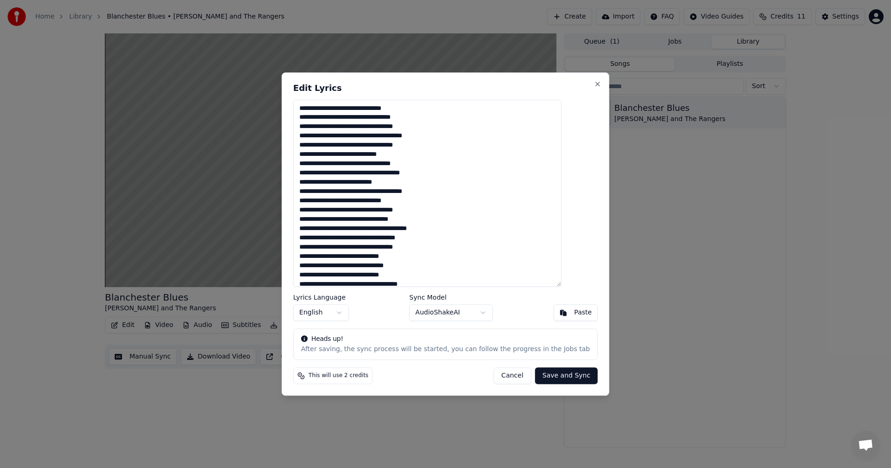
drag, startPoint x: 452, startPoint y: 274, endPoint x: 247, endPoint y: 12, distance: 332.6
click at [247, 15] on body "Home Library Blanchester Blues • Mark Ford and The Rangers Create Import FAQ Vi…" at bounding box center [445, 234] width 891 height 468
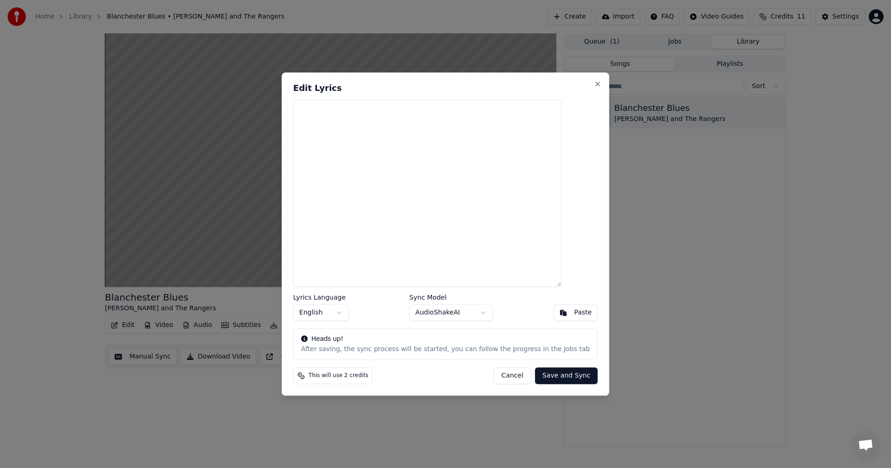
paste textarea "**********"
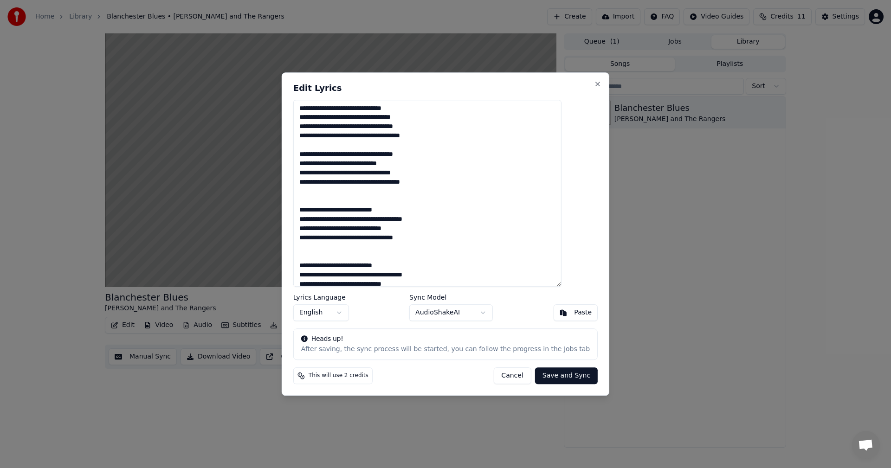
drag, startPoint x: 558, startPoint y: 375, endPoint x: 162, endPoint y: 330, distance: 398.9
click at [558, 375] on button "Save and Sync" at bounding box center [566, 376] width 63 height 17
type textarea "**********"
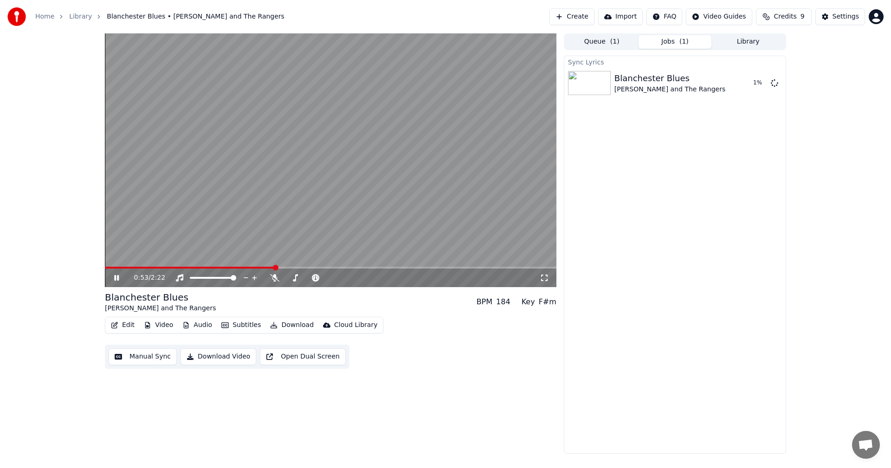
click at [118, 278] on icon at bounding box center [116, 278] width 5 height 6
click at [108, 265] on video at bounding box center [331, 160] width 452 height 254
click at [107, 269] on span at bounding box center [106, 268] width 3 height 2
click at [74, 13] on link "Library" at bounding box center [80, 16] width 23 height 9
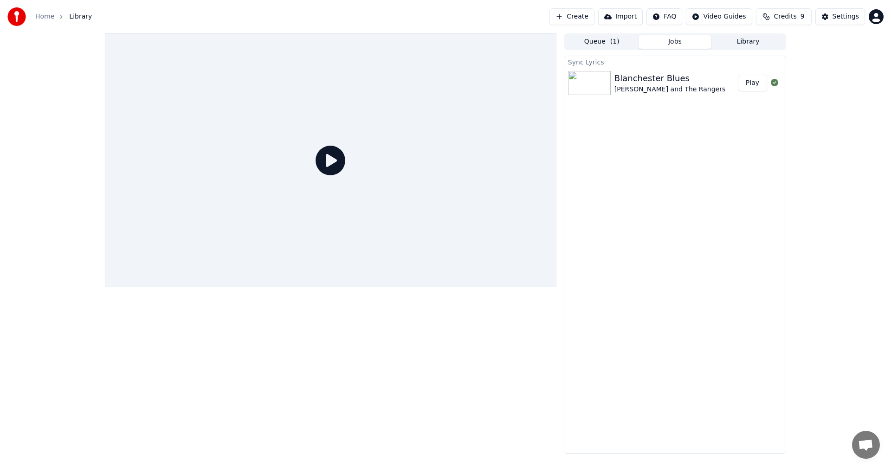
click at [650, 88] on div "Mark Ford and The Rangers" at bounding box center [669, 89] width 111 height 9
click at [749, 83] on button "Play" at bounding box center [752, 83] width 29 height 17
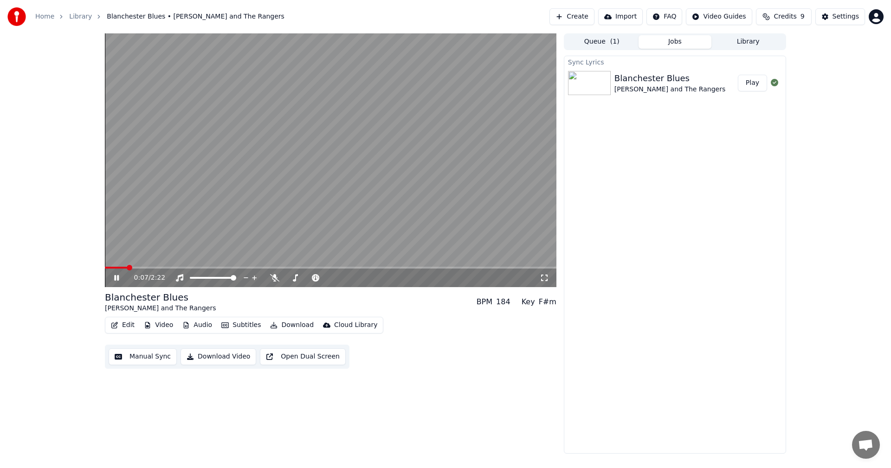
click at [116, 278] on icon at bounding box center [116, 278] width 5 height 6
click at [117, 275] on icon at bounding box center [123, 277] width 22 height 7
click at [119, 278] on icon at bounding box center [116, 278] width 5 height 6
click at [189, 356] on button "Download Video" at bounding box center [219, 357] width 76 height 17
click at [105, 271] on span at bounding box center [108, 268] width 6 height 6
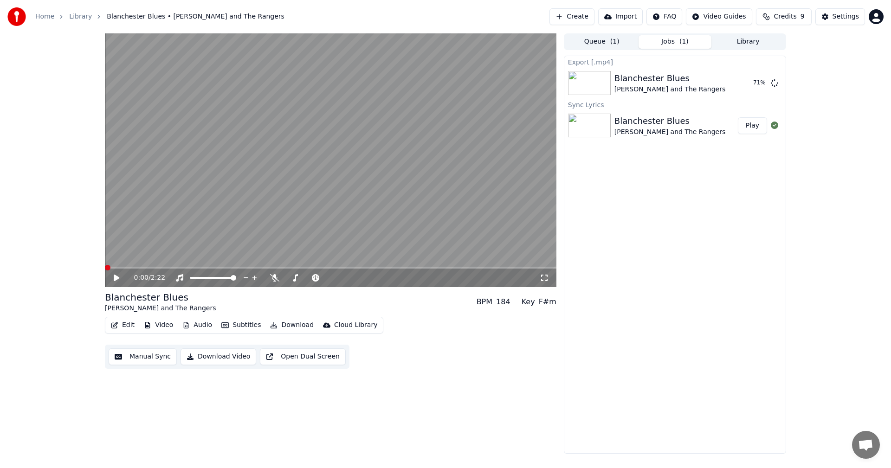
click at [116, 278] on icon at bounding box center [117, 278] width 6 height 6
click at [116, 278] on icon at bounding box center [123, 277] width 22 height 7
click at [105, 265] on span at bounding box center [108, 268] width 6 height 6
click at [115, 276] on icon at bounding box center [117, 278] width 6 height 6
click at [115, 276] on icon at bounding box center [116, 278] width 5 height 6
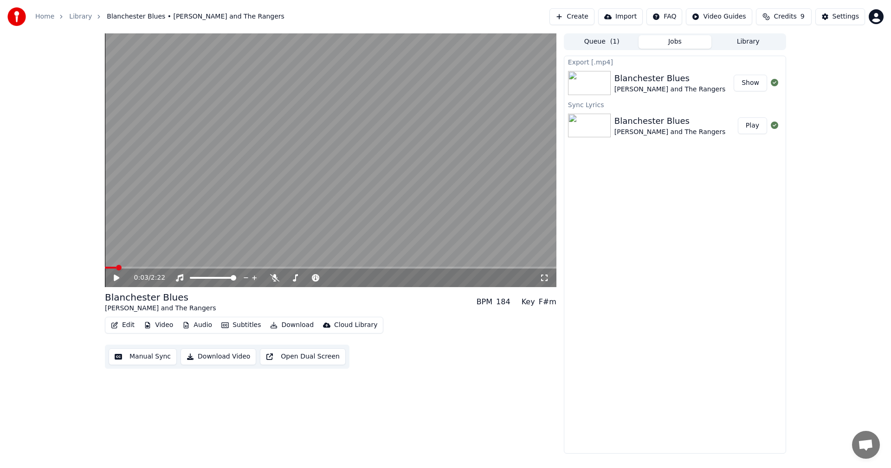
click at [756, 86] on button "Show" at bounding box center [750, 83] width 33 height 17
click at [795, 13] on span "Credits" at bounding box center [785, 16] width 23 height 9
click at [824, 64] on td "30" at bounding box center [820, 61] width 63 height 17
click at [699, 194] on div "Export [.mp4] Blanchester Blues Mark Ford and The Rangers Show Sync Lyrics Blan…" at bounding box center [675, 255] width 222 height 398
click at [787, 17] on span "Credits" at bounding box center [785, 16] width 23 height 9
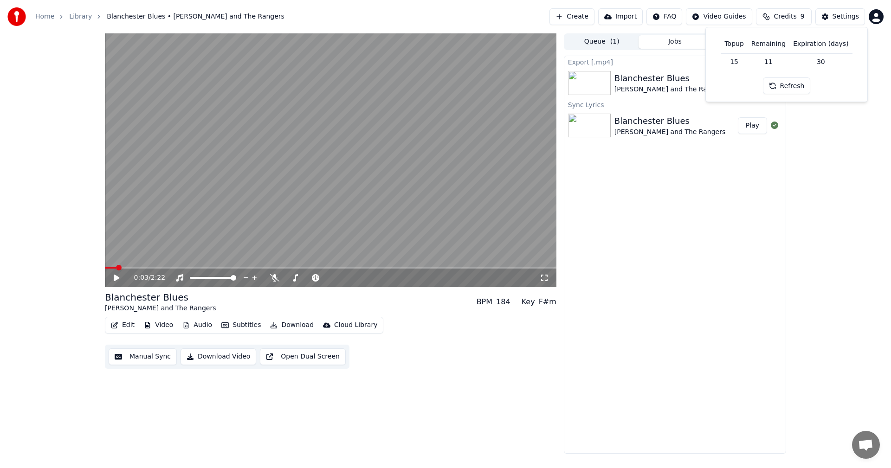
click at [788, 81] on button "Refresh" at bounding box center [787, 86] width 48 height 17
click at [716, 223] on div "Export [.mp4] Blanchester Blues Mark Ford and The Rangers Show Sync Lyrics Blan…" at bounding box center [675, 255] width 222 height 398
click at [683, 244] on div "Export [.mp4] Blanchester Blues Mark Ford and The Rangers Show Sync Lyrics Blan…" at bounding box center [675, 255] width 222 height 398
click at [202, 424] on div "0:03 / 2:22 Blanchester Blues Mark Ford and The Rangers BPM 184 Key F#m Edit Vi…" at bounding box center [331, 243] width 452 height 420
click at [679, 210] on div "Export [.mp4] Blanchester Blues Mark Ford and The Rangers Show Sync Lyrics Blan…" at bounding box center [675, 255] width 222 height 398
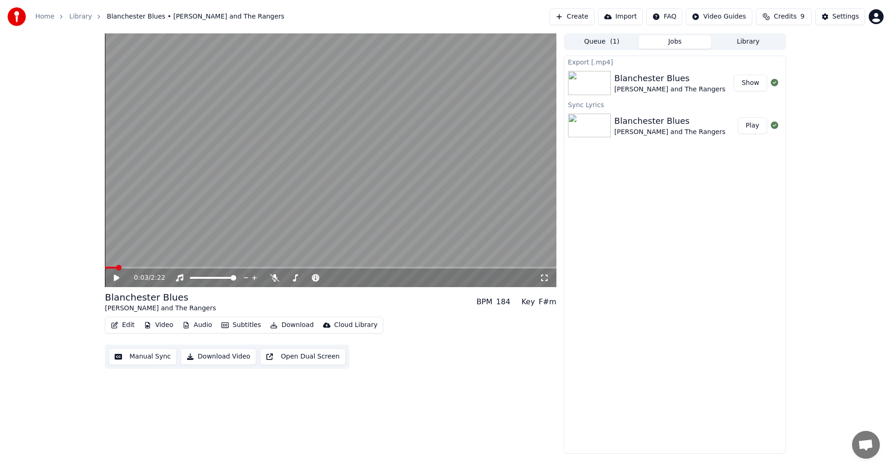
click at [582, 17] on button "Create" at bounding box center [572, 16] width 45 height 17
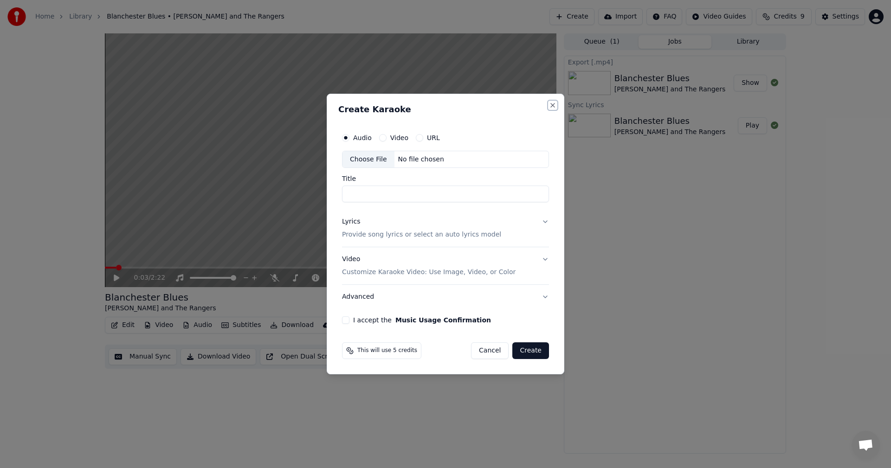
drag, startPoint x: 556, startPoint y: 107, endPoint x: 569, endPoint y: 89, distance: 22.6
click at [556, 107] on button "Close" at bounding box center [552, 105] width 7 height 7
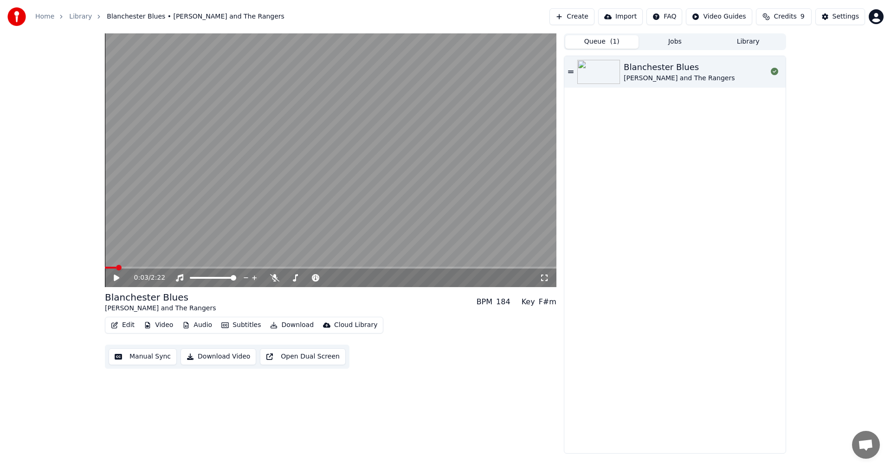
click at [602, 41] on button "Queue ( 1 )" at bounding box center [601, 41] width 73 height 13
click at [590, 19] on button "Create" at bounding box center [572, 16] width 45 height 17
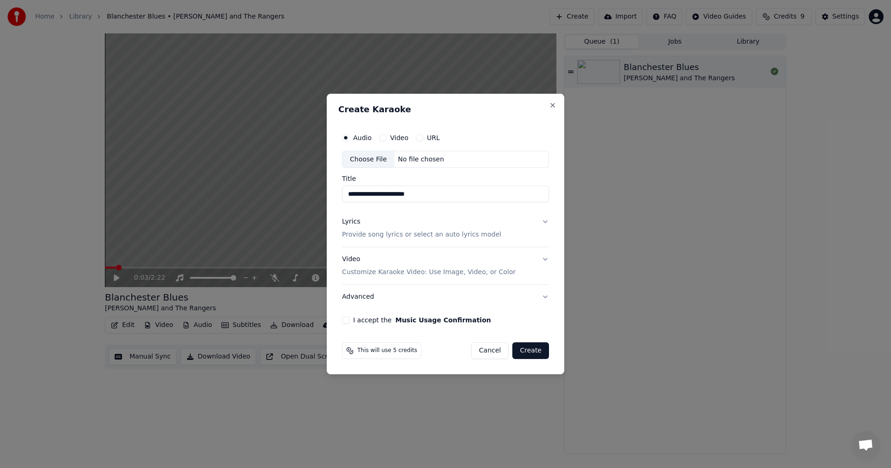
type input "**********"
click at [392, 235] on p "Provide song lyrics or select an auto lyrics model" at bounding box center [421, 235] width 159 height 9
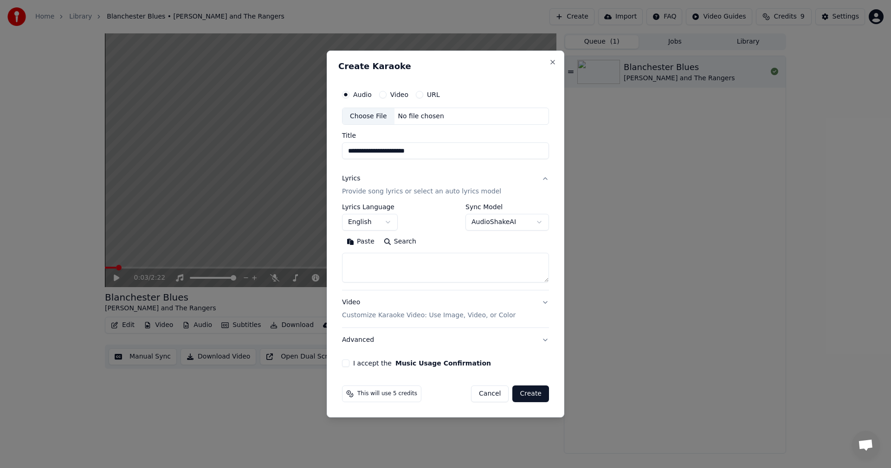
click at [364, 239] on button "Paste" at bounding box center [360, 242] width 37 height 15
drag, startPoint x: 378, startPoint y: 261, endPoint x: 323, endPoint y: 266, distance: 55.4
click at [323, 266] on body "**********" at bounding box center [445, 234] width 891 height 468
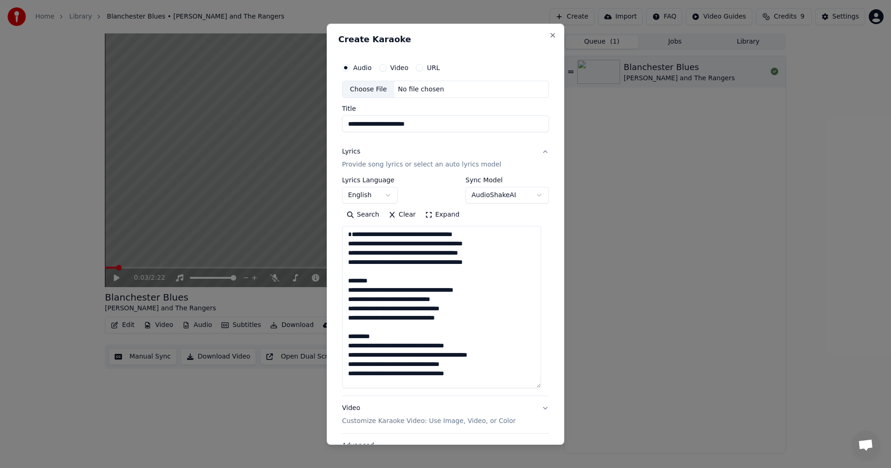
drag, startPoint x: 547, startPoint y: 280, endPoint x: 563, endPoint y: 388, distance: 108.3
click at [563, 388] on div "**********" at bounding box center [446, 233] width 238 height 421
drag, startPoint x: 387, startPoint y: 289, endPoint x: 343, endPoint y: 285, distance: 43.8
click at [343, 285] on textarea at bounding box center [441, 308] width 199 height 164
click at [373, 289] on textarea at bounding box center [441, 308] width 199 height 164
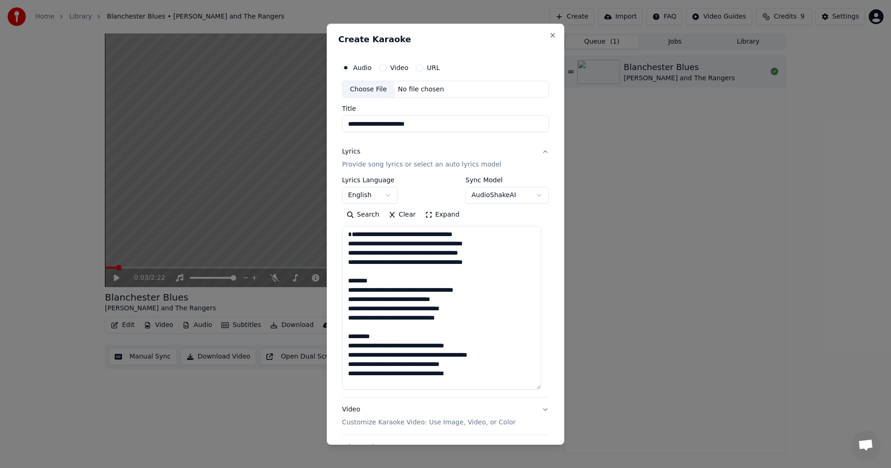
click at [376, 292] on textarea at bounding box center [441, 308] width 199 height 164
drag, startPoint x: 381, startPoint y: 290, endPoint x: 344, endPoint y: 290, distance: 36.7
click at [344, 290] on textarea at bounding box center [441, 308] width 199 height 164
drag, startPoint x: 373, startPoint y: 345, endPoint x: 348, endPoint y: 347, distance: 25.1
click at [348, 347] on textarea at bounding box center [441, 308] width 199 height 164
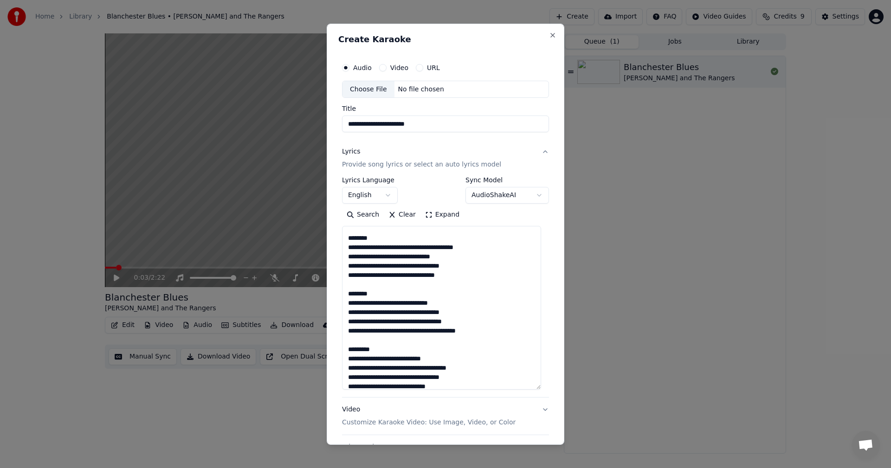
scroll to position [139, 0]
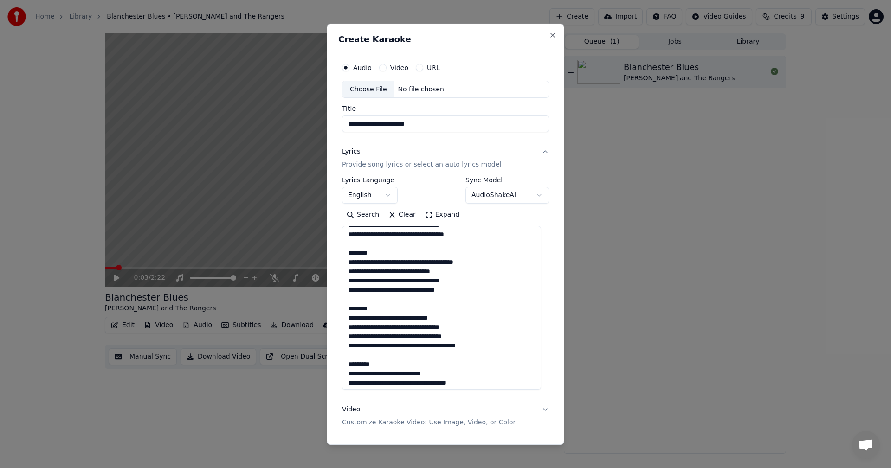
drag, startPoint x: 375, startPoint y: 263, endPoint x: 336, endPoint y: 262, distance: 39.5
click at [336, 262] on div "**********" at bounding box center [446, 233] width 238 height 421
drag, startPoint x: 370, startPoint y: 318, endPoint x: 343, endPoint y: 319, distance: 27.9
click at [343, 319] on textarea at bounding box center [441, 308] width 199 height 164
drag, startPoint x: 380, startPoint y: 375, endPoint x: 345, endPoint y: 376, distance: 35.3
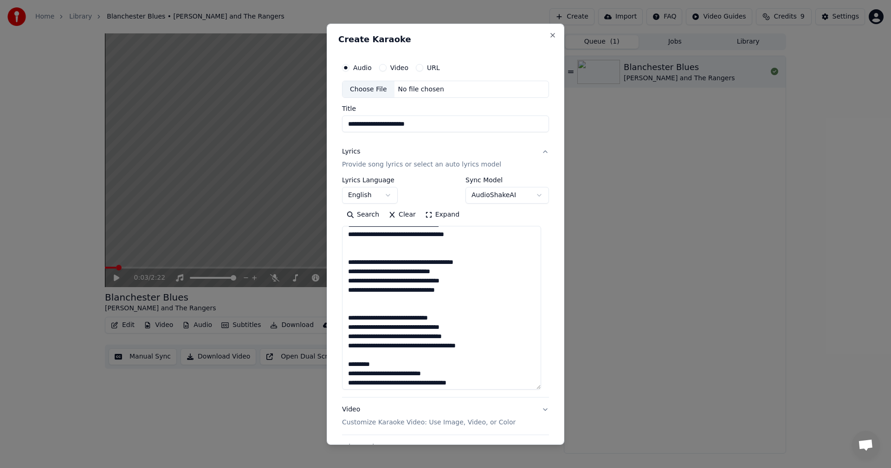
click at [345, 376] on textarea at bounding box center [441, 308] width 199 height 164
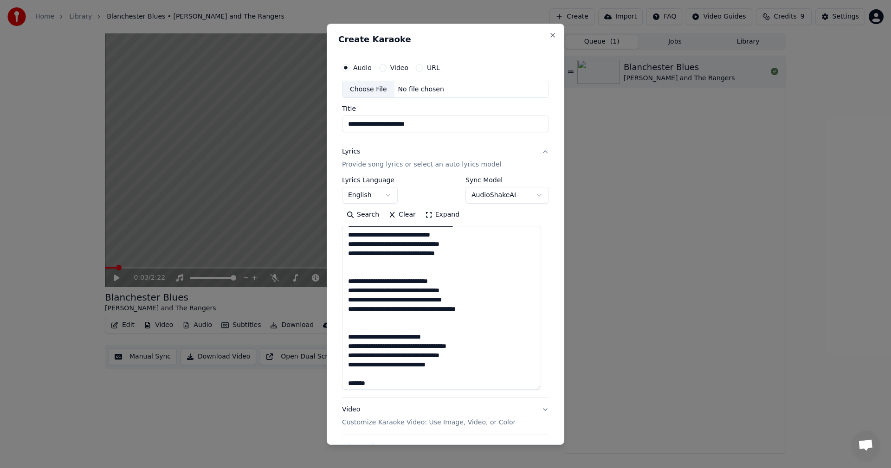
scroll to position [225, 0]
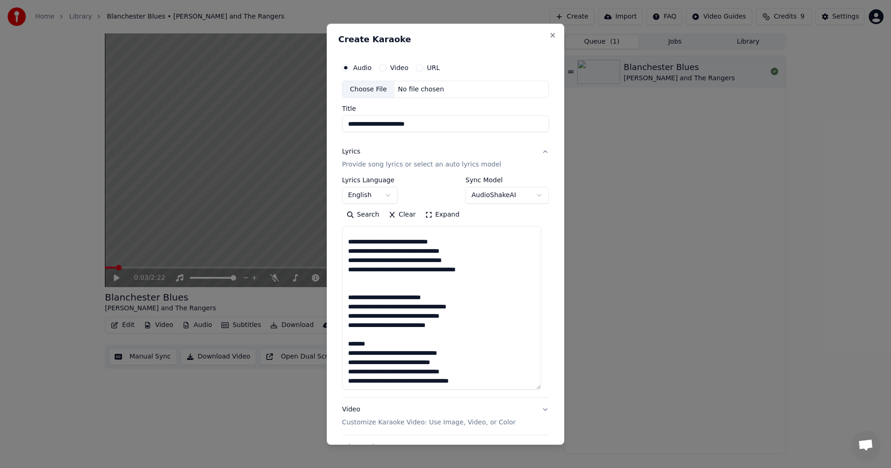
drag, startPoint x: 373, startPoint y: 346, endPoint x: 344, endPoint y: 346, distance: 28.8
click at [344, 346] on textarea at bounding box center [441, 308] width 199 height 164
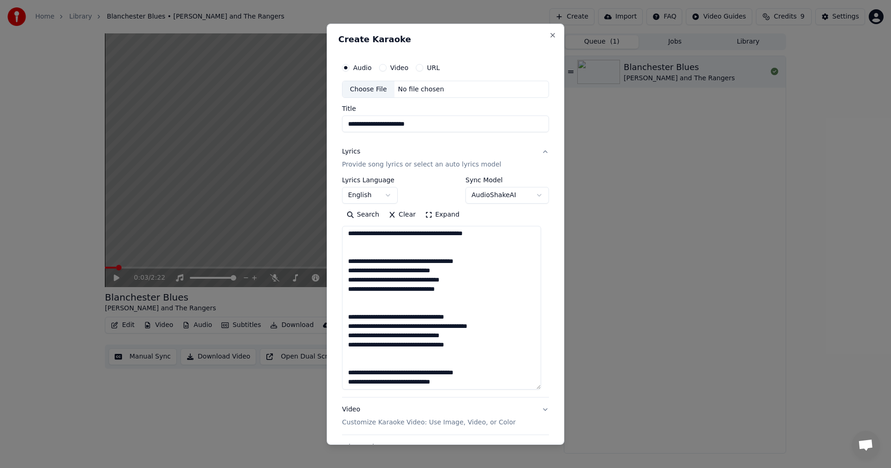
scroll to position [0, 0]
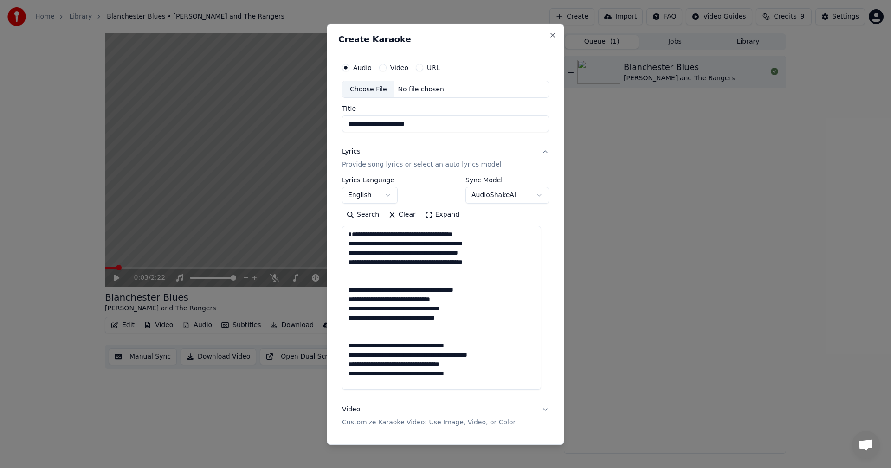
click at [351, 233] on textarea at bounding box center [441, 308] width 199 height 164
click at [349, 272] on textarea at bounding box center [441, 308] width 199 height 164
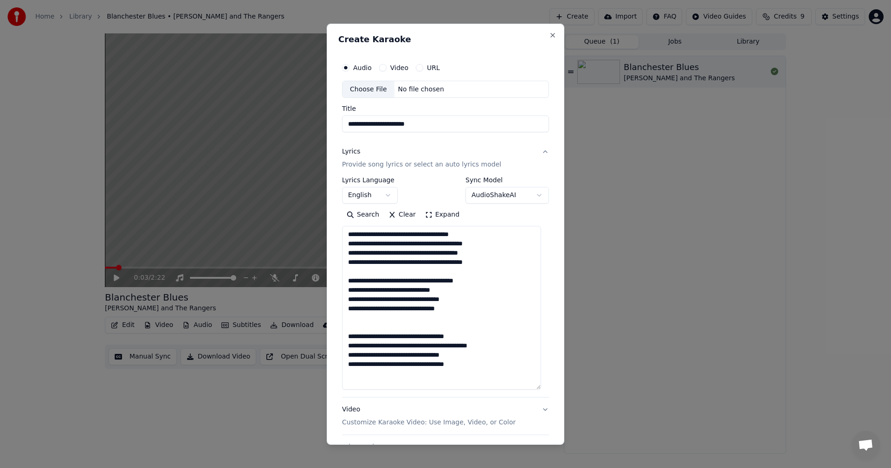
click at [352, 324] on textarea at bounding box center [441, 308] width 199 height 164
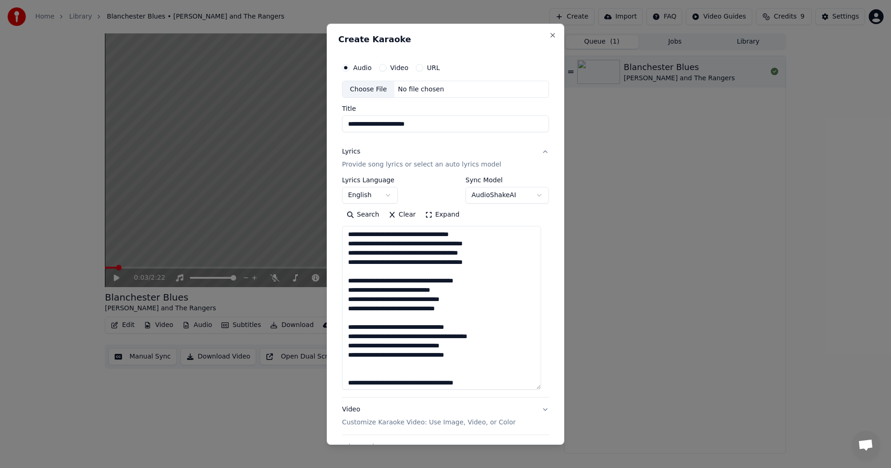
click at [349, 369] on textarea at bounding box center [441, 308] width 199 height 164
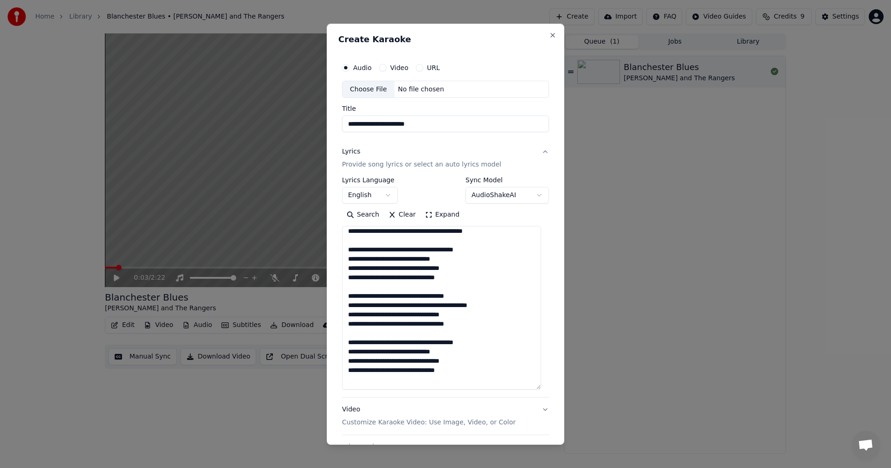
scroll to position [93, 0]
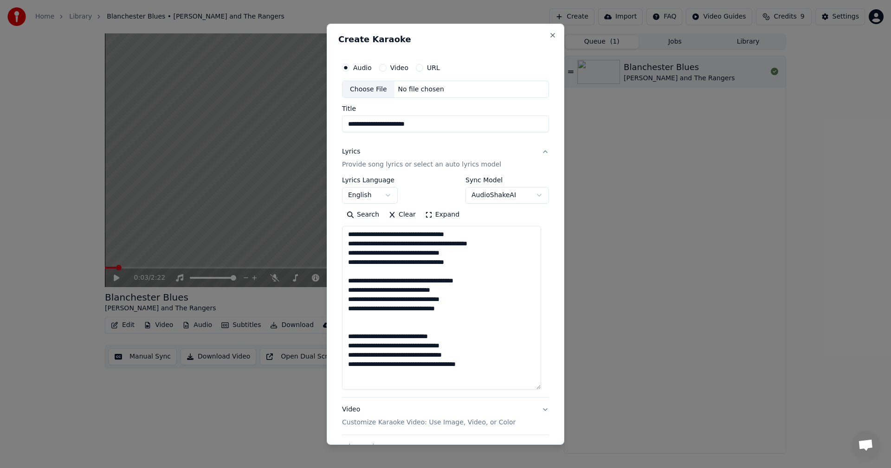
click at [351, 324] on textarea at bounding box center [441, 308] width 199 height 164
click at [355, 368] on textarea at bounding box center [441, 308] width 199 height 164
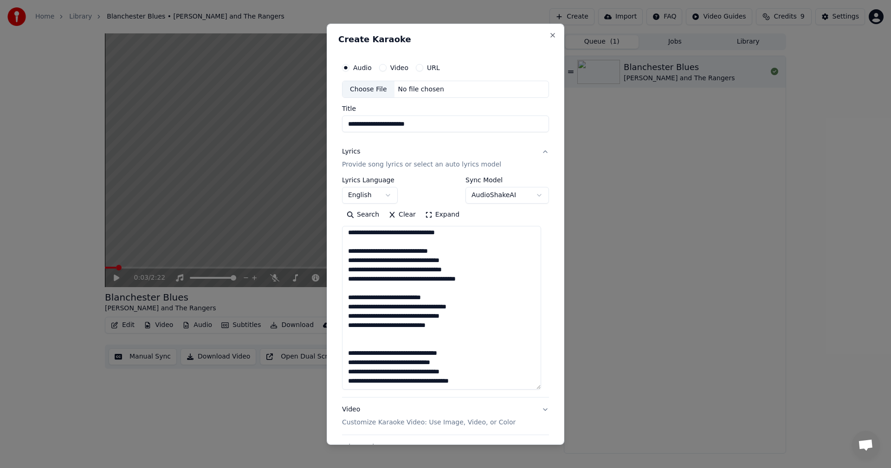
drag, startPoint x: 345, startPoint y: 341, endPoint x: 432, endPoint y: 362, distance: 89.7
click at [345, 341] on textarea at bounding box center [441, 308] width 199 height 164
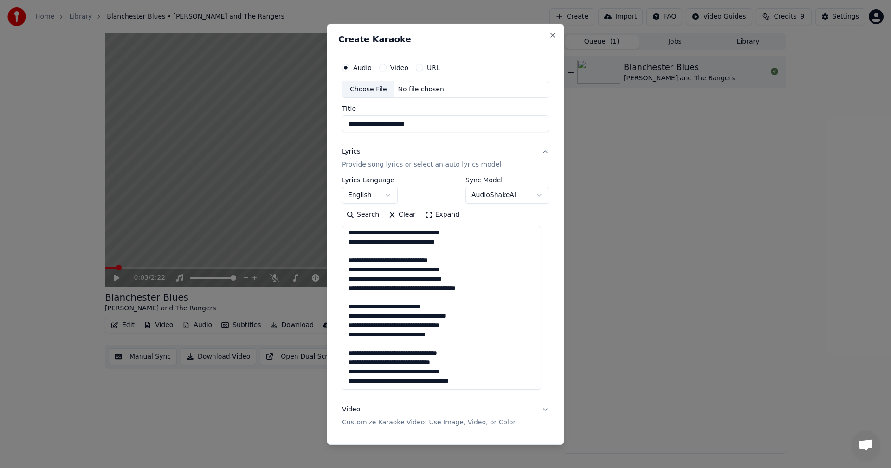
scroll to position [160, 0]
type textarea "**********"
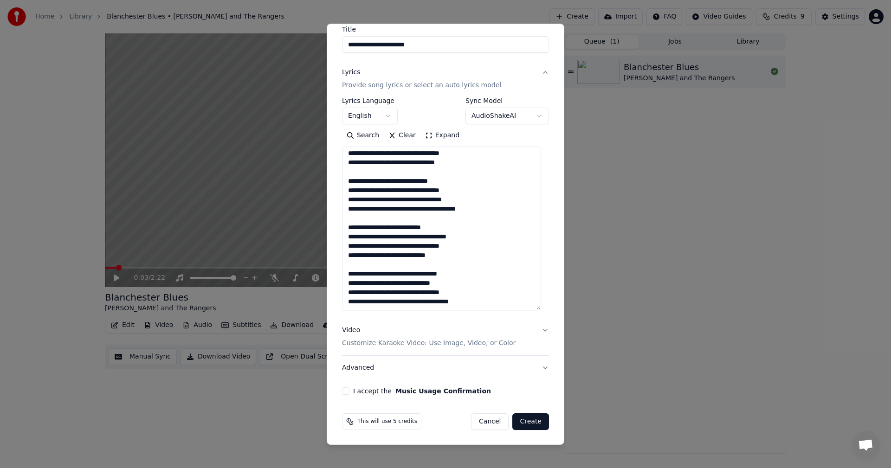
scroll to position [80, 0]
click at [536, 330] on button "Video Customize Karaoke Video: Use Image, Video, or Color" at bounding box center [445, 336] width 207 height 37
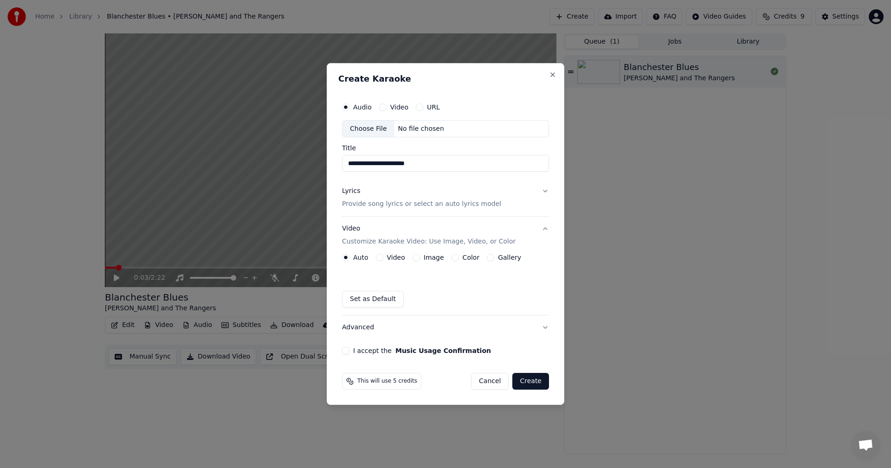
click at [347, 351] on button "I accept the Music Usage Confirmation" at bounding box center [345, 350] width 7 height 7
click at [374, 127] on div "Choose File" at bounding box center [369, 129] width 52 height 17
type input "**********"
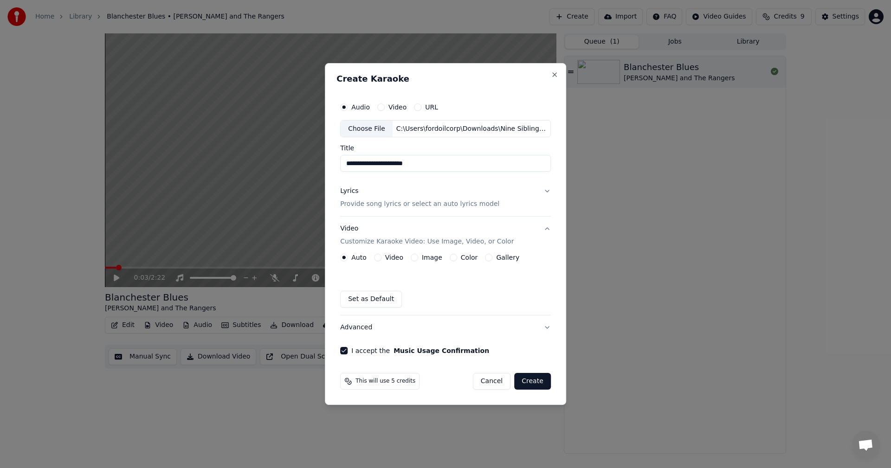
click at [534, 382] on button "Create" at bounding box center [532, 381] width 37 height 17
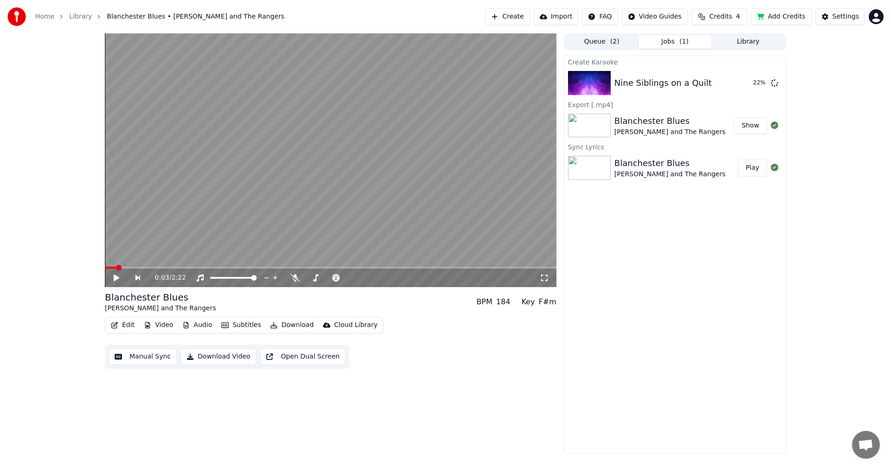
click at [782, 14] on button "Add Credits" at bounding box center [781, 16] width 61 height 17
click at [751, 84] on button "Play" at bounding box center [752, 83] width 29 height 17
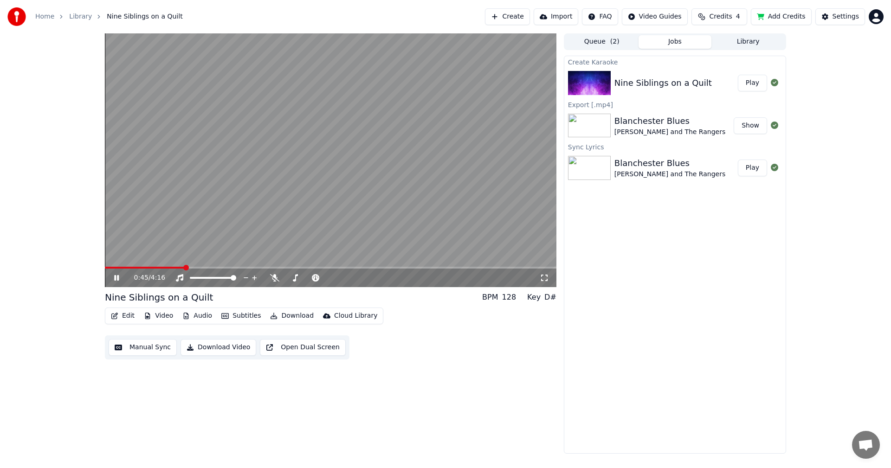
click at [117, 273] on div "0:45 / 4:16" at bounding box center [331, 277] width 444 height 9
click at [117, 279] on icon at bounding box center [116, 278] width 5 height 6
click at [129, 315] on button "Edit" at bounding box center [122, 316] width 31 height 13
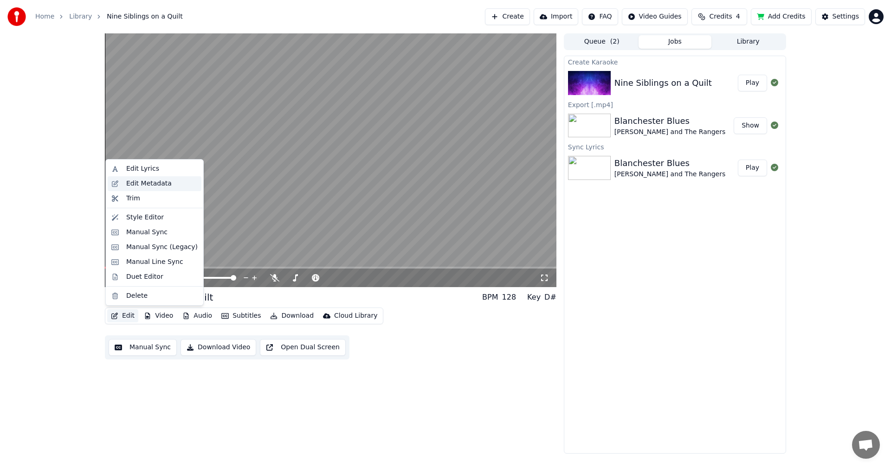
click at [158, 186] on div "Edit Metadata" at bounding box center [148, 183] width 45 height 9
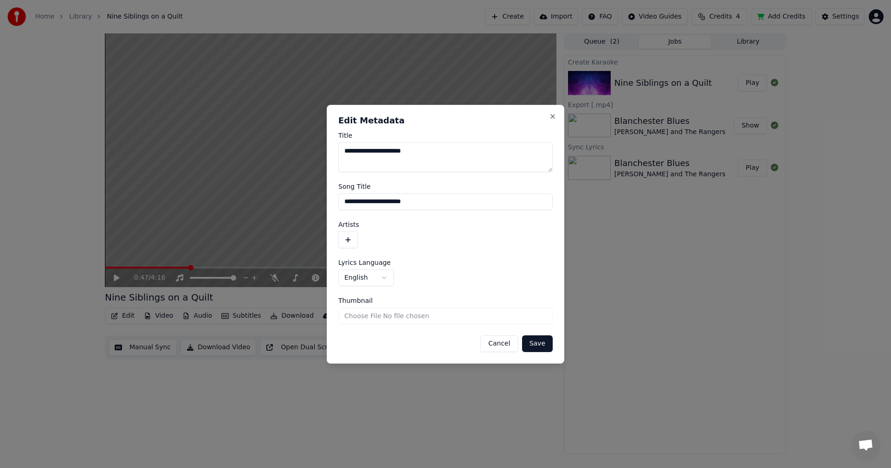
click at [343, 238] on button "button" at bounding box center [347, 240] width 19 height 17
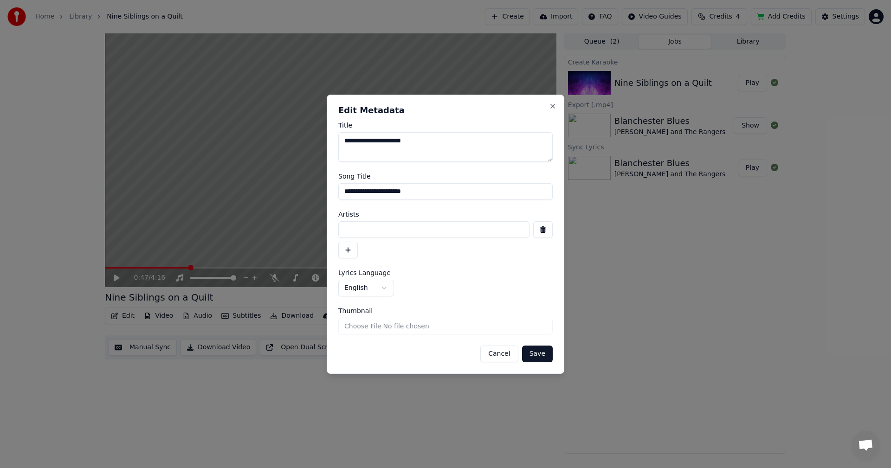
click at [411, 228] on input at bounding box center [433, 229] width 191 height 17
type input "**********"
click at [538, 351] on button "Save" at bounding box center [537, 354] width 31 height 17
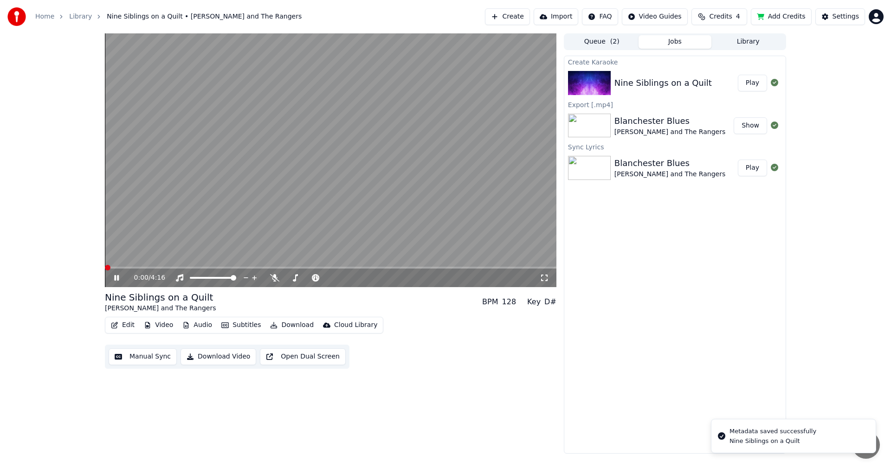
click at [105, 265] on span at bounding box center [108, 268] width 6 height 6
click at [116, 275] on icon at bounding box center [123, 277] width 22 height 7
click at [128, 324] on button "Edit" at bounding box center [122, 325] width 31 height 13
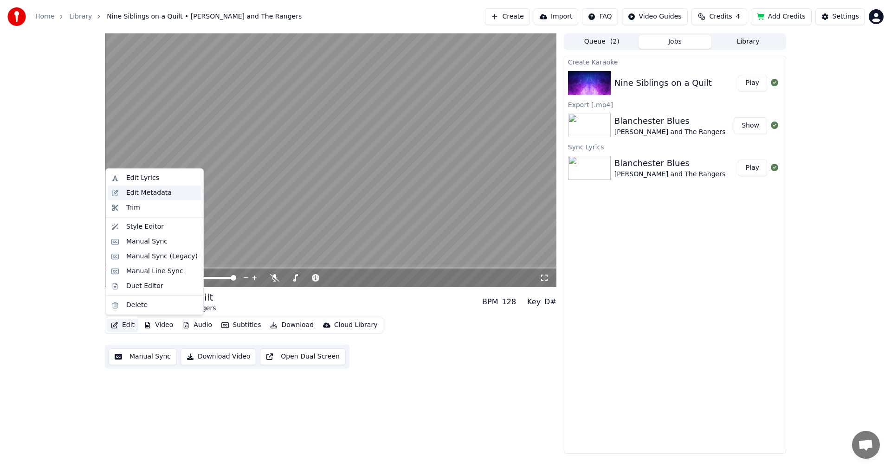
click at [158, 191] on div "Edit Metadata" at bounding box center [148, 192] width 45 height 9
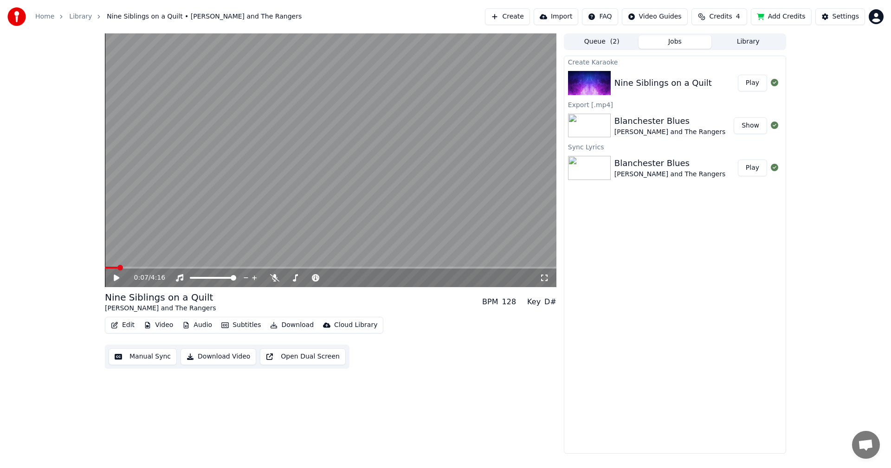
click at [210, 356] on button "Download Video" at bounding box center [219, 357] width 76 height 17
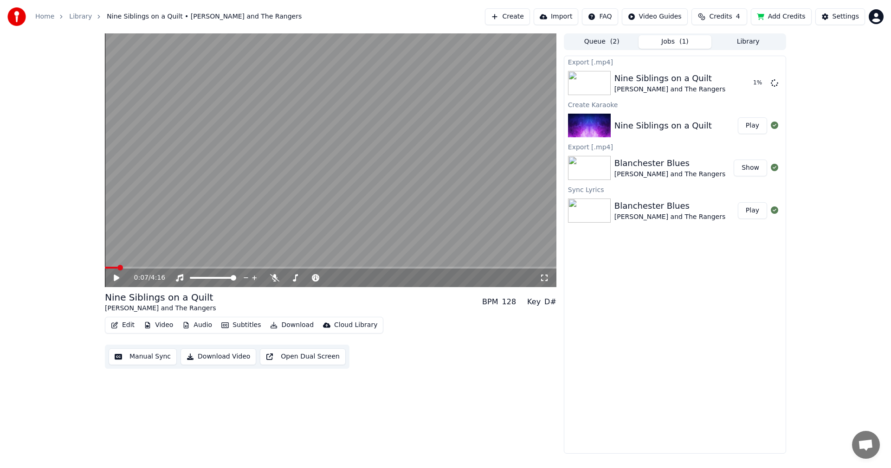
click at [351, 414] on div "0:07 / 4:16 Nine Siblings on a Quilt Mark Ford and The Rangers BPM 128 Key D# E…" at bounding box center [331, 243] width 452 height 420
click at [752, 81] on button "Show" at bounding box center [750, 83] width 33 height 17
click at [714, 316] on div "Export [.mp4] Nine Siblings on a Quilt Mark Ford and The Rangers Show Create Ka…" at bounding box center [675, 255] width 222 height 398
click at [787, 13] on button "Add Credits" at bounding box center [781, 16] width 61 height 17
